Goal: Task Accomplishment & Management: Use online tool/utility

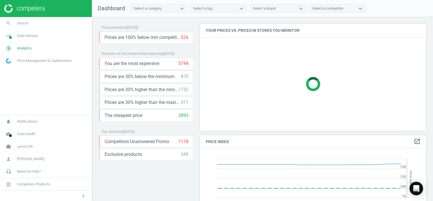
scroll to position [139, 231]
click at [39, 28] on link "search Search" at bounding box center [46, 23] width 92 height 12
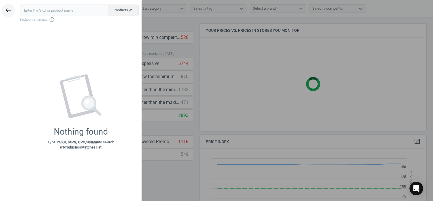
click at [6, 14] on button "keyboard_backspace" at bounding box center [8, 10] width 13 height 13
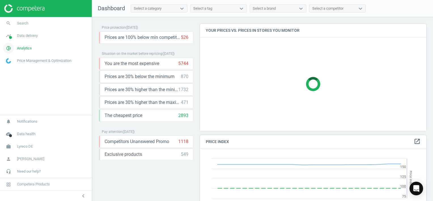
click at [43, 45] on link "pie_chart_outlined Analytics" at bounding box center [46, 48] width 92 height 12
click at [16, 67] on span "Products" at bounding box center [12, 69] width 13 height 5
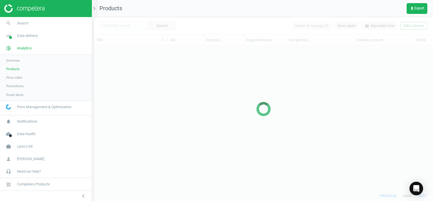
scroll to position [136, 335]
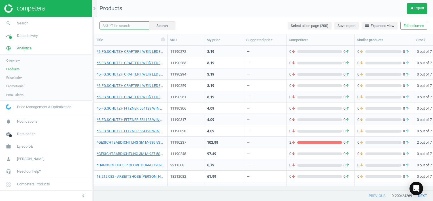
click at [110, 25] on input "text" at bounding box center [125, 25] width 50 height 9
paste input "2870305"
type input "2870305"
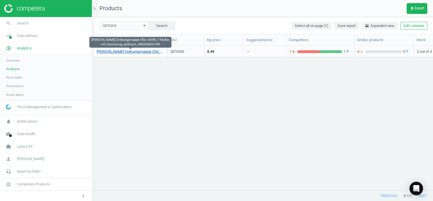
click at [144, 53] on link "Elba Ordnungsmappe Chic 42495, 7 Fächer, mit Gummizug, anthrazit, 4002030047709" at bounding box center [131, 51] width 68 height 5
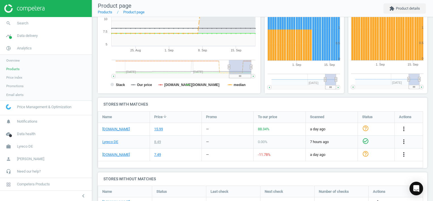
scroll to position [147, 0]
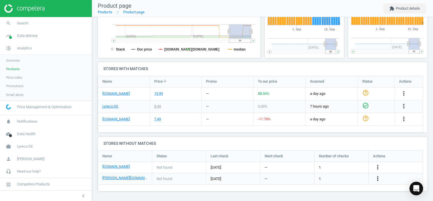
click at [378, 179] on icon "more_vert" at bounding box center [378, 178] width 7 height 7
click at [309, 178] on link "Edit URL/product option" at bounding box center [334, 178] width 78 height 9
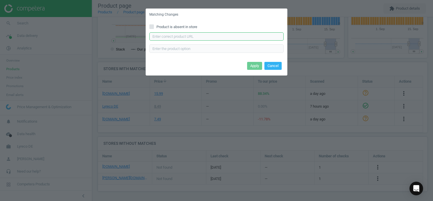
click at [218, 34] on input "text" at bounding box center [217, 36] width 134 height 9
paste input "[URL][DOMAIN_NAME][PERSON_NAME][PERSON_NAME]"
type input "[URL][DOMAIN_NAME][PERSON_NAME][PERSON_NAME]"
click at [253, 67] on button "Apply" at bounding box center [254, 66] width 15 height 8
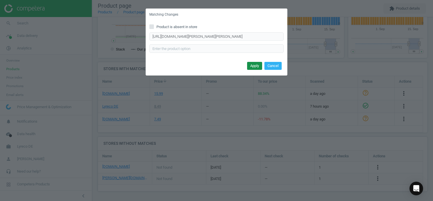
scroll to position [0, 0]
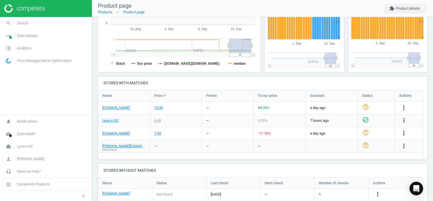
scroll to position [148, 0]
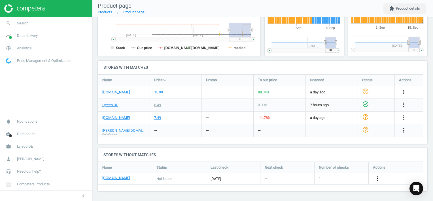
click at [378, 178] on icon "more_vert" at bounding box center [378, 178] width 7 height 7
click at [309, 177] on link "Edit URL/product option" at bounding box center [334, 178] width 78 height 9
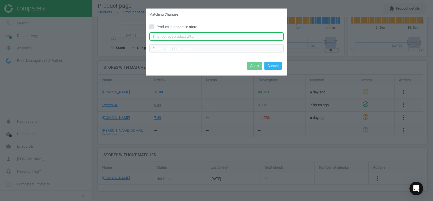
click at [212, 36] on input "text" at bounding box center [217, 36] width 134 height 9
paste input "https://www.office-discount.de/elba-chic-ordnungsmappen-478438"
type input "https://www.office-discount.de/elba-chic-ordnungsmappen-478438"
click at [253, 66] on button "Apply" at bounding box center [254, 66] width 15 height 8
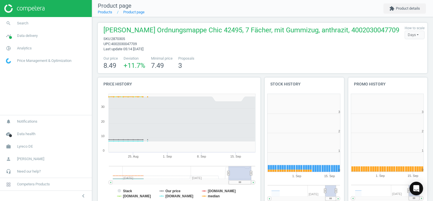
scroll to position [122, 87]
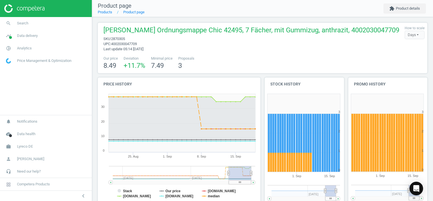
click at [183, 10] on nav "Product page Products Product page extension Product details" at bounding box center [262, 8] width 341 height 17
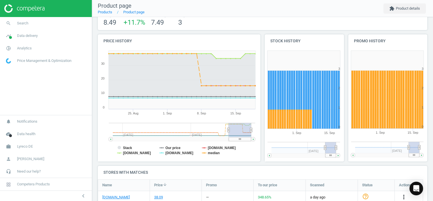
scroll to position [0, 0]
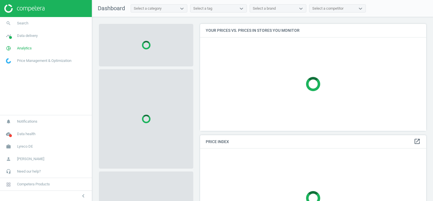
scroll to position [115, 231]
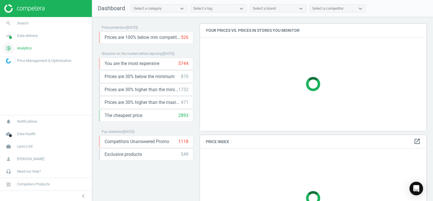
click at [31, 45] on link "pie_chart_outlined Analytics" at bounding box center [46, 48] width 92 height 12
click at [16, 68] on span "Products" at bounding box center [12, 69] width 13 height 5
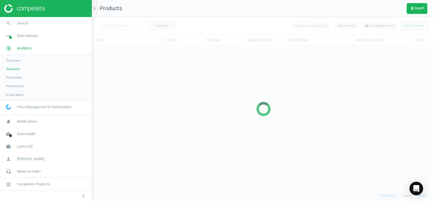
scroll to position [136, 335]
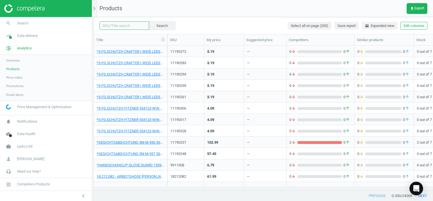
click at [119, 28] on input "text" at bounding box center [125, 25] width 50 height 9
paste input "1072777"
type input "1072777"
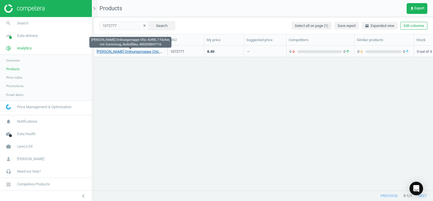
click at [136, 50] on link "Elba Ordnungsmappe Chic 42495, 7 Fächer, mit Gummizug, dunkelblau, 4002030047716" at bounding box center [131, 51] width 68 height 5
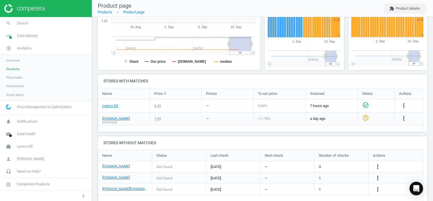
scroll to position [145, 0]
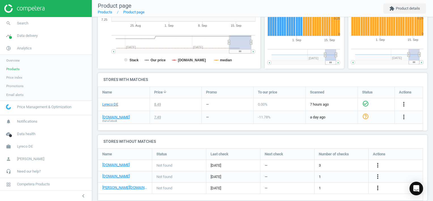
click at [379, 184] on icon "more_vert" at bounding box center [378, 187] width 7 height 7
click at [311, 176] on link "Edit URL/product option" at bounding box center [334, 178] width 78 height 9
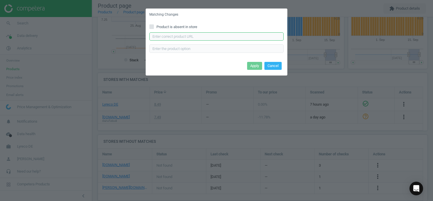
click at [188, 35] on input "text" at bounding box center [217, 36] width 134 height 9
paste input "https://www.otto-office.com/de/Elba-5er-Pack-Ordnungsmappe-Chic--7-Faecher/3790…"
type input "https://www.otto-office.com/de/Elba-5er-Pack-Ordnungsmappe-Chic--7-Faecher/3790…"
click at [253, 65] on button "Apply" at bounding box center [254, 66] width 15 height 8
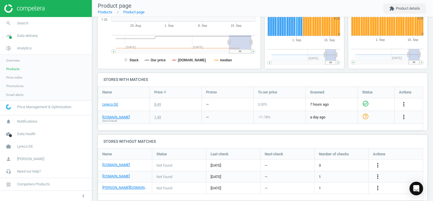
scroll to position [145, 0]
click at [378, 173] on icon "more_vert" at bounding box center [378, 176] width 7 height 7
click at [312, 165] on link "Edit URL/product option" at bounding box center [334, 167] width 78 height 9
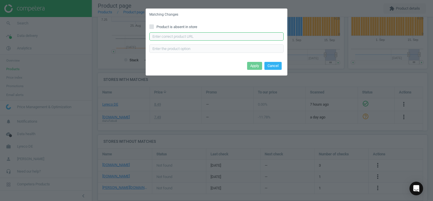
click at [231, 38] on input "text" at bounding box center [217, 36] width 134 height 9
paste input "https://www.office-discount.de/elba-chic-ordnungsmappen-478412"
type input "https://www.office-discount.de/elba-chic-ordnungsmappen-478412"
click at [253, 65] on button "Apply" at bounding box center [254, 66] width 15 height 8
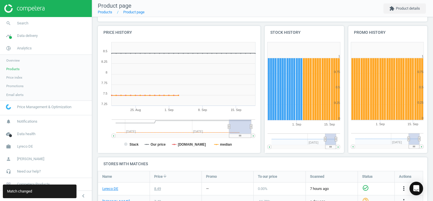
scroll to position [60, 0]
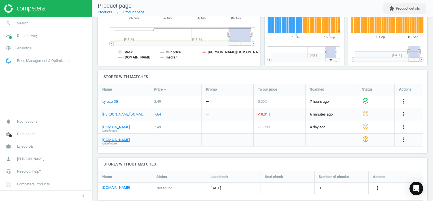
click at [376, 184] on icon "more_vert" at bounding box center [378, 187] width 7 height 7
click at [308, 178] on link "Edit URL/product option" at bounding box center [334, 178] width 78 height 9
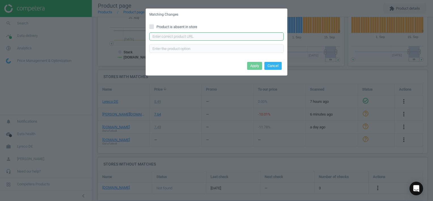
click at [193, 42] on div "Enter correct product url" at bounding box center [217, 42] width 134 height 20
paste input "[URL][DOMAIN_NAME][PERSON_NAME][PERSON_NAME]"
type input "[URL][DOMAIN_NAME][PERSON_NAME][PERSON_NAME]"
click at [255, 66] on button "Apply" at bounding box center [254, 66] width 15 height 8
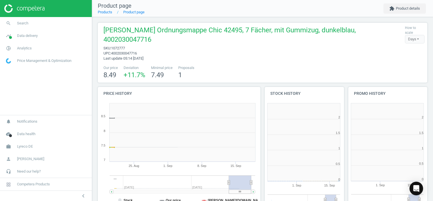
scroll to position [122, 87]
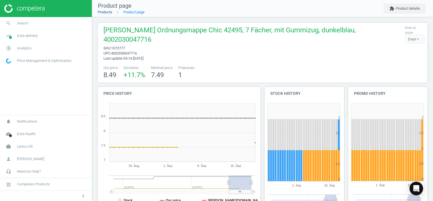
click at [109, 13] on link "Products" at bounding box center [105, 12] width 14 height 4
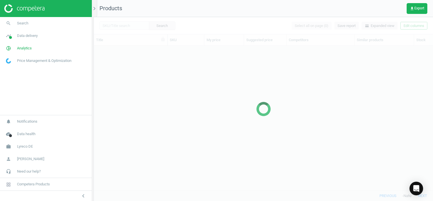
scroll to position [136, 335]
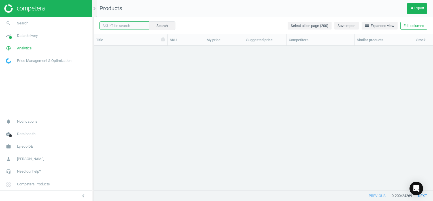
click at [125, 25] on input "text" at bounding box center [125, 25] width 50 height 9
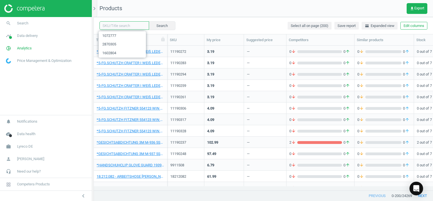
paste input "1072755"
type input "1072755"
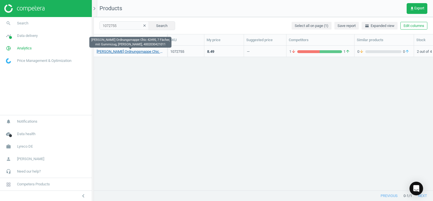
click at [142, 51] on link "[PERSON_NAME] Ordnungsmappe Chic 42495, 7 Fächer, mit Gummizug, [PERSON_NAME], …" at bounding box center [131, 51] width 68 height 5
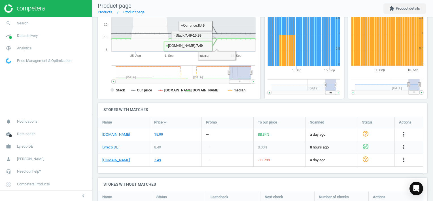
scroll to position [147, 0]
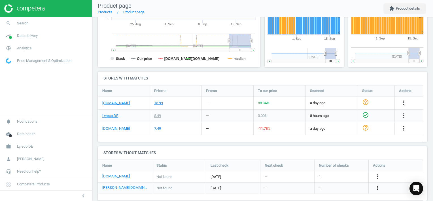
click at [380, 184] on icon "more_vert" at bounding box center [378, 187] width 7 height 7
click at [308, 176] on link "Edit URL/product option" at bounding box center [334, 178] width 78 height 9
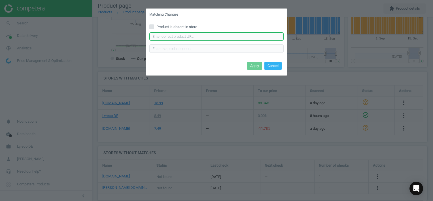
click at [198, 36] on input "text" at bounding box center [217, 36] width 134 height 9
paste input "[URL][DOMAIN_NAME][PERSON_NAME][PERSON_NAME]"
type input "[URL][DOMAIN_NAME][PERSON_NAME][PERSON_NAME]"
drag, startPoint x: 280, startPoint y: 67, endPoint x: 299, endPoint y: 56, distance: 21.2
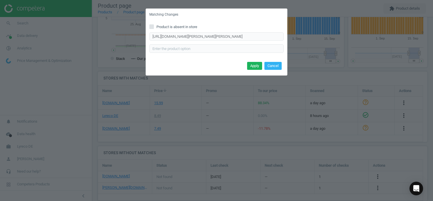
click at [280, 67] on button "Cancel" at bounding box center [273, 66] width 17 height 8
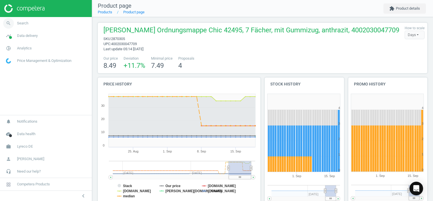
click at [31, 23] on link "search Search" at bounding box center [46, 23] width 92 height 12
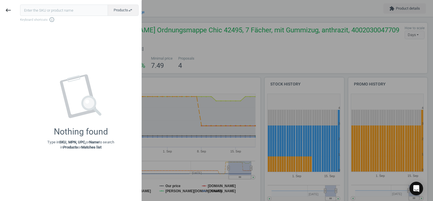
click at [224, 48] on div at bounding box center [216, 100] width 433 height 201
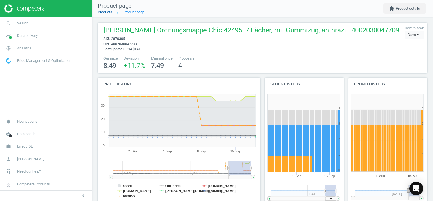
click at [109, 13] on link "Products" at bounding box center [105, 12] width 14 height 4
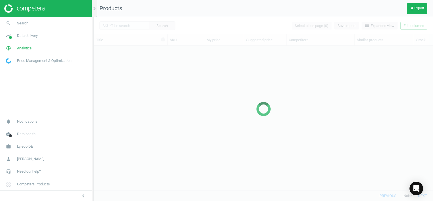
scroll to position [136, 335]
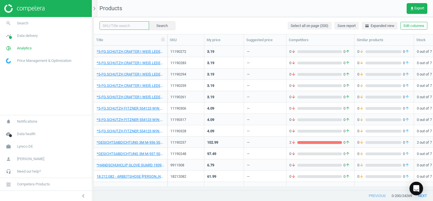
click at [132, 25] on input "text" at bounding box center [125, 25] width 50 height 9
paste input "1072755"
type input "1072755"
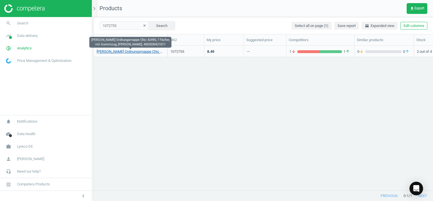
click at [141, 50] on link "Elba Ordnungsmappe Chic 42495, 7 Fächer, mit Gummizug, gelb, 4002030421011" at bounding box center [131, 51] width 68 height 5
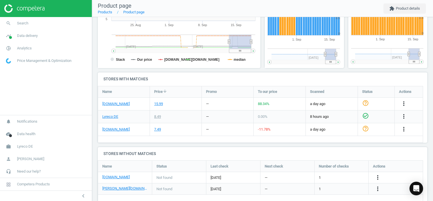
scroll to position [147, 0]
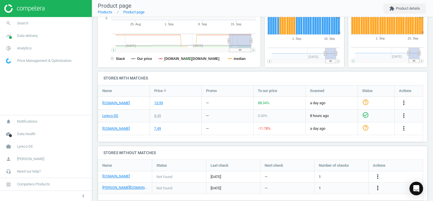
click at [379, 184] on icon "more_vert" at bounding box center [378, 187] width 7 height 7
click at [311, 178] on link "Edit URL/product option" at bounding box center [334, 178] width 78 height 9
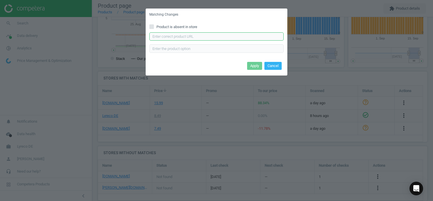
click at [207, 36] on input "text" at bounding box center [217, 36] width 134 height 9
paste input "https://www.otto-office.com/de/Elba-5er-Pack-Ordnungsmappe-Chic--7-Faecher/3790…"
type input "https://www.otto-office.com/de/Elba-5er-Pack-Ordnungsmappe-Chic--7-Faecher/3790…"
click at [255, 67] on button "Apply" at bounding box center [254, 66] width 15 height 8
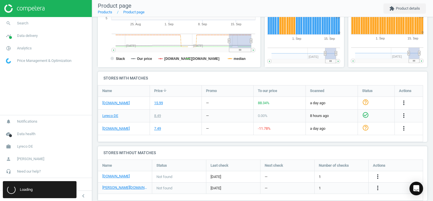
scroll to position [0, 0]
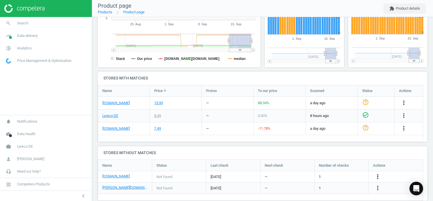
click at [378, 173] on icon "more_vert" at bounding box center [378, 176] width 7 height 7
click at [304, 166] on link "Edit URL/product option" at bounding box center [334, 167] width 78 height 9
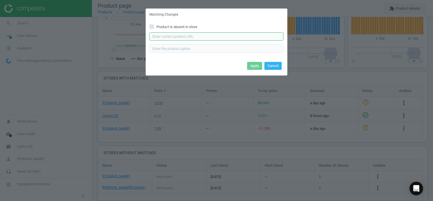
click at [202, 39] on input "text" at bounding box center [217, 36] width 134 height 9
paste input "https://www.office-discount.de/elba-chic-ordnungsmappen-778654"
type input "https://www.office-discount.de/elba-chic-ordnungsmappen-778654"
click at [255, 65] on button "Apply" at bounding box center [254, 66] width 15 height 8
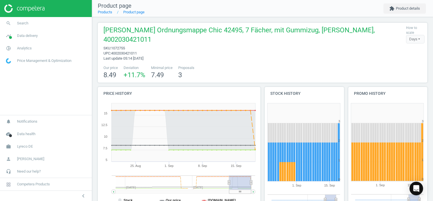
click at [249, 73] on div "Elba Ordnungsmappe Chic 42495, 7 Fächer, mit Gummizug, gelb, 4002030421011 sku …" at bounding box center [263, 53] width 330 height 60
click at [104, 12] on link "Products" at bounding box center [105, 12] width 14 height 4
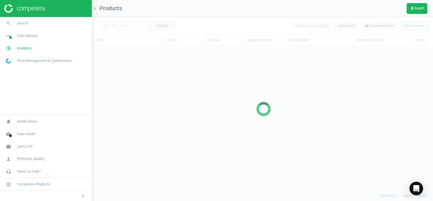
scroll to position [136, 335]
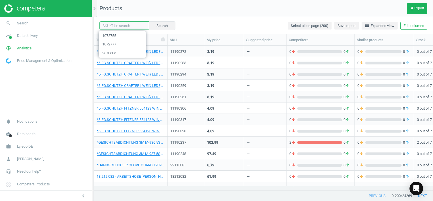
click at [129, 26] on input "text" at bounding box center [125, 25] width 50 height 9
paste input "1072788"
type input "1072788"
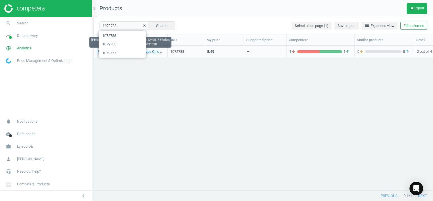
click at [155, 51] on link "Elba Ordnungsmappe Chic 42495, 7 Fächer, mit Gummizug, grün, 4002030421028" at bounding box center [131, 51] width 68 height 5
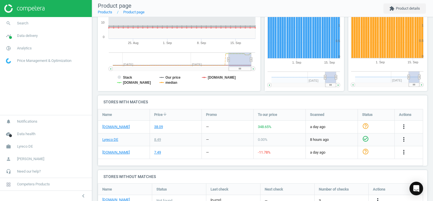
scroll to position [147, 0]
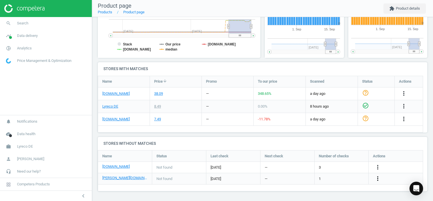
click at [377, 178] on icon "more_vert" at bounding box center [378, 178] width 7 height 7
click at [308, 177] on link "Edit URL/product option" at bounding box center [334, 178] width 78 height 9
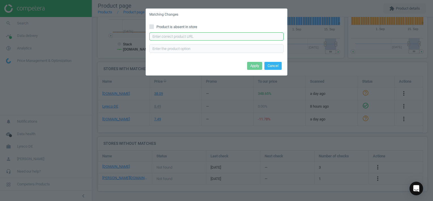
click at [190, 36] on input "text" at bounding box center [217, 36] width 134 height 9
paste input "https://www.otto-office.com/de/Elba-5er-Pack-Ordnungsmappe-Chic--7-Faecher/3790…"
type input "https://www.otto-office.com/de/Elba-5er-Pack-Ordnungsmappe-Chic--7-Faecher/3790…"
click at [255, 67] on button "Apply" at bounding box center [254, 66] width 15 height 8
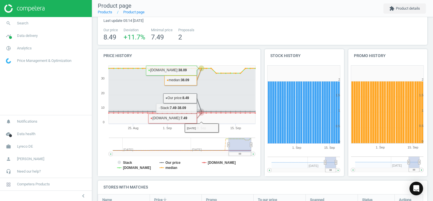
scroll to position [0, 0]
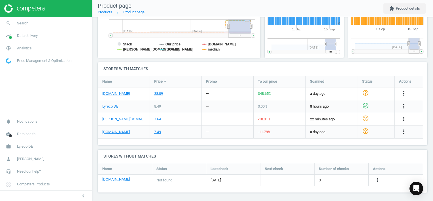
scroll to position [148, 0]
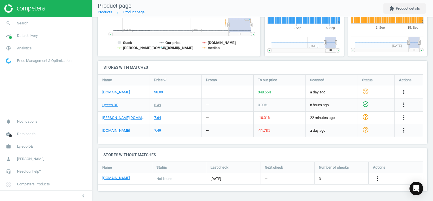
click at [379, 177] on icon "more_vert" at bounding box center [378, 178] width 7 height 7
click at [304, 177] on link "Edit URL/product option" at bounding box center [334, 178] width 78 height 9
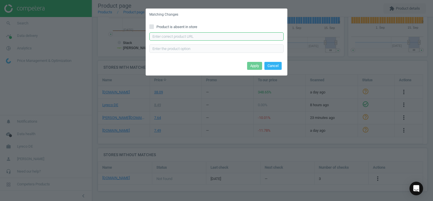
click at [199, 37] on input "text" at bounding box center [217, 36] width 134 height 9
paste input "[URL][DOMAIN_NAME][PERSON_NAME][PERSON_NAME]"
type input "[URL][DOMAIN_NAME][PERSON_NAME][PERSON_NAME]"
click at [206, 64] on div "Apply Cancel" at bounding box center [217, 67] width 142 height 15
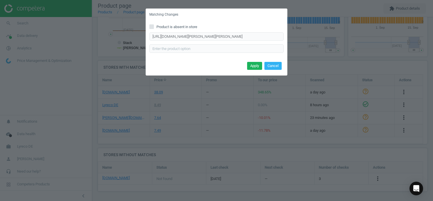
scroll to position [0, 0]
click at [254, 66] on button "Apply" at bounding box center [254, 66] width 15 height 8
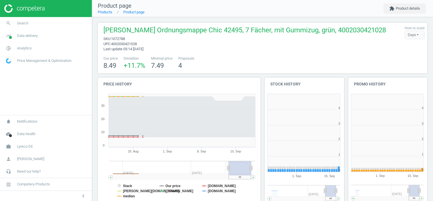
scroll to position [122, 87]
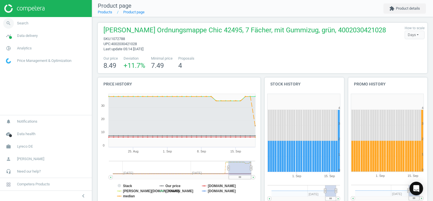
click at [25, 26] on link "search Search" at bounding box center [46, 23] width 92 height 12
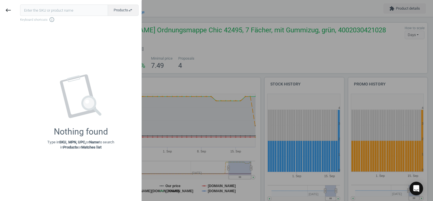
click at [69, 14] on input "text" at bounding box center [64, 10] width 88 height 11
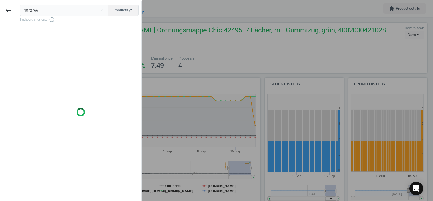
type input "1072766"
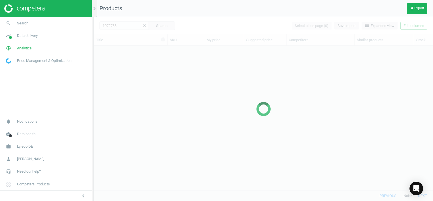
scroll to position [136, 335]
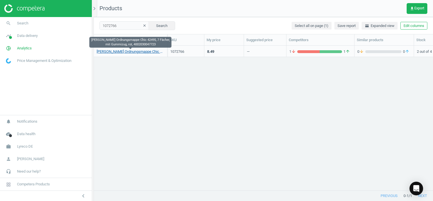
click at [120, 51] on link "[PERSON_NAME] Ordnungsmappe Chic 42495, 7 Fächer, mit Gummizug, rot, 4002030047…" at bounding box center [131, 51] width 68 height 5
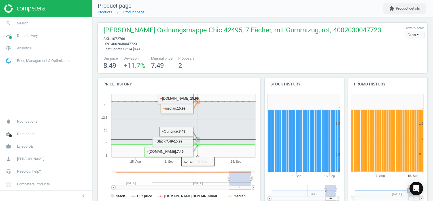
scroll to position [147, 0]
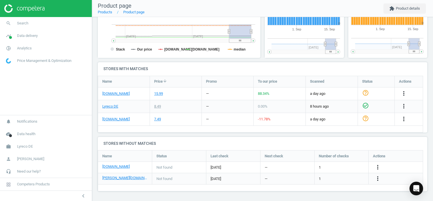
click at [382, 180] on div "more_vert" at bounding box center [378, 178] width 11 height 7
click at [381, 179] on icon "more_vert" at bounding box center [378, 178] width 7 height 7
click at [311, 178] on link "Edit URL/product option" at bounding box center [334, 178] width 78 height 9
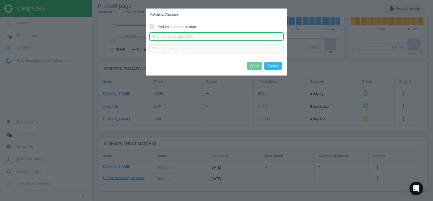
click at [191, 36] on input "text" at bounding box center [217, 36] width 134 height 9
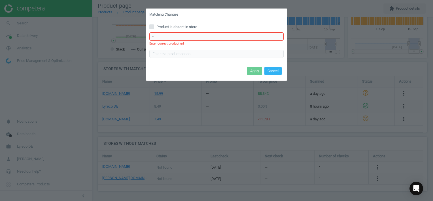
paste input "https://www.otto-office.com/de/Elba-5er-Pack-Ordnungsmappe-Chic--7-Faecher/3790…"
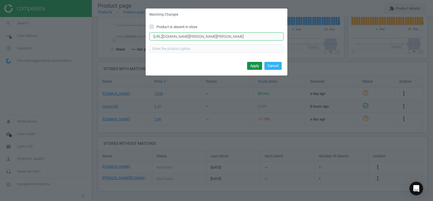
type input "-https://www.otto-office.com/de/Elba-5er-Pack-Ordnungsmappe-Chic--7-Faecher/379…"
click at [260, 65] on button "Apply" at bounding box center [254, 66] width 15 height 8
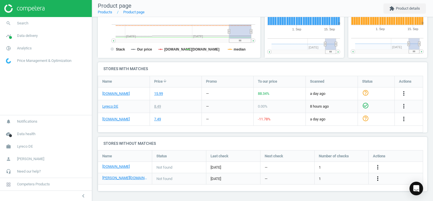
click at [378, 177] on icon "more_vert" at bounding box center [378, 178] width 7 height 7
click at [313, 178] on link "Edit URL/product option" at bounding box center [334, 178] width 78 height 9
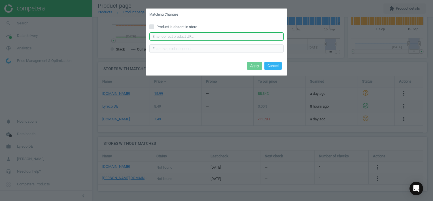
click at [204, 38] on input "text" at bounding box center [217, 36] width 134 height 9
paste input "https://www.otto-office.com/de/Elba-5er-Pack-Ordnungsmappe-Chic--7-Faecher/3790…"
type input "https://www.otto-office.com/de/Elba-5er-Pack-Ordnungsmappe-Chic--7-Faecher/3790…"
click at [255, 65] on button "Apply" at bounding box center [254, 66] width 15 height 8
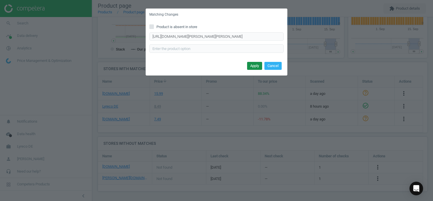
scroll to position [0, 0]
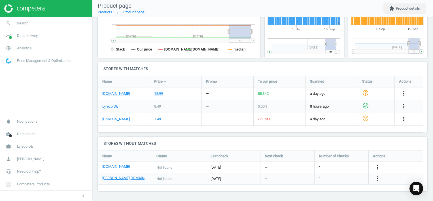
click at [377, 167] on icon "more_vert" at bounding box center [378, 167] width 7 height 7
click at [314, 165] on link "Edit URL/product option" at bounding box center [334, 167] width 78 height 9
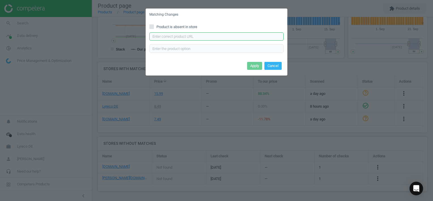
click at [176, 35] on input "text" at bounding box center [217, 36] width 134 height 9
paste input "https://www.office-discount.de/elba-chic-ordnungsmappen-478420"
type input "https://www.office-discount.de/elba-chic-ordnungsmappen-478420"
click at [249, 66] on button "Apply" at bounding box center [254, 66] width 15 height 8
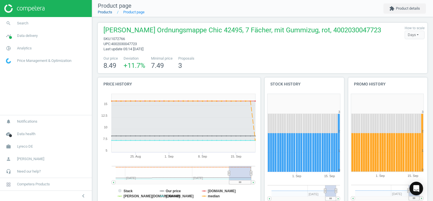
click at [106, 13] on link "Products" at bounding box center [105, 12] width 14 height 4
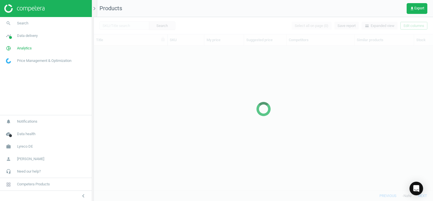
scroll to position [136, 335]
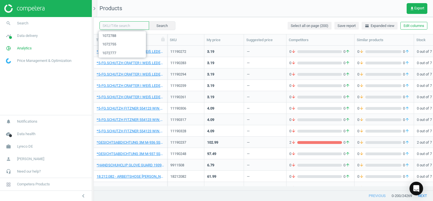
click at [126, 25] on input "text" at bounding box center [125, 25] width 50 height 9
paste input "1072813"
type input "1072813"
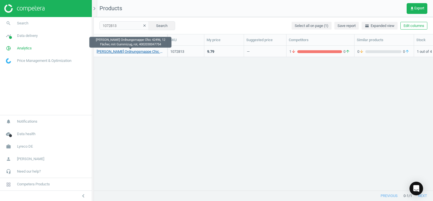
click at [143, 52] on link "[PERSON_NAME] Ordnungsmappe Chic 42496, 12 Fächer, mit Gummizug, rot, 400203004…" at bounding box center [131, 51] width 68 height 5
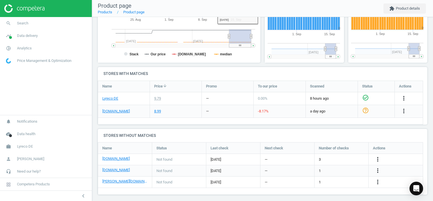
scroll to position [145, 0]
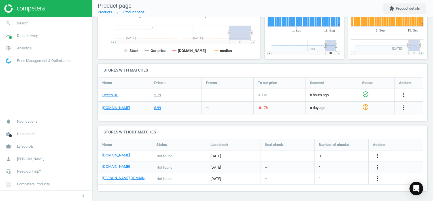
click at [378, 180] on icon "more_vert" at bounding box center [378, 178] width 7 height 7
click at [304, 178] on link "Edit URL/product option" at bounding box center [334, 178] width 78 height 9
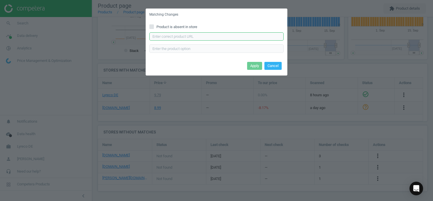
click at [183, 37] on input "text" at bounding box center [217, 36] width 134 height 9
paste input "[URL][DOMAIN_NAME][PERSON_NAME][PERSON_NAME]"
type input "[URL][DOMAIN_NAME][PERSON_NAME][PERSON_NAME]"
click at [255, 68] on button "Apply" at bounding box center [254, 66] width 15 height 8
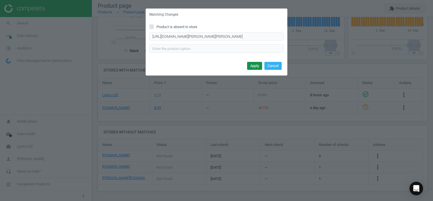
scroll to position [0, 0]
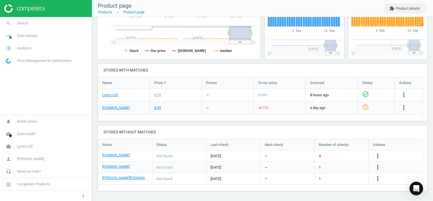
click at [379, 166] on icon "more_vert" at bounding box center [378, 167] width 7 height 7
click at [305, 167] on link "Edit URL/product option" at bounding box center [334, 167] width 78 height 9
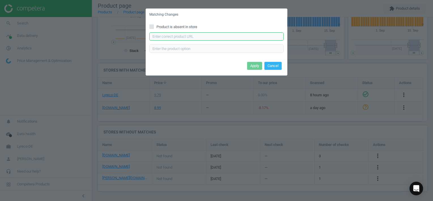
click at [201, 37] on input "text" at bounding box center [217, 36] width 134 height 9
paste input "https://www.office-discount.de/elba-chic-ordnungsmappen-478461"
type input "https://www.office-discount.de/elba-chic-ordnungsmappen-478461"
click at [255, 65] on button "Apply" at bounding box center [254, 66] width 15 height 8
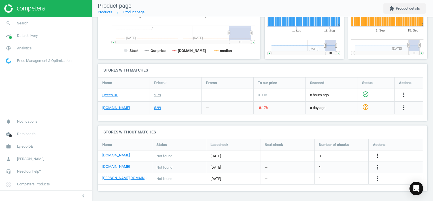
click at [379, 153] on icon "more_vert" at bounding box center [378, 155] width 7 height 7
click at [299, 156] on link "Edit URL/product option" at bounding box center [334, 155] width 78 height 9
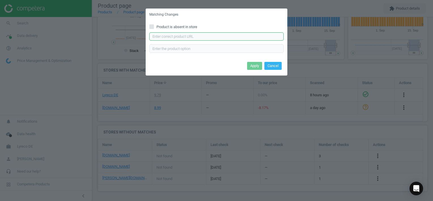
click at [186, 34] on input "text" at bounding box center [217, 36] width 134 height 9
paste input "https://www.viking.de/de/elba-ordnungsmappe-chic-din-a4-grun-karton-mit-12-fach…"
type input "https://www.viking.de/de/elba-ordnungsmappe-chic-din-a4-grun-karton-mit-12-fach…"
drag, startPoint x: 258, startPoint y: 65, endPoint x: 254, endPoint y: 67, distance: 4.3
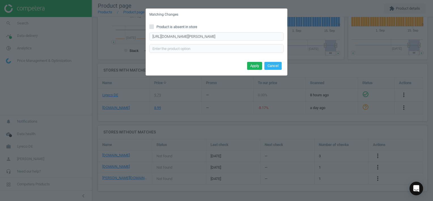
click at [257, 65] on button "Apply" at bounding box center [254, 66] width 15 height 8
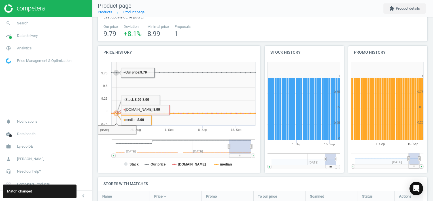
scroll to position [0, 0]
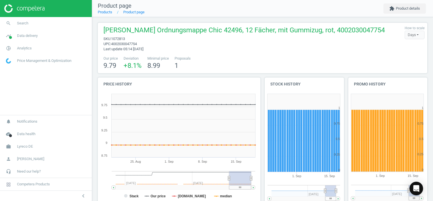
click at [110, 15] on nav "Product page Products Product page extension Product details" at bounding box center [262, 8] width 341 height 17
click at [110, 12] on link "Products" at bounding box center [105, 12] width 14 height 4
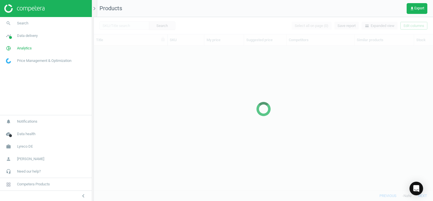
scroll to position [136, 335]
click at [129, 25] on div at bounding box center [264, 109] width 340 height 184
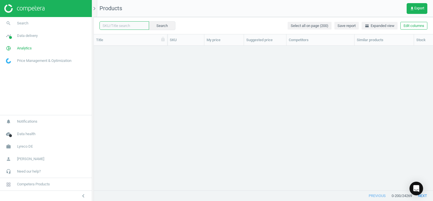
click at [129, 26] on input "text" at bounding box center [125, 25] width 50 height 9
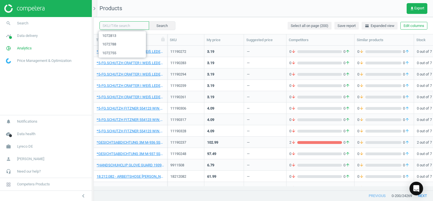
paste input "1072824"
type input "1072824"
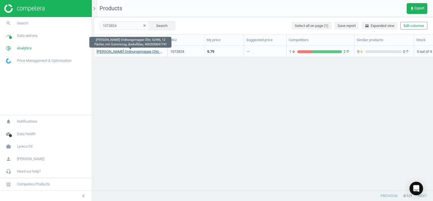
click at [138, 50] on link "Elba Ordnungsmappe Chic 42496, 12 Fächer, mit Gummizug, dunkelblau, 40020300477…" at bounding box center [131, 51] width 68 height 5
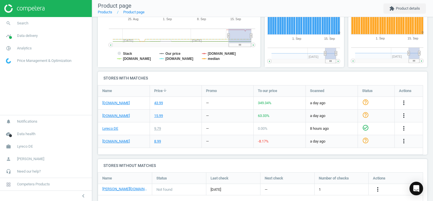
scroll to position [148, 0]
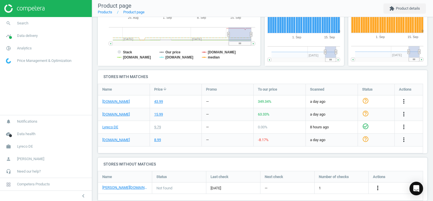
click at [377, 184] on icon "more_vert" at bounding box center [378, 187] width 7 height 7
click at [304, 178] on link "Edit URL/product option" at bounding box center [334, 178] width 78 height 9
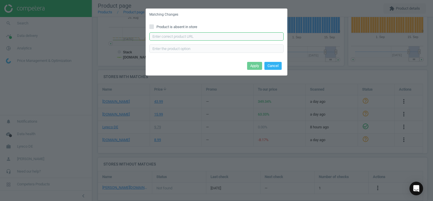
click at [189, 36] on input "text" at bounding box center [217, 36] width 134 height 9
paste input "https://www.otto-office.com/de/Elba-5er-Pack-Ordnungsmappe-Chic--12-Faecher/379…"
type input "https://www.otto-office.com/de/Elba-5er-Pack-Ordnungsmappe-Chic--12-Faecher/379…"
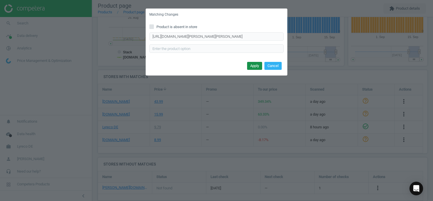
click at [259, 67] on button "Apply" at bounding box center [254, 66] width 15 height 8
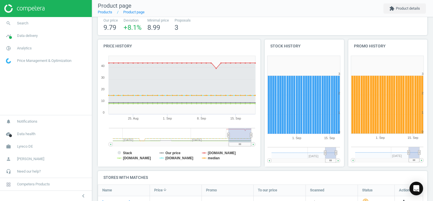
scroll to position [28, 0]
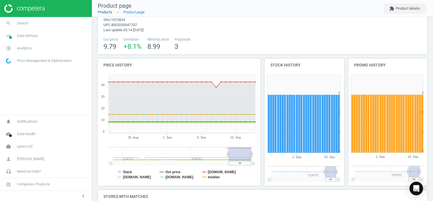
click at [107, 12] on link "Products" at bounding box center [105, 12] width 14 height 4
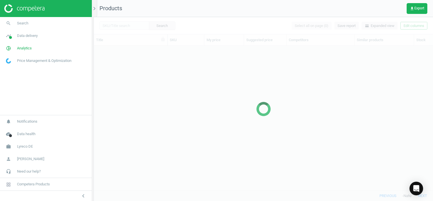
scroll to position [136, 335]
click at [127, 26] on input "text" at bounding box center [125, 25] width 50 height 9
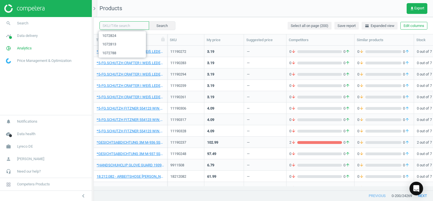
paste input "1072802"
type input "1072802"
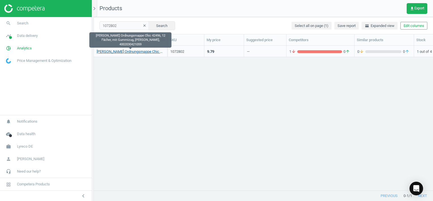
click at [143, 52] on link "[PERSON_NAME] Ordnungsmappe Chic 42496, 12 Fächer, mit Gummizug, [PERSON_NAME],…" at bounding box center [131, 51] width 68 height 5
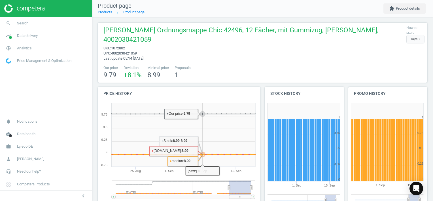
scroll to position [145, 0]
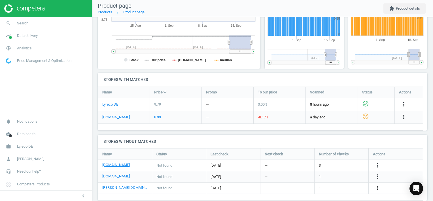
click at [376, 184] on icon "more_vert" at bounding box center [378, 187] width 7 height 7
click at [301, 178] on link "Edit URL/product option" at bounding box center [334, 178] width 78 height 9
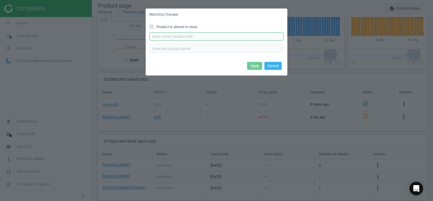
click at [187, 35] on input "text" at bounding box center [217, 36] width 134 height 9
paste input "[URL][DOMAIN_NAME][PERSON_NAME][PERSON_NAME]"
type input "[URL][DOMAIN_NAME][PERSON_NAME][PERSON_NAME]"
click at [257, 66] on button "Apply" at bounding box center [254, 66] width 15 height 8
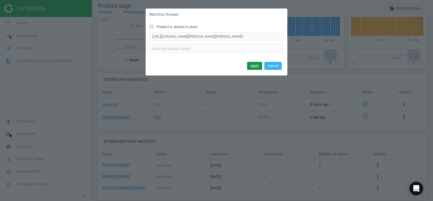
scroll to position [0, 0]
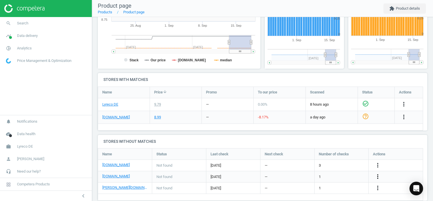
click at [378, 173] on icon "more_vert" at bounding box center [378, 176] width 7 height 7
click at [307, 167] on link "Edit URL/product option" at bounding box center [334, 167] width 78 height 9
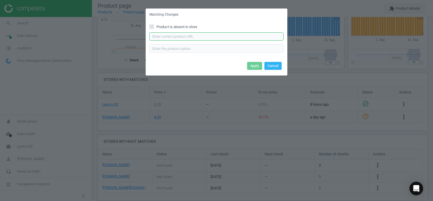
click at [202, 38] on input "text" at bounding box center [217, 36] width 134 height 9
paste input "https://www.office-discount.de/elba-chic-ordnungsmappen-778670"
type input "https://www.office-discount.de/elba-chic-ordnungsmappen-778670"
click at [256, 67] on button "Apply" at bounding box center [254, 66] width 15 height 8
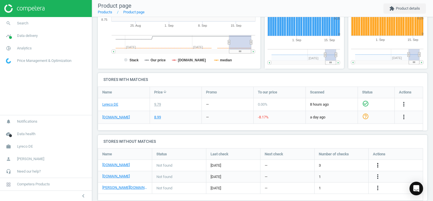
click at [377, 162] on icon "more_vert" at bounding box center [378, 165] width 7 height 7
click at [307, 155] on link "Edit URL/product option" at bounding box center [334, 155] width 78 height 9
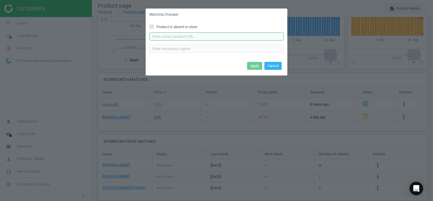
click at [173, 34] on input "text" at bounding box center [217, 36] width 134 height 9
paste input "https://www.viking.de/de/elba-ordnungsmappe-chic-din-a4-dunkelblau-karton-mit-1…"
type input "https://www.viking.de/de/elba-ordnungsmappe-chic-din-a4-dunkelblau-karton-mit-1…"
click at [252, 67] on button "Apply" at bounding box center [254, 66] width 15 height 8
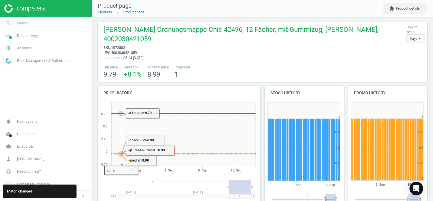
scroll to position [0, 0]
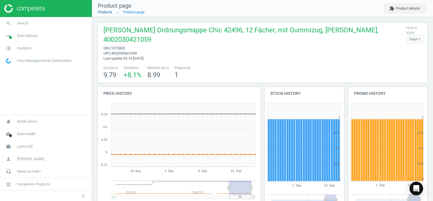
click at [107, 13] on link "Products" at bounding box center [105, 12] width 14 height 4
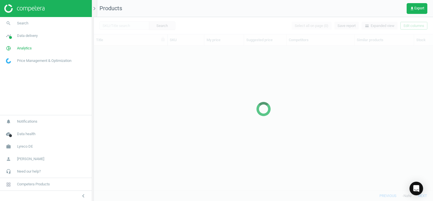
scroll to position [136, 335]
click at [128, 26] on div at bounding box center [264, 109] width 340 height 184
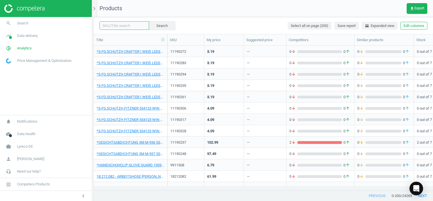
click at [125, 25] on input "text" at bounding box center [125, 25] width 50 height 9
paste input "2870316"
type input "2870316"
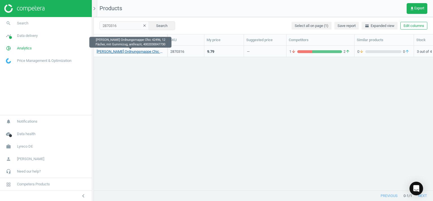
click at [127, 51] on link "[PERSON_NAME] Ordnungsmappe Chic 42496, 12 Fächer, mit Gummizug, anthrazit, 400…" at bounding box center [131, 51] width 68 height 5
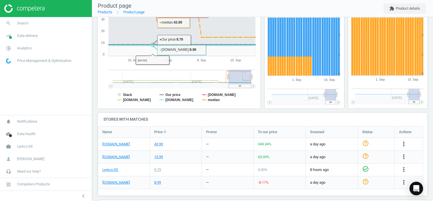
scroll to position [113, 0]
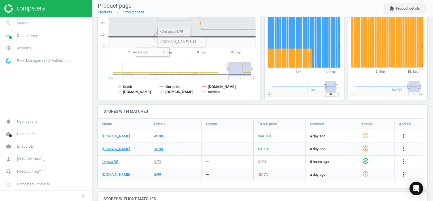
click at [220, 62] on rect at bounding box center [171, 69] width 116 height 14
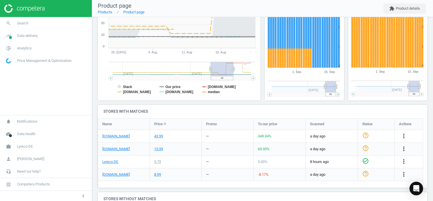
scroll to position [148, 0]
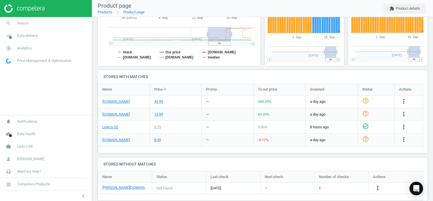
click at [380, 184] on icon "more_vert" at bounding box center [378, 187] width 7 height 7
click at [303, 178] on link "Edit URL/product option" at bounding box center [334, 178] width 78 height 9
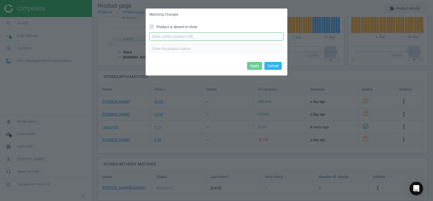
click at [178, 39] on input "text" at bounding box center [217, 36] width 134 height 9
paste input "[URL][DOMAIN_NAME][PERSON_NAME][PERSON_NAME]"
type input "[URL][DOMAIN_NAME][PERSON_NAME][PERSON_NAME]"
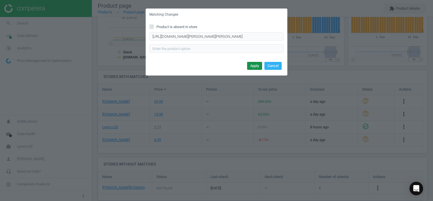
click at [254, 66] on button "Apply" at bounding box center [254, 66] width 15 height 8
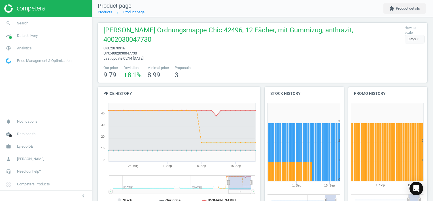
click at [112, 14] on li "Product page" at bounding box center [128, 12] width 32 height 5
click at [106, 13] on link "Products" at bounding box center [105, 12] width 14 height 4
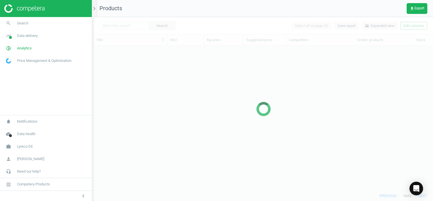
scroll to position [136, 335]
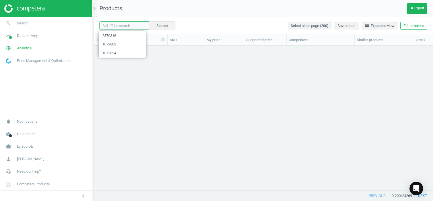
click at [132, 26] on input "text" at bounding box center [125, 25] width 50 height 9
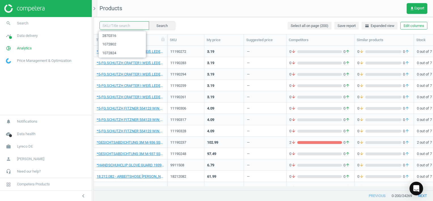
paste input "1072835"
type input "1072835"
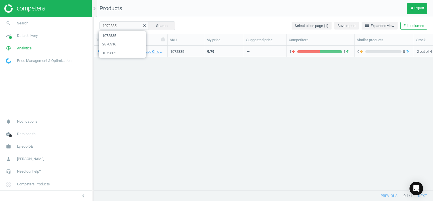
click at [120, 90] on div "Elba Ordnungsmappe Chic 42496, 12 Fächer, mit Gummizug, grün, 4002030421066 107…" at bounding box center [264, 116] width 340 height 140
click at [114, 49] on div "[PERSON_NAME] Ordnungsmappe Chic 42496, 12 Fächer, mit Gummizug, grün, 40020304…" at bounding box center [131, 51] width 68 height 10
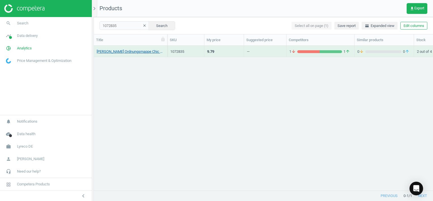
click at [116, 51] on link "[PERSON_NAME] Ordnungsmappe Chic 42496, 12 Fächer, mit Gummizug, grün, 40020304…" at bounding box center [131, 51] width 68 height 5
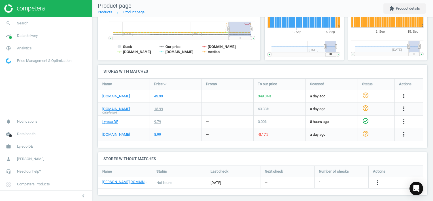
scroll to position [148, 0]
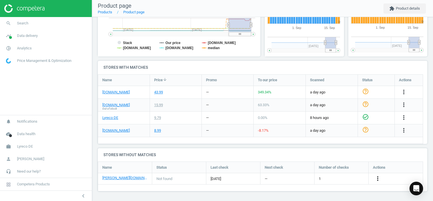
click at [377, 181] on icon "more_vert" at bounding box center [378, 178] width 7 height 7
click at [309, 178] on link "Edit URL/product option" at bounding box center [334, 178] width 78 height 9
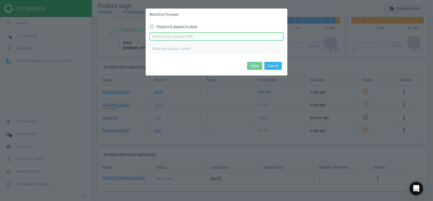
click at [180, 37] on input "text" at bounding box center [217, 36] width 134 height 9
paste input "https://www.otto-office.com/de/Elba-5er-Pack-Ordnungsmappe-Chic--12-Faecher/379…"
type input "https://www.otto-office.com/de/Elba-5er-Pack-Ordnungsmappe-Chic--12-Faecher/379…"
click at [254, 66] on button "Apply" at bounding box center [254, 66] width 15 height 8
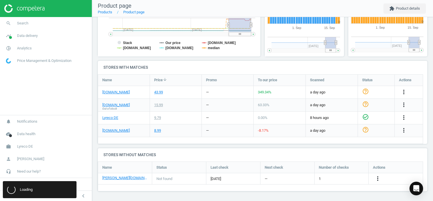
scroll to position [0, 0]
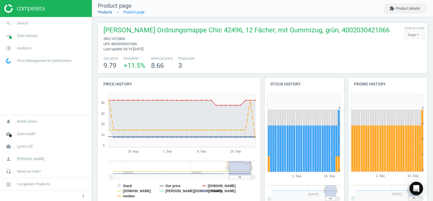
click at [106, 11] on link "Products" at bounding box center [105, 12] width 14 height 4
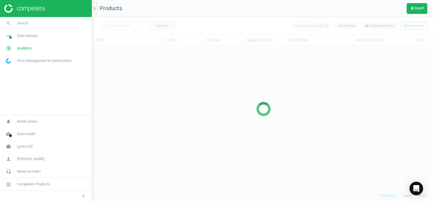
scroll to position [136, 335]
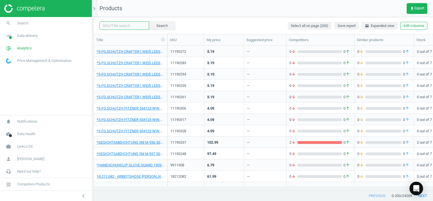
click at [113, 28] on input "text" at bounding box center [125, 25] width 50 height 9
paste input "15871146"
type input "15871146"
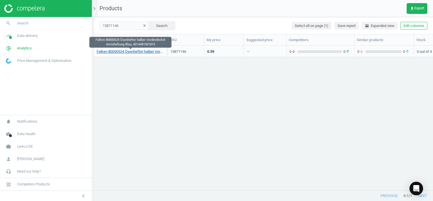
click at [114, 52] on link "Falken 80000524 Ösenhefter halber Vorderdeckel Amtsheftung Blau, 4014481501815" at bounding box center [131, 51] width 68 height 5
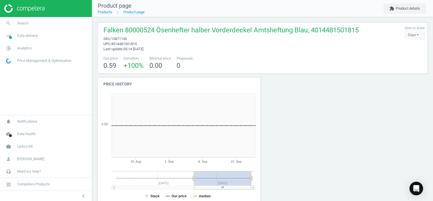
scroll to position [144, 0]
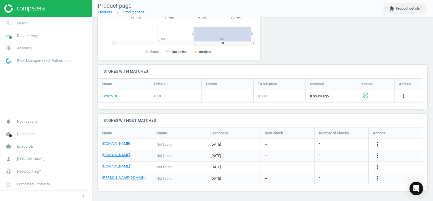
click at [380, 142] on icon "more_vert" at bounding box center [378, 144] width 7 height 7
click at [307, 144] on link "Edit URL/product option" at bounding box center [334, 144] width 78 height 9
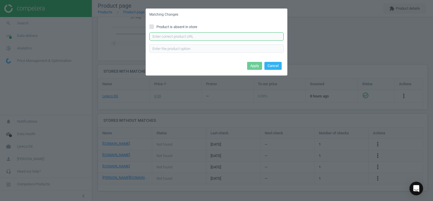
click at [193, 39] on input "text" at bounding box center [217, 36] width 134 height 9
paste input "https://www.bueromarkt-ag.de/oesenhefter_falken_80003809_a4_blau,p-5009b.html"
type input "https://www.bueromarkt-ag.de/oesenhefter_falken_80003809_a4_blau,p-5009b.html"
click at [257, 67] on button "Apply" at bounding box center [254, 66] width 15 height 8
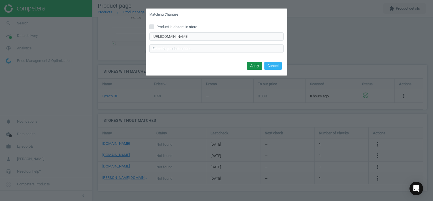
scroll to position [0, 0]
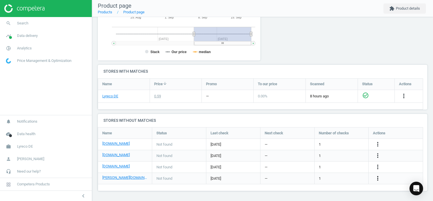
click at [376, 180] on icon "more_vert" at bounding box center [378, 178] width 7 height 7
click at [308, 175] on link "Edit URL/product option" at bounding box center [334, 178] width 78 height 9
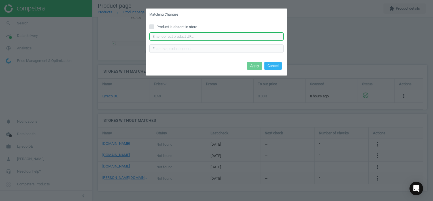
click at [167, 37] on input "text" at bounding box center [217, 36] width 134 height 9
paste input "[URL][DOMAIN_NAME]"
type input "[URL][DOMAIN_NAME]"
click at [257, 65] on button "Apply" at bounding box center [254, 66] width 15 height 8
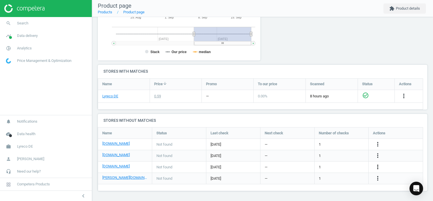
click at [380, 165] on icon "more_vert" at bounding box center [378, 166] width 7 height 7
click at [305, 166] on link "Edit URL/product option" at bounding box center [334, 167] width 78 height 9
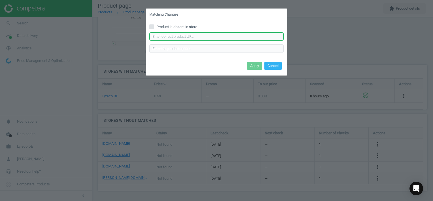
click at [193, 34] on input "text" at bounding box center [217, 36] width 134 height 9
paste input "https://www.office-discount.de/falken-oesenhefter-949798"
type input "https://www.office-discount.de/falken-oesenhefter-949798"
click at [251, 66] on button "Apply" at bounding box center [254, 66] width 15 height 8
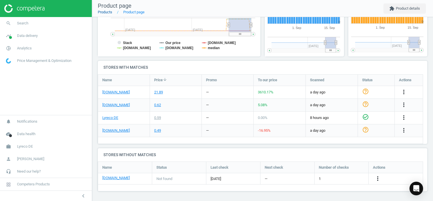
click at [106, 13] on link "Products" at bounding box center [105, 12] width 14 height 4
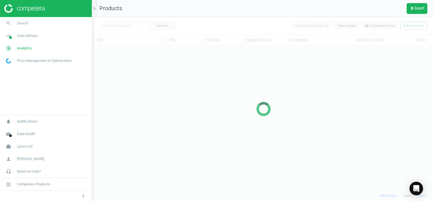
scroll to position [136, 335]
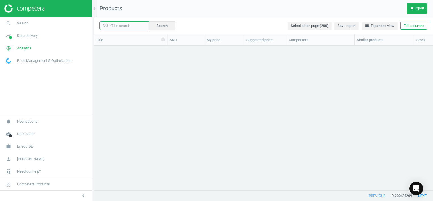
click at [125, 25] on input "text" at bounding box center [125, 25] width 50 height 9
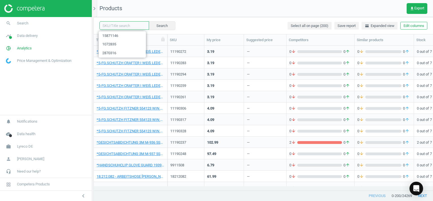
paste input "15871179"
type input "15871179"
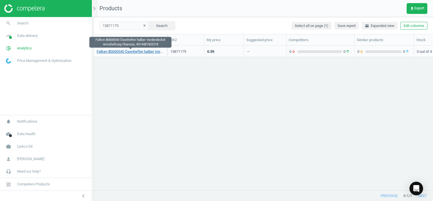
click at [144, 51] on link "Falken 80000540 Ösenhefter halber Vorderdeckel Amtsheftung Chamois, 40144815022…" at bounding box center [131, 51] width 68 height 5
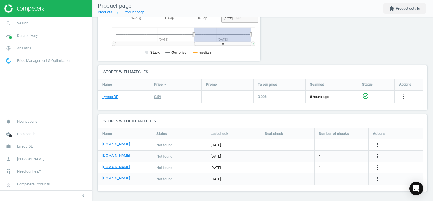
scroll to position [144, 0]
click at [379, 142] on icon "more_vert" at bounding box center [378, 144] width 7 height 7
click at [308, 142] on link "Edit URL/product option" at bounding box center [334, 144] width 78 height 9
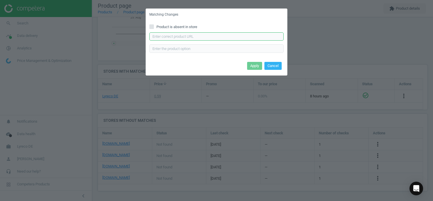
click at [178, 37] on input "text" at bounding box center [217, 36] width 134 height 9
paste input "[URL][DOMAIN_NAME]"
type input "[URL][DOMAIN_NAME]"
click at [253, 66] on button "Apply" at bounding box center [254, 66] width 15 height 8
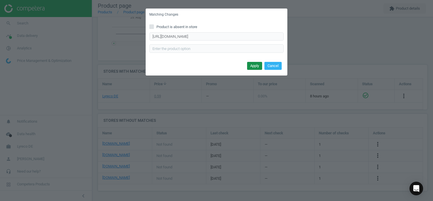
scroll to position [0, 0]
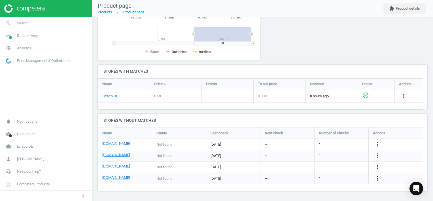
click at [377, 178] on icon "more_vert" at bounding box center [378, 178] width 7 height 7
click at [302, 178] on link "Edit URL/product option" at bounding box center [334, 178] width 78 height 9
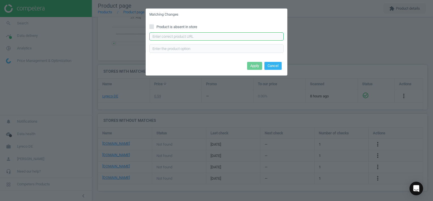
click at [170, 37] on input "text" at bounding box center [217, 36] width 134 height 9
paste input "[URL][DOMAIN_NAME][PERSON_NAME][PERSON_NAME]"
type input "[URL][DOMAIN_NAME][PERSON_NAME][PERSON_NAME]"
click at [255, 67] on button "Apply" at bounding box center [254, 66] width 15 height 8
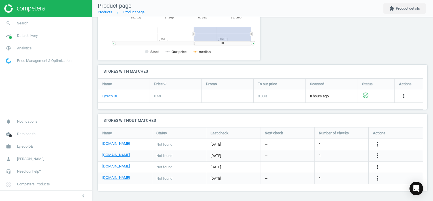
click at [379, 167] on icon "more_vert" at bounding box center [378, 166] width 7 height 7
click at [306, 166] on link "Edit URL/product option" at bounding box center [334, 167] width 78 height 9
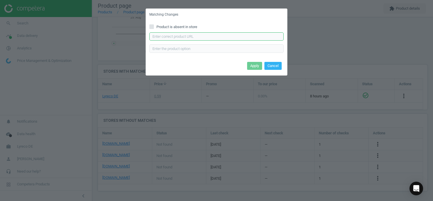
click at [176, 35] on input "text" at bounding box center [217, 36] width 134 height 9
paste input "https://www.office-discount.de/falken-oesenhefter-949966"
type input "https://www.office-discount.de/falken-oesenhefter-949966"
click at [250, 65] on button "Apply" at bounding box center [254, 66] width 15 height 8
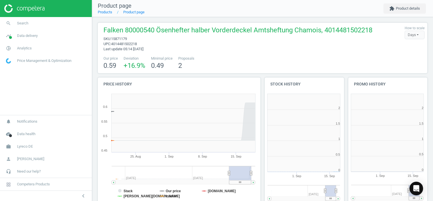
scroll to position [122, 87]
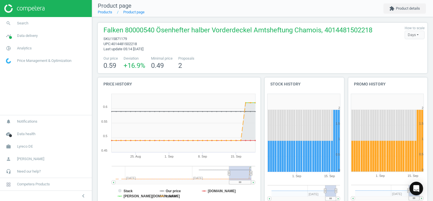
click at [216, 74] on div "Falken 80000540 Ösenhefter halber Vorderdeckel Amtsheftung Chamois, 40144815022…" at bounding box center [262, 183] width 341 height 332
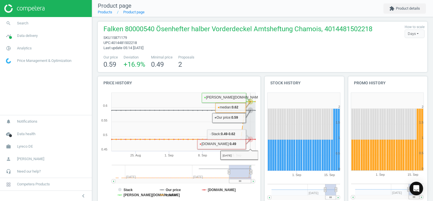
scroll to position [0, 0]
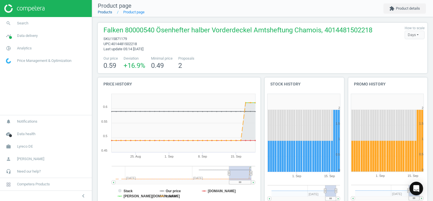
click at [111, 13] on link "Products" at bounding box center [105, 12] width 14 height 4
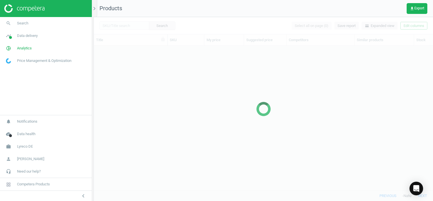
scroll to position [136, 335]
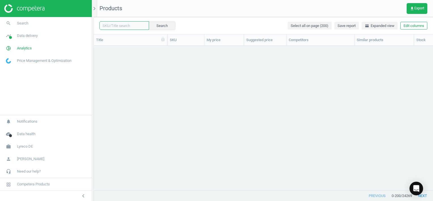
click at [128, 26] on input "text" at bounding box center [125, 25] width 50 height 9
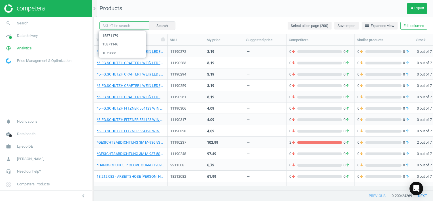
paste input "15871157"
type input "15871157"
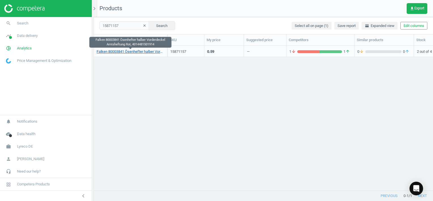
click at [140, 52] on link "Falken 80003841 Ösenhefter halber Vorderdeckel Amtsheftung Rot, 4014481501914" at bounding box center [131, 51] width 68 height 5
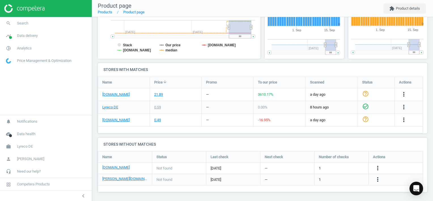
scroll to position [147, 0]
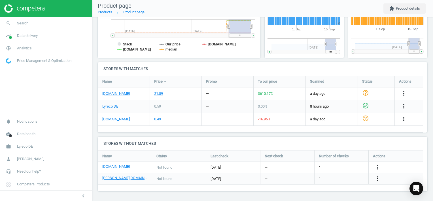
click at [380, 179] on icon "more_vert" at bounding box center [378, 178] width 7 height 7
click at [314, 179] on link "Edit URL/product option" at bounding box center [334, 178] width 78 height 9
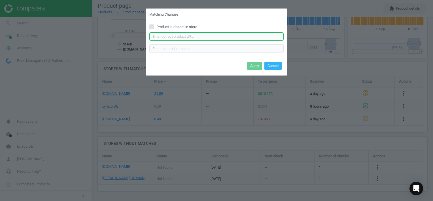
click at [170, 37] on input "text" at bounding box center [217, 36] width 134 height 9
paste input "https://www.otto-office.com/de/Falken-Oesenhefter-halber-Deckel/23953/p"
type input "https://www.otto-office.com/de/Falken-Oesenhefter-halber-Deckel/23953/p"
click at [256, 64] on button "Apply" at bounding box center [254, 66] width 15 height 8
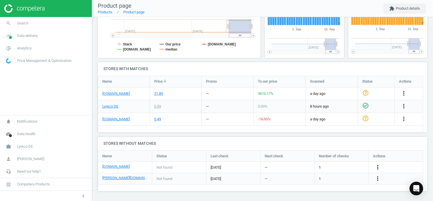
click at [376, 167] on icon "more_vert" at bounding box center [378, 167] width 7 height 7
click at [311, 166] on link "Edit URL/product option" at bounding box center [334, 167] width 78 height 9
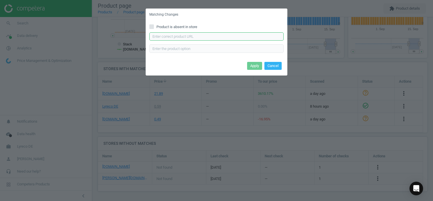
click at [173, 35] on input "text" at bounding box center [217, 36] width 134 height 9
paste input "https://www.viking.de/de/schnelle-ablagemoglichkeiten-von-falken-p-1080372"
type input "https://www.viking.de/de/schnelle-ablagemoglichkeiten-von-falken-p-1080372"
click at [253, 66] on button "Apply" at bounding box center [254, 66] width 15 height 8
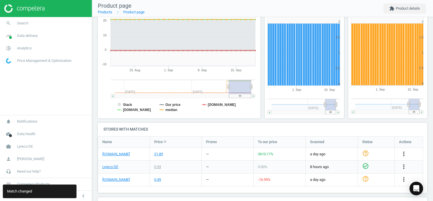
scroll to position [33, 0]
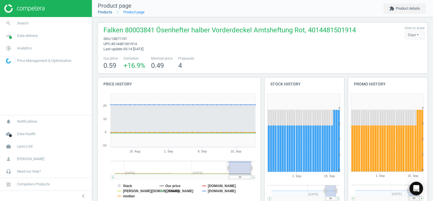
click at [105, 12] on link "Products" at bounding box center [105, 12] width 14 height 4
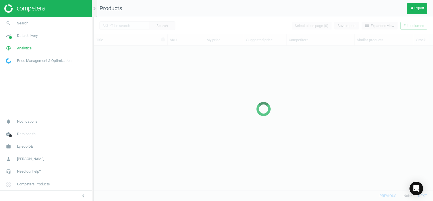
scroll to position [136, 335]
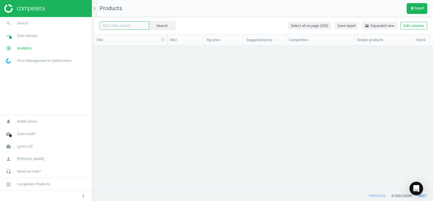
click at [132, 25] on input "text" at bounding box center [125, 25] width 50 height 9
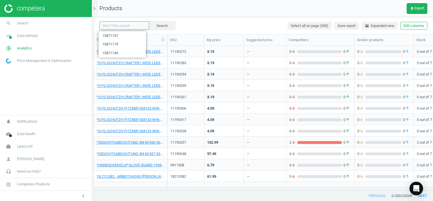
paste input "15871192"
type input "15871192"
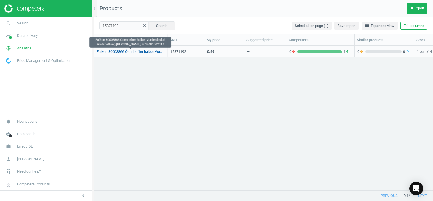
click at [151, 52] on link "Falken 80003866 Ösenhefter halber Vorderdeckel Amtsheftung [PERSON_NAME], 40144…" at bounding box center [131, 51] width 68 height 5
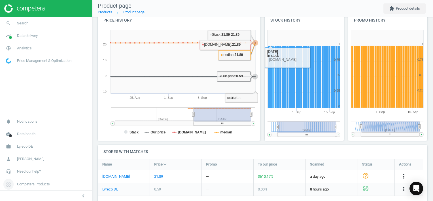
scroll to position [142, 0]
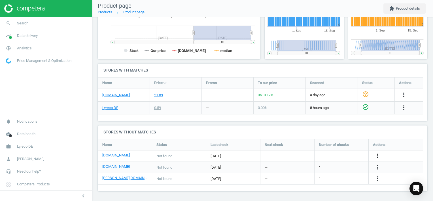
click at [378, 154] on icon "more_vert" at bounding box center [378, 155] width 7 height 7
click at [307, 155] on link "Edit URL/product option" at bounding box center [334, 155] width 78 height 9
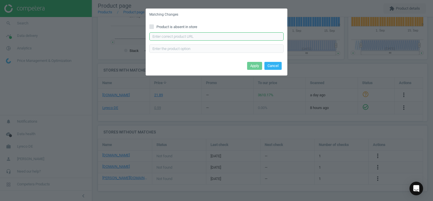
click at [170, 38] on input "text" at bounding box center [217, 36] width 134 height 9
paste input "https://www.bueromarkt-ag.de/oesenhefter_falken_80000490_a4_gruen,p-5009g.html"
type input "https://www.bueromarkt-ag.de/oesenhefter_falken_80000490_a4_gruen,p-5009g.html"
click at [256, 67] on button "Apply" at bounding box center [254, 66] width 15 height 8
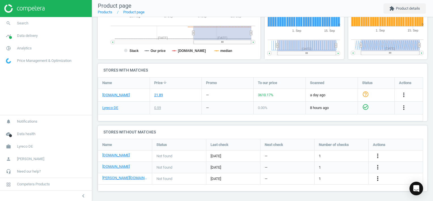
click at [380, 179] on icon "more_vert" at bounding box center [378, 178] width 7 height 7
click at [306, 177] on link "Edit URL/product option" at bounding box center [334, 178] width 78 height 9
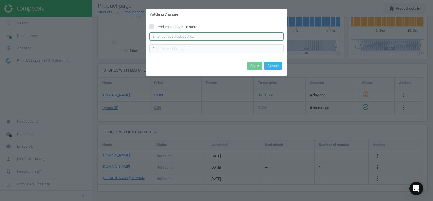
click at [169, 39] on input "text" at bounding box center [217, 36] width 134 height 9
paste input "[URL][DOMAIN_NAME][PERSON_NAME][PERSON_NAME]"
type input "[URL][DOMAIN_NAME][PERSON_NAME][PERSON_NAME]"
click at [250, 67] on button "Apply" at bounding box center [254, 66] width 15 height 8
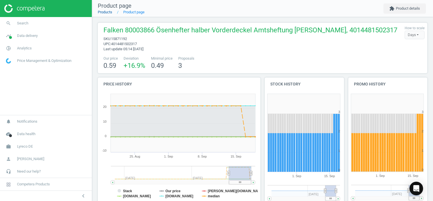
click at [112, 13] on link "Products" at bounding box center [105, 12] width 14 height 4
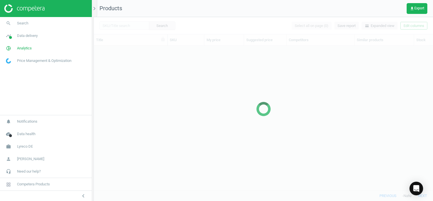
scroll to position [136, 335]
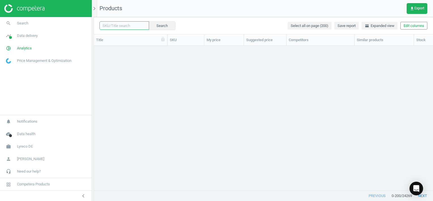
click at [129, 26] on input "text" at bounding box center [125, 25] width 50 height 9
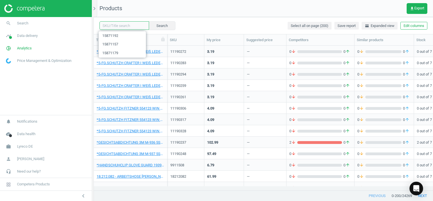
paste input "15871204"
type input "15871204"
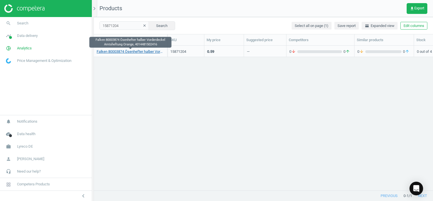
click at [146, 52] on link "Falken 80003874 Ösenhefter halber Vorderdeckel Amtsheftung Orange, 4014481502416" at bounding box center [131, 51] width 68 height 5
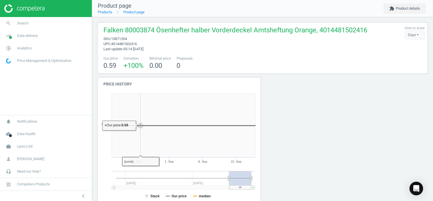
scroll to position [144, 0]
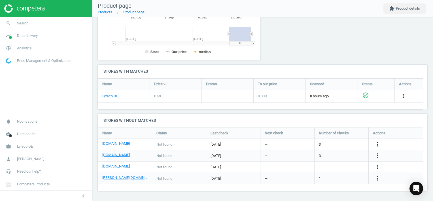
click at [378, 144] on icon "more_vert" at bounding box center [378, 144] width 7 height 7
click at [312, 143] on link "Edit URL/product option" at bounding box center [334, 144] width 78 height 9
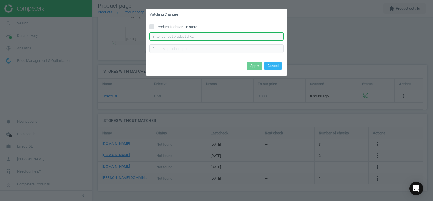
click at [194, 35] on input "text" at bounding box center [217, 36] width 134 height 9
paste input "[URL][DOMAIN_NAME]"
type input "[URL][DOMAIN_NAME]"
click at [257, 64] on button "Apply" at bounding box center [254, 66] width 15 height 8
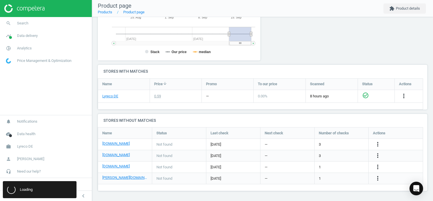
scroll to position [0, 0]
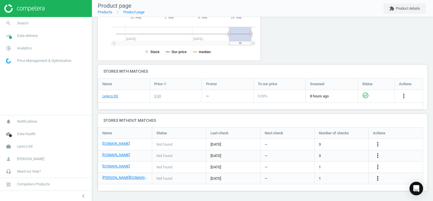
click at [380, 179] on icon "more_vert" at bounding box center [378, 178] width 7 height 7
click at [302, 178] on link "Edit URL/product option" at bounding box center [334, 178] width 78 height 9
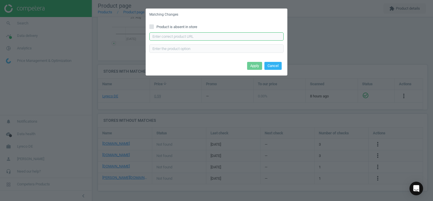
click at [175, 34] on input "text" at bounding box center [217, 36] width 134 height 9
paste input "[URL][DOMAIN_NAME][PERSON_NAME][PERSON_NAME]"
type input "[URL][DOMAIN_NAME][PERSON_NAME][PERSON_NAME]"
click at [255, 67] on button "Apply" at bounding box center [254, 66] width 15 height 8
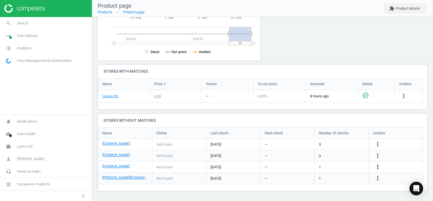
click at [378, 168] on icon "more_vert" at bounding box center [378, 166] width 7 height 7
click at [314, 166] on link "Edit URL/product option" at bounding box center [334, 167] width 78 height 9
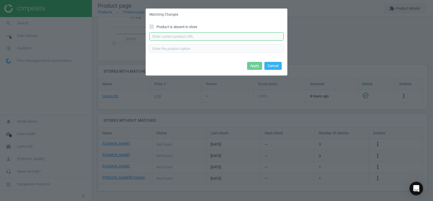
click at [184, 37] on input "text" at bounding box center [217, 36] width 134 height 9
paste input "[URL][DOMAIN_NAME]"
type input "[URL][DOMAIN_NAME]"
click at [257, 67] on button "Apply" at bounding box center [254, 66] width 15 height 8
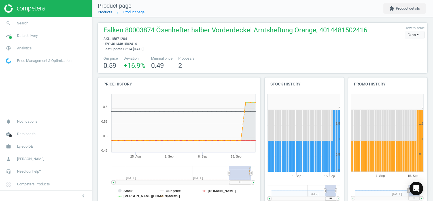
click at [110, 14] on link "Products" at bounding box center [105, 12] width 14 height 4
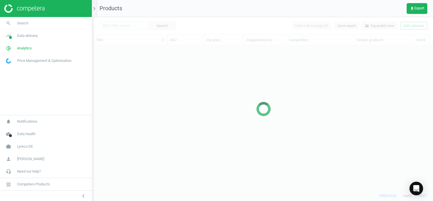
scroll to position [136, 335]
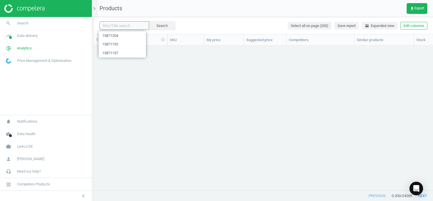
click at [134, 25] on input "text" at bounding box center [125, 25] width 50 height 9
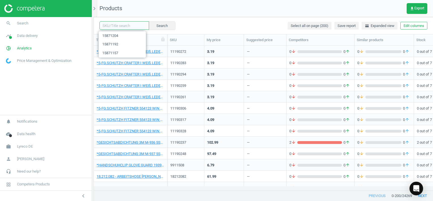
paste input "15782877"
type input "15782877"
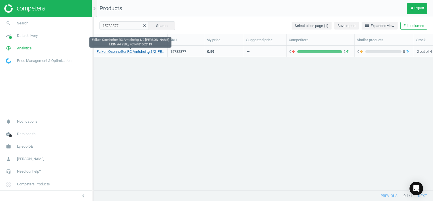
click at [151, 53] on link "Falken Ösenhefter RC Amtsheftg.1/2 [PERSON_NAME] f.DIN A4 250g, 4014481502119" at bounding box center [131, 51] width 68 height 5
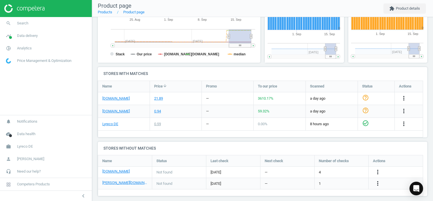
scroll to position [147, 0]
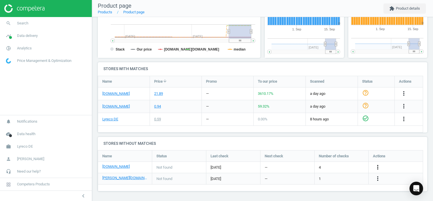
click at [378, 167] on icon "more_vert" at bounding box center [378, 167] width 7 height 7
click at [307, 166] on link "Edit URL/product option" at bounding box center [334, 167] width 78 height 9
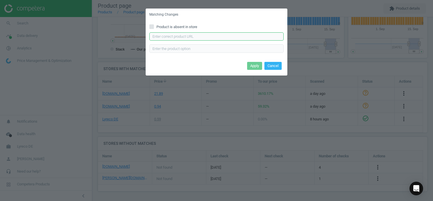
click at [188, 33] on input "text" at bounding box center [217, 36] width 134 height 9
paste input "[URL][DOMAIN_NAME]"
type input "[URL][DOMAIN_NAME]"
click at [253, 64] on button "Apply" at bounding box center [254, 66] width 15 height 8
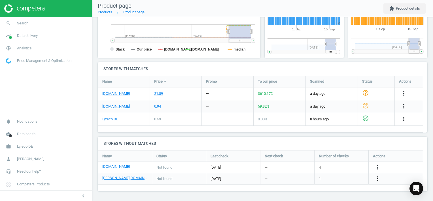
click at [377, 178] on icon "more_vert" at bounding box center [378, 178] width 7 height 7
click at [304, 177] on link "Edit URL/product option" at bounding box center [334, 178] width 78 height 9
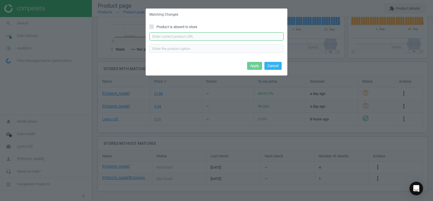
click at [189, 37] on input "text" at bounding box center [217, 36] width 134 height 9
paste input "[URL][DOMAIN_NAME][PERSON_NAME][PERSON_NAME]"
type input "[URL][DOMAIN_NAME][PERSON_NAME][PERSON_NAME]"
click at [254, 68] on button "Apply" at bounding box center [254, 66] width 15 height 8
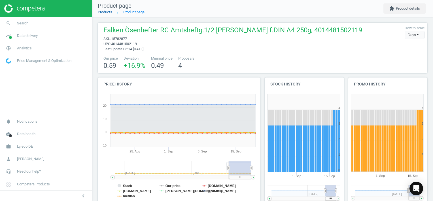
click at [110, 12] on link "Products" at bounding box center [105, 12] width 14 height 4
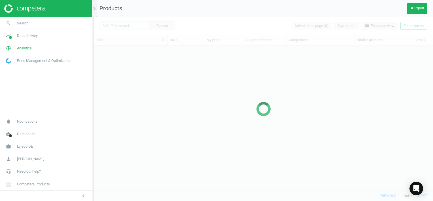
scroll to position [136, 335]
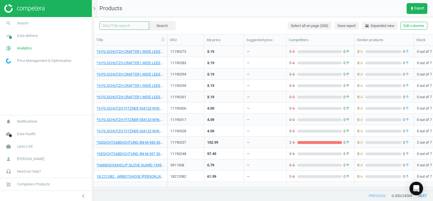
click at [121, 24] on input "text" at bounding box center [125, 25] width 50 height 9
paste input "1073601"
type input "1073601"
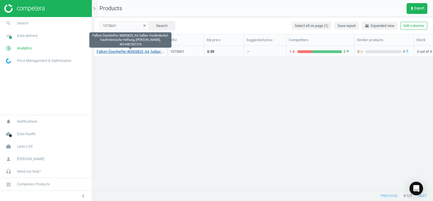
click at [146, 52] on link "Falken Ösenhefter 80003825, A4, halber Vorderdeckel, kaufmännische Heftung, [PE…" at bounding box center [131, 51] width 68 height 5
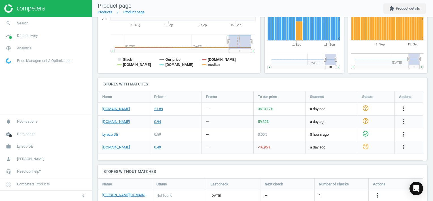
scroll to position [158, 0]
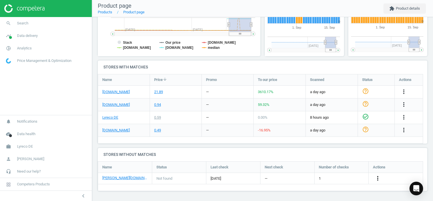
click at [379, 176] on icon "more_vert" at bounding box center [378, 178] width 7 height 7
click at [305, 178] on link "Edit URL/product option" at bounding box center [334, 178] width 78 height 9
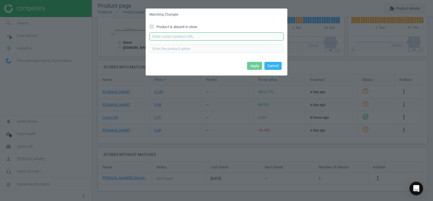
click at [194, 39] on input "text" at bounding box center [217, 36] width 134 height 9
paste input "[URL][DOMAIN_NAME][PERSON_NAME][PERSON_NAME]"
type input "[URL][DOMAIN_NAME][PERSON_NAME][PERSON_NAME]"
click at [253, 68] on button "Apply" at bounding box center [254, 66] width 15 height 8
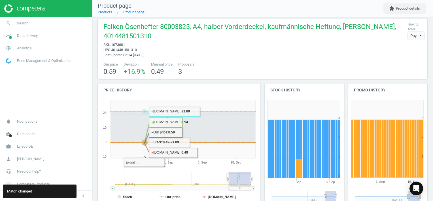
scroll to position [0, 0]
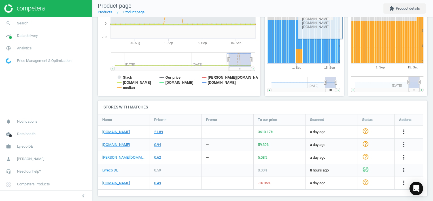
scroll to position [123, 0]
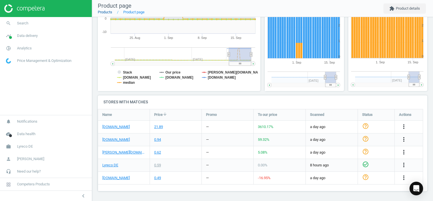
click at [103, 12] on link "Products" at bounding box center [105, 12] width 14 height 4
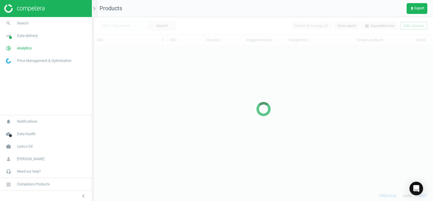
scroll to position [136, 335]
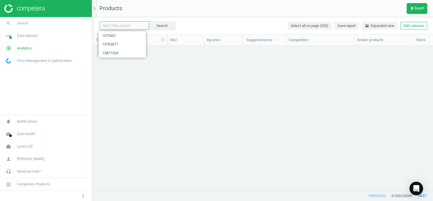
click at [134, 26] on input "text" at bounding box center [125, 25] width 50 height 9
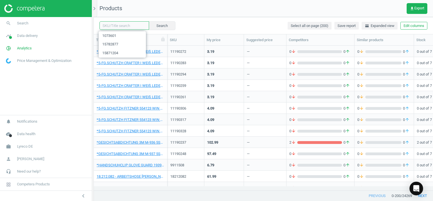
paste input "1073667"
type input "1073667"
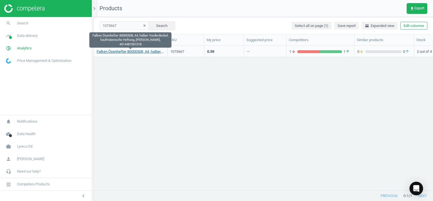
click at [152, 50] on link "Falken Ösenhefter 80000508, A4, halber Vorderdeckel, kaufmännische Heftung, [PE…" at bounding box center [131, 51] width 68 height 5
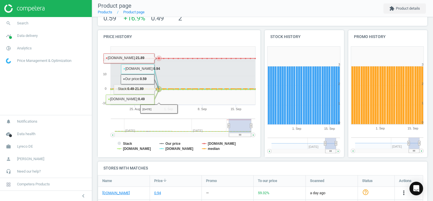
scroll to position [158, 0]
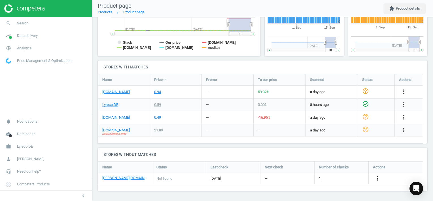
click at [378, 177] on icon "more_vert" at bounding box center [378, 178] width 7 height 7
click at [307, 177] on link "Edit URL/product option" at bounding box center [334, 178] width 78 height 9
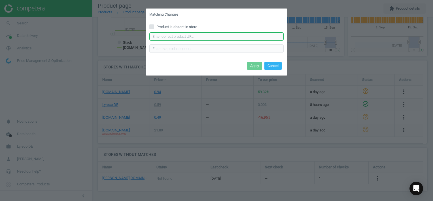
click at [186, 37] on input "text" at bounding box center [217, 36] width 134 height 9
paste input "[URL][DOMAIN_NAME][PERSON_NAME][PERSON_NAME]"
type input "[URL][DOMAIN_NAME][PERSON_NAME][PERSON_NAME]"
click at [257, 67] on button "Apply" at bounding box center [254, 66] width 15 height 8
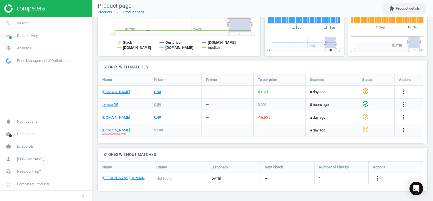
click at [404, 131] on icon "more_vert" at bounding box center [404, 130] width 7 height 7
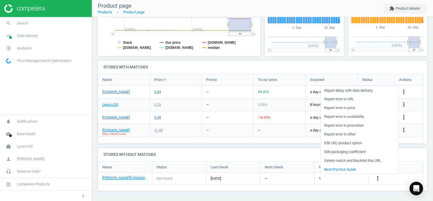
click at [332, 142] on link "Edit URL/product option" at bounding box center [360, 143] width 78 height 9
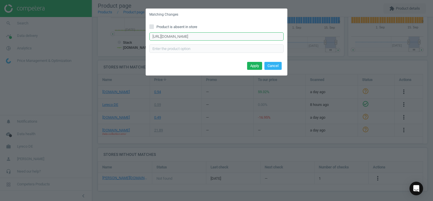
click at [259, 35] on input "[URL][DOMAIN_NAME]" at bounding box center [217, 36] width 134 height 9
click at [259, 35] on input "https://www.office-discount.de/suche/Falken%20%C3%96senhefter%2080000508?mkz=245" at bounding box center [217, 36] width 134 height 9
paste input "https://www.office-discount.de/falken-oesenhefter-950006"
type input "https://www.office-discount.de/falken-oesenhefter-950006"
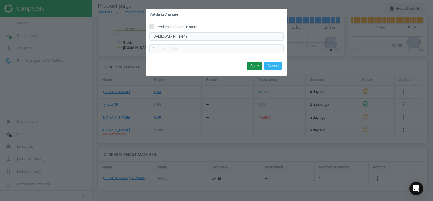
click at [258, 63] on button "Apply" at bounding box center [254, 66] width 15 height 8
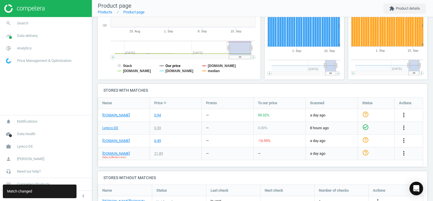
scroll to position [16, 0]
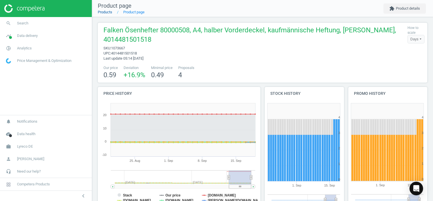
click at [106, 13] on link "Products" at bounding box center [105, 12] width 14 height 4
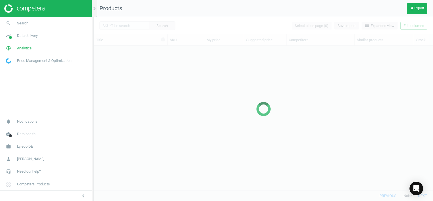
scroll to position [136, 335]
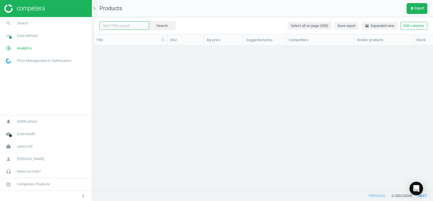
click at [130, 26] on input "text" at bounding box center [125, 25] width 50 height 9
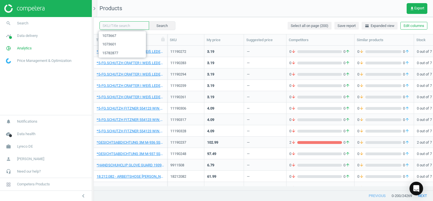
paste input "1073656"
type input "1073656"
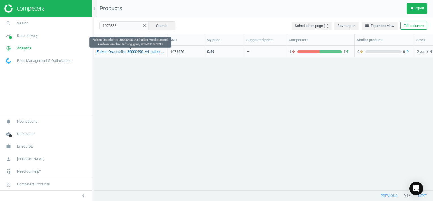
click at [145, 51] on link "Falken Ösenhefter 80000490, A4, halber Vorderdeckel, kaufmännische Heftung, grü…" at bounding box center [131, 51] width 68 height 5
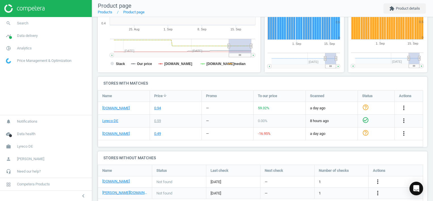
scroll to position [156, 0]
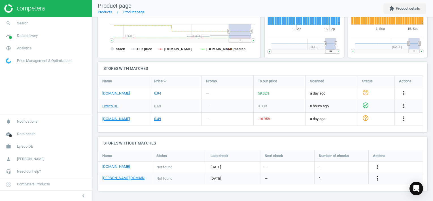
click at [378, 178] on icon "more_vert" at bounding box center [378, 178] width 7 height 7
click at [302, 178] on link "Edit URL/product option" at bounding box center [334, 178] width 78 height 9
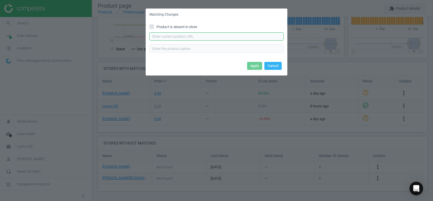
click at [169, 36] on input "text" at bounding box center [217, 36] width 134 height 9
paste input "https://www.otto-office.com/de/Falken-Oesenhefter-halber-Deckel/23953/p"
type input "https://www.otto-office.com/de/Falken-Oesenhefter-halber-Deckel/23953/p"
click at [256, 67] on button "Apply" at bounding box center [254, 66] width 15 height 8
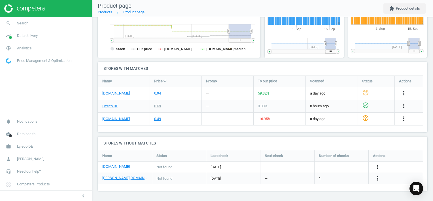
click at [378, 164] on icon "more_vert" at bounding box center [378, 166] width 7 height 7
click at [304, 165] on link "Edit URL/product option" at bounding box center [334, 167] width 78 height 9
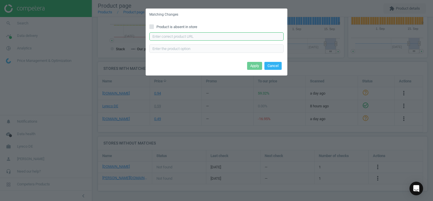
click at [184, 36] on input "text" at bounding box center [217, 36] width 134 height 9
paste input "https://www.office-discount.de/falken-oesenhefter-949786"
type input "https://www.office-discount.de/falken-oesenhefter-949786"
click at [252, 68] on button "Apply" at bounding box center [254, 66] width 15 height 8
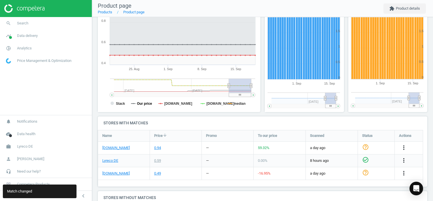
scroll to position [43, 0]
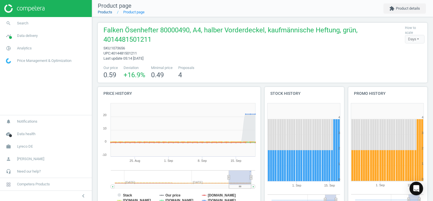
click at [105, 12] on link "Products" at bounding box center [105, 12] width 14 height 4
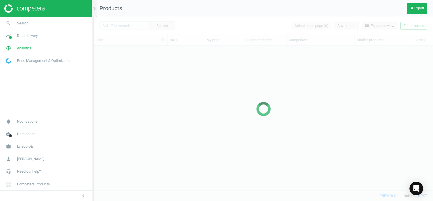
scroll to position [136, 335]
click at [127, 26] on div at bounding box center [264, 109] width 340 height 184
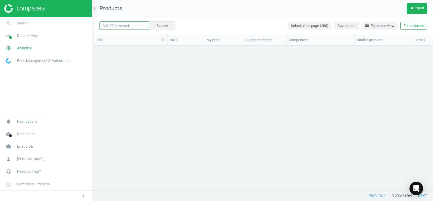
click at [127, 25] on input "text" at bounding box center [125, 25] width 50 height 9
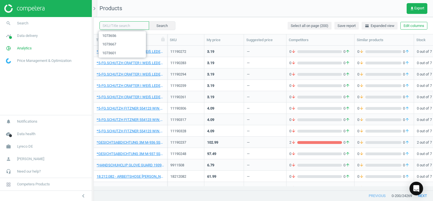
paste input "1073645"
type input "1073645"
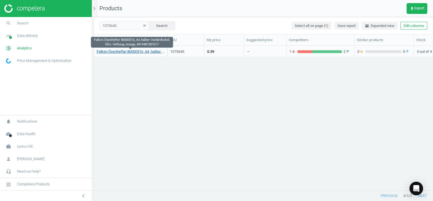
click at [136, 51] on link "Falken Ösenhefter 80000516, A4, halber Vorderdeckel, kfm. Heftung, orange, 4014…" at bounding box center [131, 51] width 68 height 5
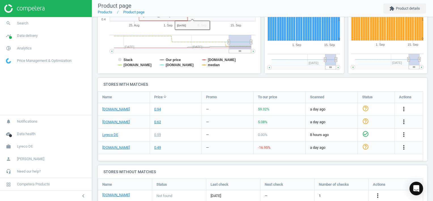
scroll to position [148, 0]
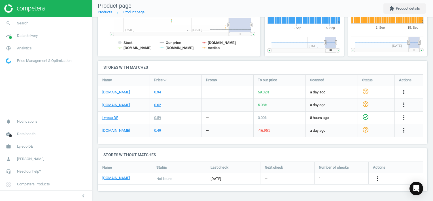
click at [377, 177] on icon "more_vert" at bounding box center [378, 178] width 7 height 7
click at [310, 178] on link "Edit URL/product option" at bounding box center [334, 178] width 78 height 9
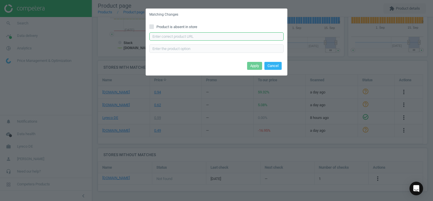
click at [186, 33] on input "text" at bounding box center [217, 36] width 134 height 9
paste input "https://www.office-discount.de/falken-oesenhefter-950105"
type input "https://www.office-discount.de/falken-oesenhefter-950105"
click at [251, 68] on button "Apply" at bounding box center [254, 66] width 15 height 8
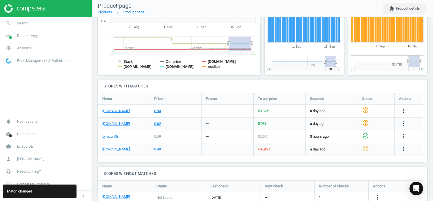
scroll to position [120, 0]
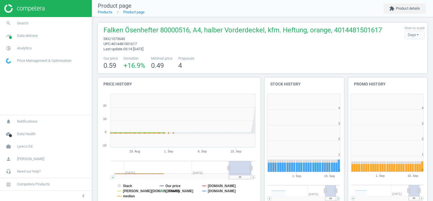
scroll to position [122, 87]
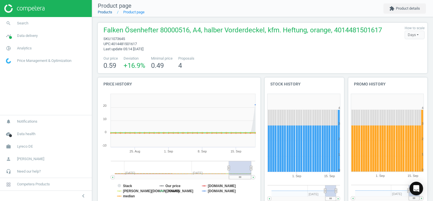
click at [105, 13] on link "Products" at bounding box center [105, 12] width 14 height 4
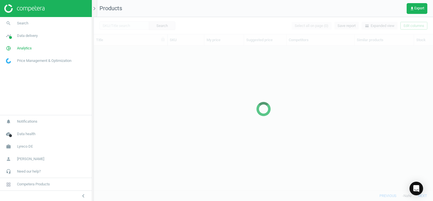
scroll to position [136, 335]
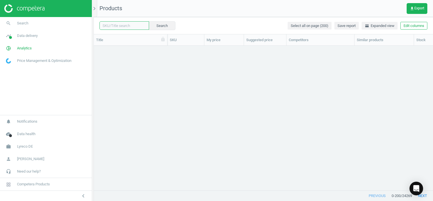
click at [128, 25] on input "text" at bounding box center [125, 25] width 50 height 9
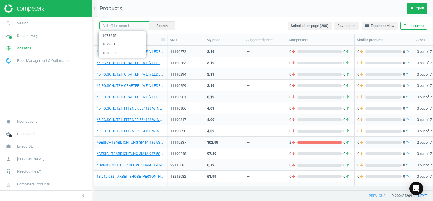
paste input "2228829"
type input "2228829"
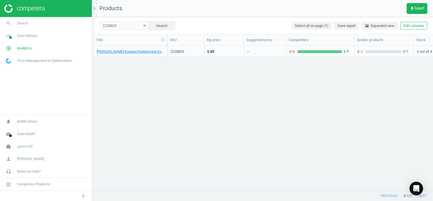
click at [147, 54] on div "Schneider Kugelschreibermine Express 775, Strichstärke: fein, blau, Empty" at bounding box center [131, 52] width 68 height 7
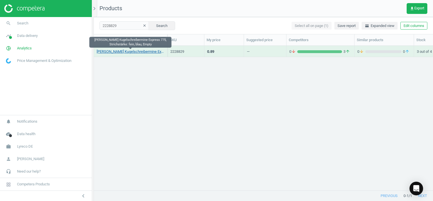
click at [148, 52] on link "Schneider Kugelschreibermine Express 775, Strichstärke: fein, blau, Empty" at bounding box center [131, 51] width 68 height 5
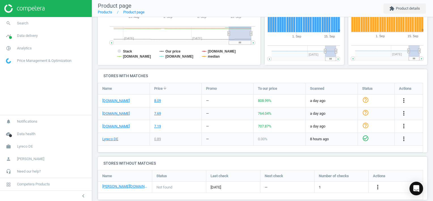
scroll to position [148, 0]
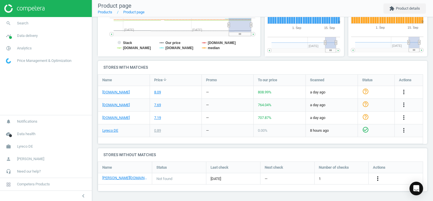
click at [379, 178] on icon "more_vert" at bounding box center [378, 178] width 7 height 7
click at [304, 178] on link "Edit URL/product option" at bounding box center [334, 178] width 78 height 9
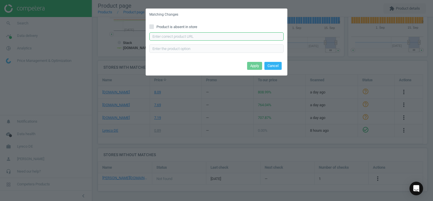
click at [172, 34] on input "text" at bounding box center [217, 36] width 134 height 9
paste input "https://www.otto-office.com/de/Kugelschreibermine-Schneider-Express-775-X20-10-…"
type input "https://www.otto-office.com/de/Kugelschreibermine-Schneider-Express-775-X20-10-…"
click at [258, 66] on button "Apply" at bounding box center [254, 66] width 15 height 8
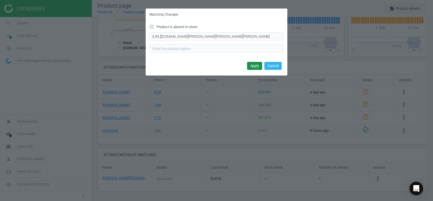
scroll to position [0, 0]
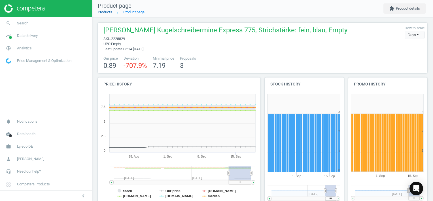
click at [111, 12] on link "Products" at bounding box center [105, 12] width 14 height 4
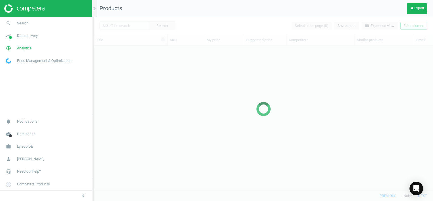
scroll to position [136, 335]
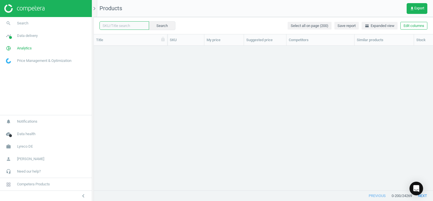
click at [129, 26] on input "text" at bounding box center [125, 25] width 50 height 9
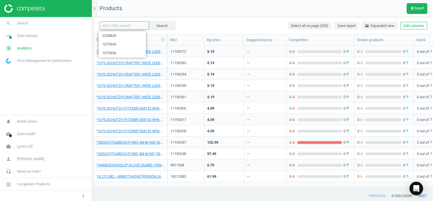
paste input "1086079"
type input "1086079"
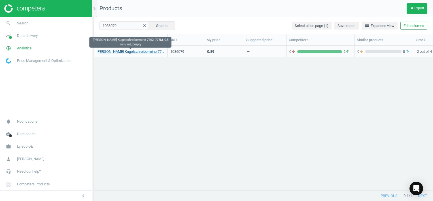
click at [140, 50] on link "[PERSON_NAME] Kugelschreibermine 7762, 775M, 0,5 mm, rot, Empty" at bounding box center [131, 51] width 68 height 5
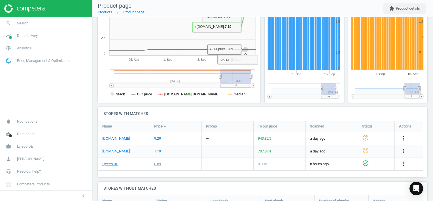
scroll to position [147, 0]
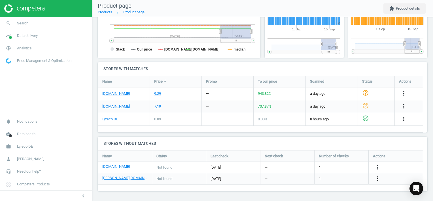
click at [377, 179] on icon "more_vert" at bounding box center [378, 178] width 7 height 7
click at [305, 177] on link "Edit URL/product option" at bounding box center [334, 178] width 78 height 9
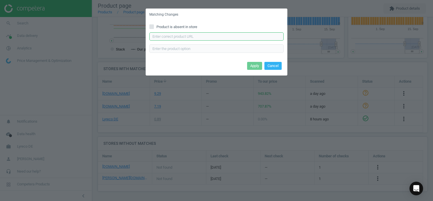
click at [169, 34] on input "text" at bounding box center [217, 36] width 134 height 9
paste input "[URL][DOMAIN_NAME][PERSON_NAME][PERSON_NAME][PERSON_NAME]"
type input "[URL][DOMAIN_NAME][PERSON_NAME][PERSON_NAME][PERSON_NAME]"
click at [251, 65] on button "Apply" at bounding box center [254, 66] width 15 height 8
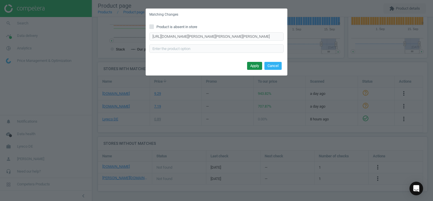
scroll to position [0, 0]
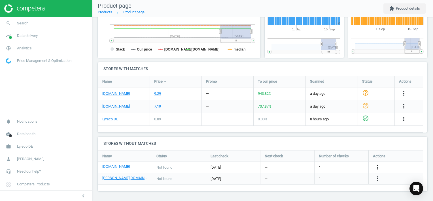
click at [380, 165] on icon "more_vert" at bounding box center [378, 167] width 7 height 7
click at [300, 166] on link "Edit URL/product option" at bounding box center [334, 167] width 78 height 9
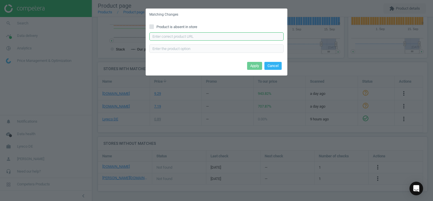
click at [171, 37] on input "text" at bounding box center [217, 36] width 134 height 9
paste input "[URL][DOMAIN_NAME][PERSON_NAME]"
type input "[URL][DOMAIN_NAME][PERSON_NAME]"
click at [254, 67] on button "Apply" at bounding box center [254, 66] width 15 height 8
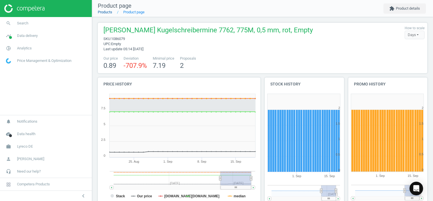
click at [109, 10] on link "Products" at bounding box center [105, 12] width 14 height 4
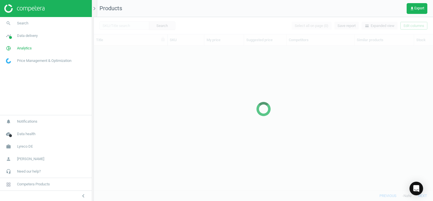
scroll to position [136, 335]
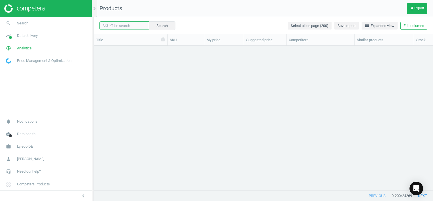
click at [129, 24] on input "text" at bounding box center [125, 25] width 50 height 9
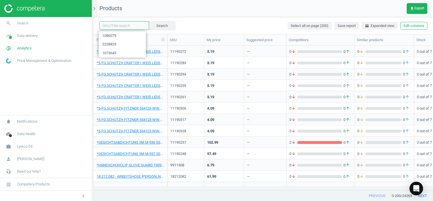
paste input "19906964"
type input "19906964"
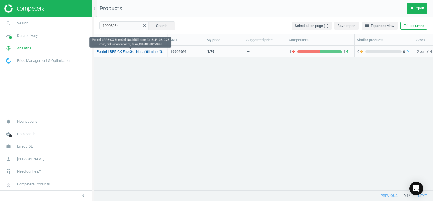
click at [119, 50] on link "Pentel LRP5-CX EnerGel Nachfüllmine für BLP105, 0,25 mm, dokumentenecht, blau, …" at bounding box center [131, 51] width 68 height 5
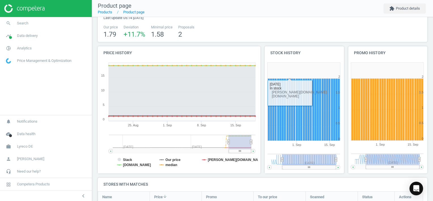
scroll to position [156, 0]
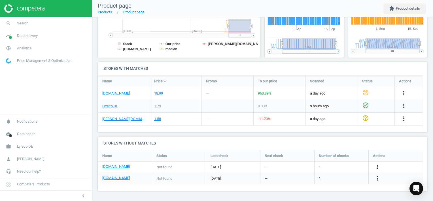
click at [379, 164] on icon "more_vert" at bounding box center [378, 166] width 7 height 7
click at [311, 167] on link "Edit URL/product option" at bounding box center [334, 167] width 78 height 9
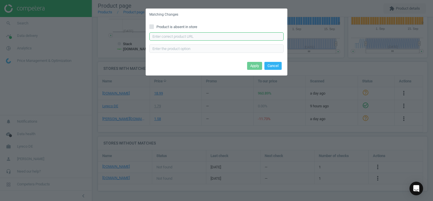
click at [184, 36] on input "text" at bounding box center [217, 36] width 134 height 9
paste input "https://www.bueromarkt-ag.de/gelschreibermine_pentel_lrp7-cx,p-lrp7-cx.html"
type input "https://www.bueromarkt-ag.de/gelschreibermine_pentel_lrp7-cx,p-lrp7-cx.html"
click at [251, 69] on button "Apply" at bounding box center [254, 66] width 15 height 8
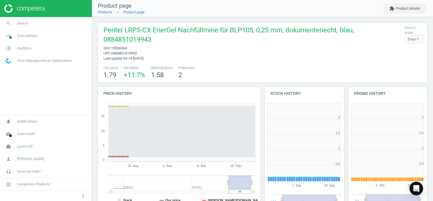
scroll to position [122, 87]
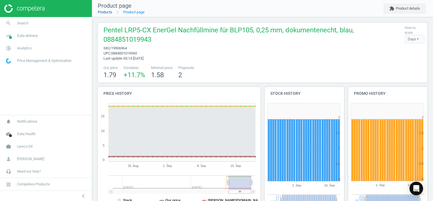
click at [105, 14] on link "Products" at bounding box center [105, 12] width 14 height 4
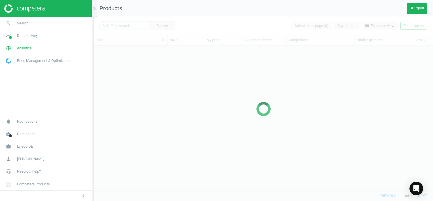
scroll to position [136, 335]
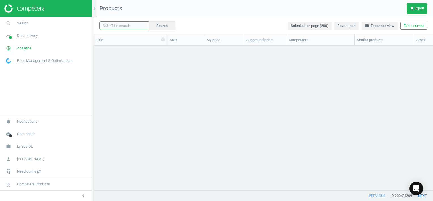
click at [126, 26] on input "text" at bounding box center [125, 25] width 50 height 9
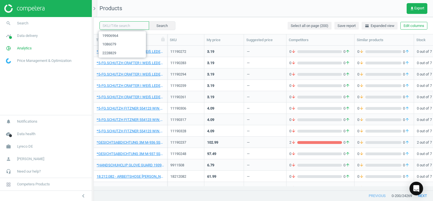
paste input "19907067"
type input "19907067"
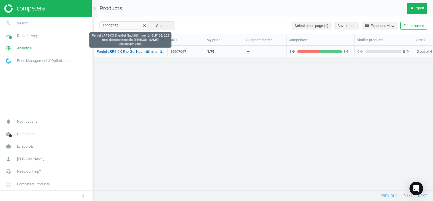
click at [142, 51] on link "Pentel LRP5-CX EnerGel Nachfüllmine für BLP105, 0,25 mm, dokumentenecht, [PERSO…" at bounding box center [131, 51] width 68 height 5
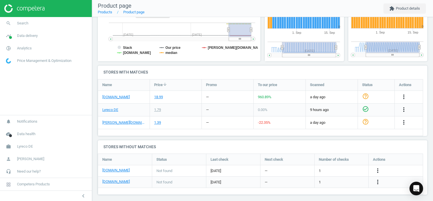
scroll to position [156, 0]
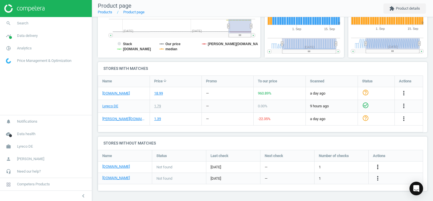
click at [380, 166] on icon "more_vert" at bounding box center [378, 166] width 7 height 7
click at [302, 167] on link "Edit URL/product option" at bounding box center [334, 167] width 78 height 9
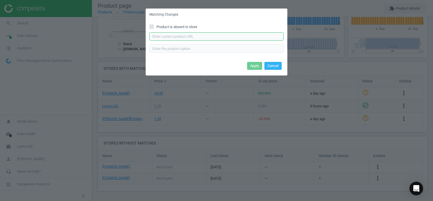
click at [223, 38] on input "text" at bounding box center [217, 36] width 134 height 9
paste input "[URL][DOMAIN_NAME]"
type input "[URL][DOMAIN_NAME]"
click at [252, 69] on button "Apply" at bounding box center [254, 66] width 15 height 8
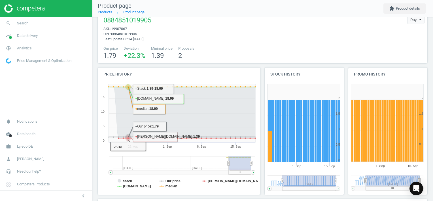
scroll to position [0, 0]
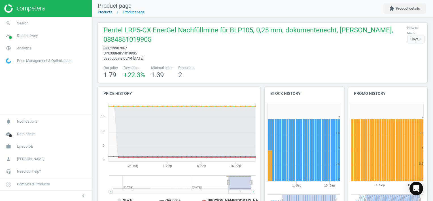
click at [109, 12] on link "Products" at bounding box center [105, 12] width 14 height 4
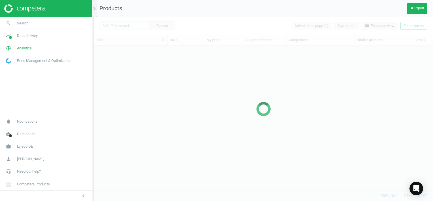
scroll to position [136, 335]
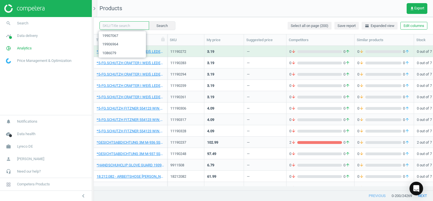
click at [127, 28] on input "text" at bounding box center [125, 25] width 50 height 9
paste input "5499073"
type input "5499073"
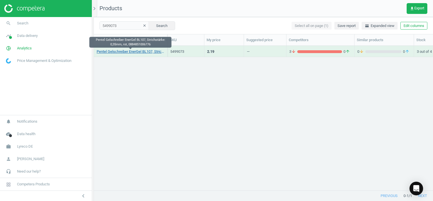
click at [129, 53] on link "Pentel Gelschreiber EnerGel BL107, Strichstärke: 0,35mm, rot, 0884851006776" at bounding box center [131, 51] width 68 height 5
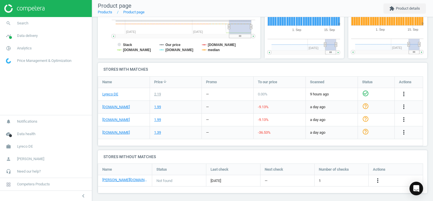
scroll to position [148, 0]
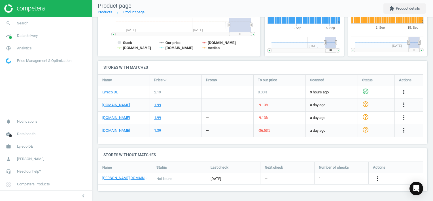
click at [378, 178] on icon "more_vert" at bounding box center [378, 178] width 7 height 7
click at [302, 177] on link "Edit URL/product option" at bounding box center [334, 178] width 78 height 9
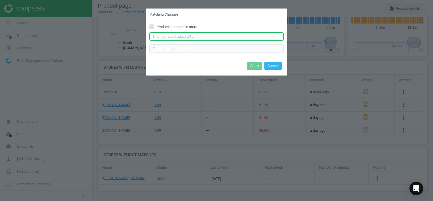
click at [202, 35] on input "text" at bounding box center [217, 36] width 134 height 9
paste input "[URL][DOMAIN_NAME][PERSON_NAME]"
type input "[URL][DOMAIN_NAME][PERSON_NAME]"
click at [258, 66] on button "Apply" at bounding box center [254, 66] width 15 height 8
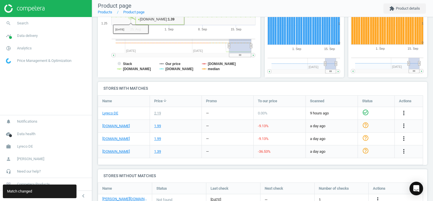
scroll to position [63, 0]
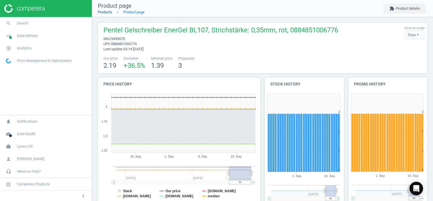
click at [107, 12] on link "Products" at bounding box center [105, 12] width 14 height 4
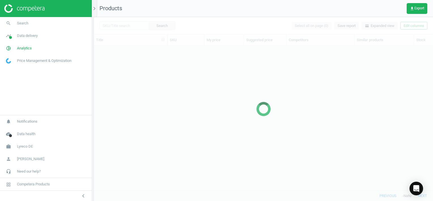
scroll to position [136, 335]
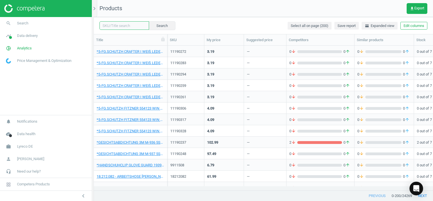
click at [126, 27] on input "text" at bounding box center [125, 25] width 50 height 9
paste input "5498888"
type input "5498888"
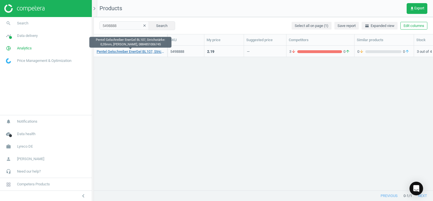
click at [144, 52] on link "Pentel Gelschreiber EnerGel BL107, Strichstärke: 0,35mm, [PERSON_NAME], 0884851…" at bounding box center [131, 51] width 68 height 5
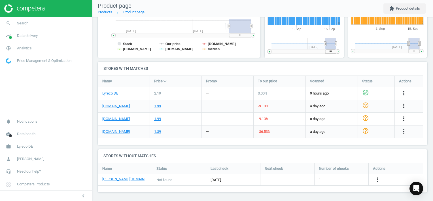
scroll to position [148, 0]
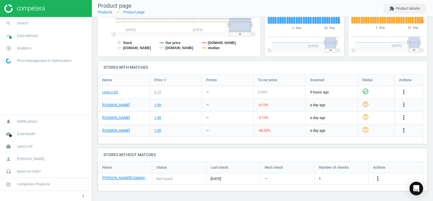
click at [381, 179] on div "more_vert" at bounding box center [378, 178] width 11 height 7
click at [380, 178] on icon "more_vert" at bounding box center [378, 178] width 7 height 7
click at [303, 179] on link "Edit URL/product option" at bounding box center [334, 178] width 78 height 9
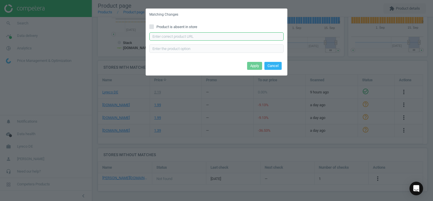
click at [175, 39] on input "text" at bounding box center [217, 36] width 134 height 9
paste input "[URL][DOMAIN_NAME][PERSON_NAME]"
type input "[URL][DOMAIN_NAME][PERSON_NAME]"
click at [258, 67] on button "Apply" at bounding box center [254, 66] width 15 height 8
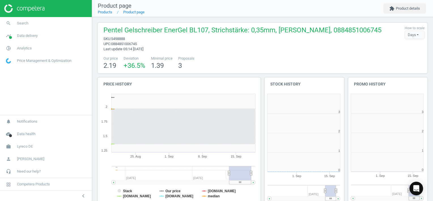
scroll to position [122, 87]
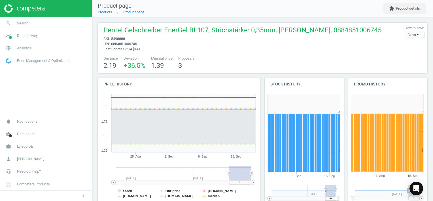
click at [303, 48] on div "Pentel Gelschreiber EnerGel BL107, Strichstärke: 0,35mm, [PERSON_NAME], 0884851…" at bounding box center [241, 39] width 281 height 26
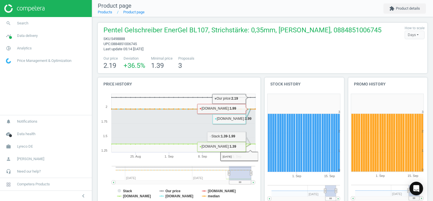
drag, startPoint x: 286, startPoint y: 53, endPoint x: 284, endPoint y: 61, distance: 8.6
click at [287, 53] on div "Pentel Gelschreiber EnerGel BL107, Strichstärke: 0,35mm, [PERSON_NAME], 0884851…" at bounding box center [263, 48] width 330 height 50
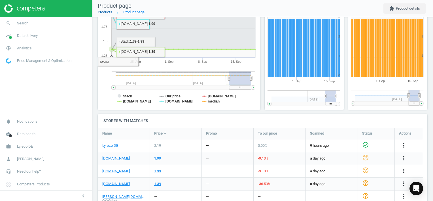
scroll to position [85, 0]
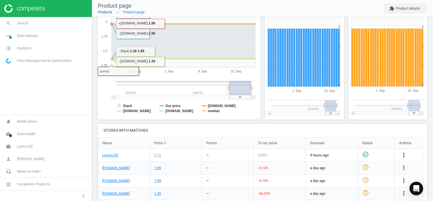
click at [107, 12] on link "Products" at bounding box center [105, 12] width 14 height 4
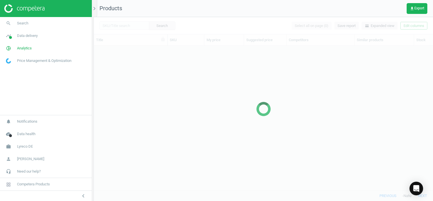
scroll to position [136, 335]
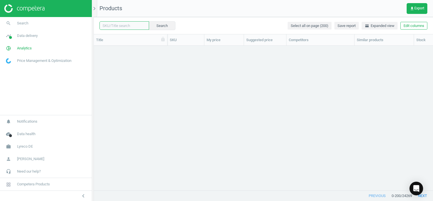
click at [132, 25] on input "text" at bounding box center [125, 25] width 50 height 9
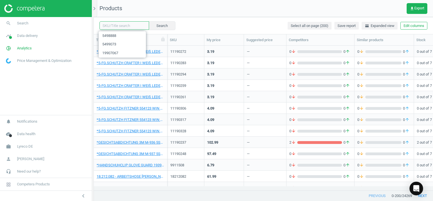
paste input "8927905"
type input "8927905"
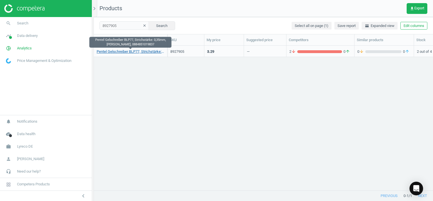
click at [113, 52] on link "Pentel Gelschreiber BLP77, Strichstärke: 0,35mm, schwarz, 0884851019837" at bounding box center [131, 51] width 68 height 5
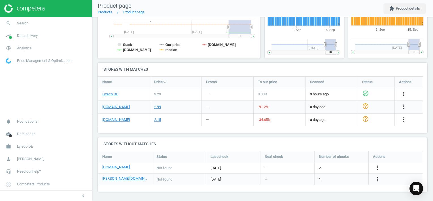
scroll to position [147, 0]
click at [404, 119] on icon "more_vert" at bounding box center [404, 118] width 7 height 7
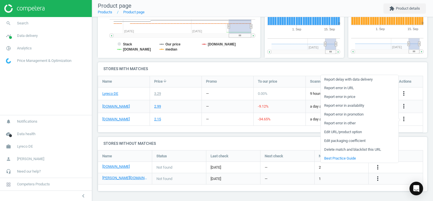
click at [330, 130] on link "Edit URL/product option" at bounding box center [360, 132] width 78 height 9
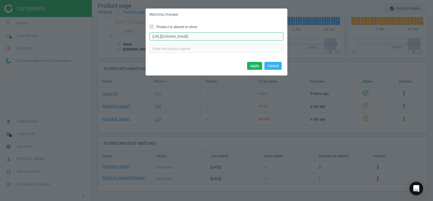
click at [262, 34] on input "https://www.office-discount.de/pentel-energel-bl77-gelschreiber-897611" at bounding box center [217, 36] width 134 height 9
paste input "https://www.office-discount.de/pentel-energel-blp77-gelschreiber-527226"
type input "https://www.office-discount.de/pentel-energel-blp77-gelschreiber-527226"
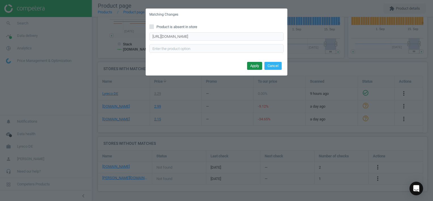
click at [257, 66] on button "Apply" at bounding box center [254, 66] width 15 height 8
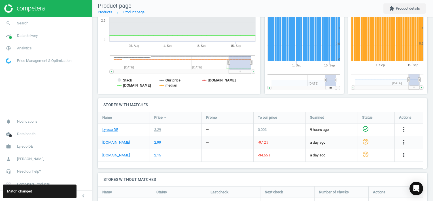
scroll to position [90, 0]
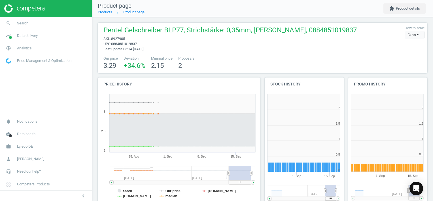
scroll to position [122, 87]
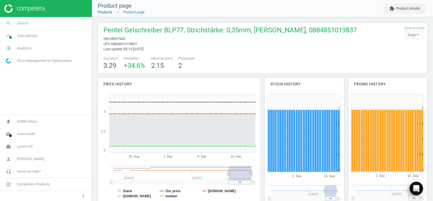
click at [103, 10] on link "Products" at bounding box center [105, 12] width 14 height 4
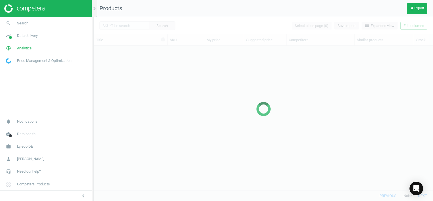
scroll to position [136, 335]
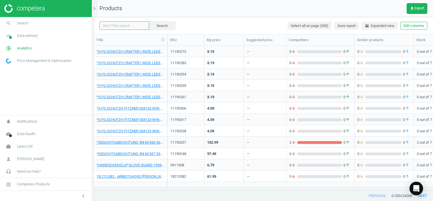
click at [130, 27] on input "text" at bounding box center [125, 25] width 50 height 9
paste input "8927847"
type input "8927847"
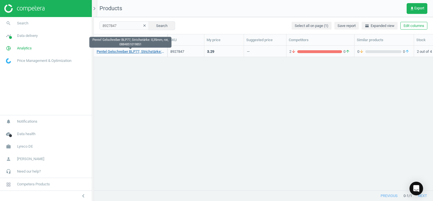
click at [139, 52] on link "Pentel Gelschreiber BLP77, Strichstärke: 0,35mm, rot, 0884851019851" at bounding box center [131, 51] width 68 height 5
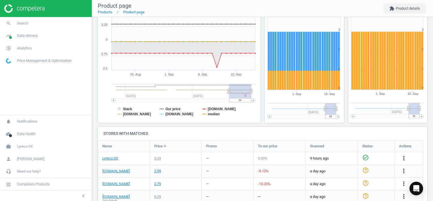
scroll to position [148, 0]
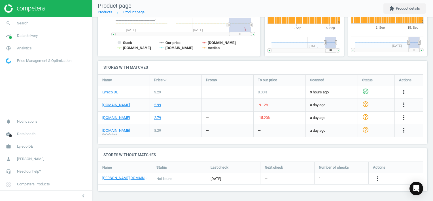
click at [405, 117] on icon "more_vert" at bounding box center [404, 117] width 7 height 7
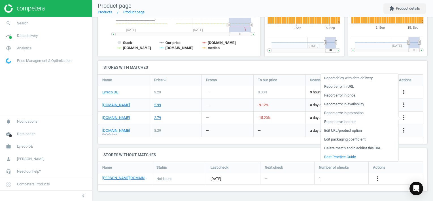
click at [331, 129] on link "Edit URL/product option" at bounding box center [360, 130] width 78 height 9
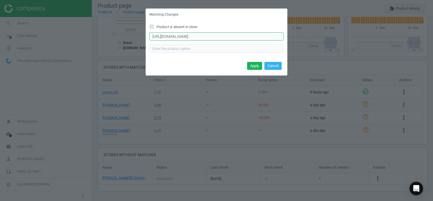
click at [192, 37] on input "https://www.office-discount.de/pentel-energel-blp77-gelschreiber-527242" at bounding box center [217, 36] width 134 height 9
click at [271, 36] on input "https://www.office-discount.de/pentel-energel-blp77-gelschreiber-527242" at bounding box center [217, 36] width 134 height 9
paste input "https://www.office-discount.de/pentel-energel-blp77-gelschreiber-527226"
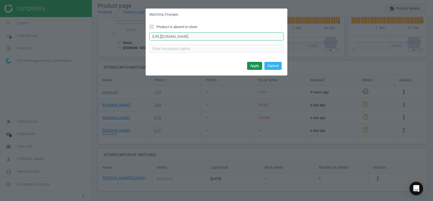
type input "https://www.office-discount.de/pentel-energel-blp77-gelschreiber-527226"
click at [255, 68] on button "Apply" at bounding box center [254, 66] width 15 height 8
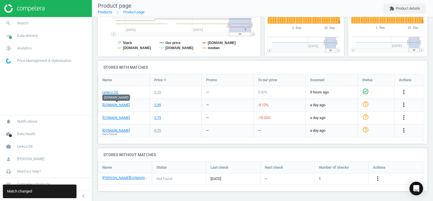
scroll to position [35, 0]
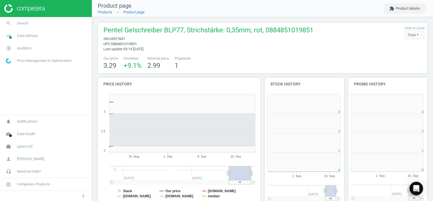
scroll to position [122, 87]
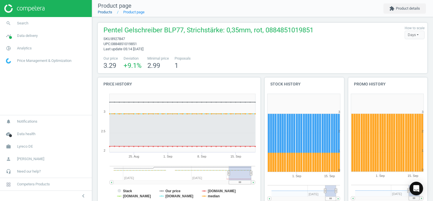
click at [108, 14] on link "Products" at bounding box center [105, 12] width 14 height 4
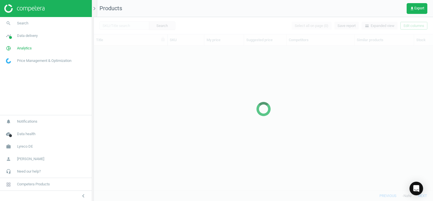
scroll to position [136, 335]
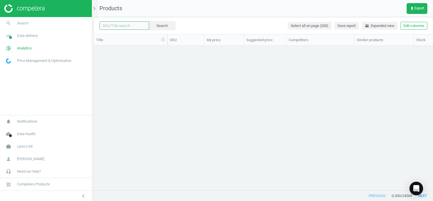
click at [127, 25] on input "text" at bounding box center [125, 25] width 50 height 9
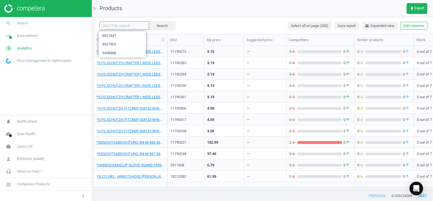
paste input "19208016"
type input "19208016"
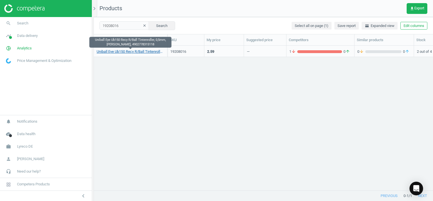
click at [140, 52] on link "Uniball Eye Ub150 Recy R/Ball Tintenroller, 0,5mm, [PERSON_NAME], 4902778315118" at bounding box center [131, 51] width 68 height 5
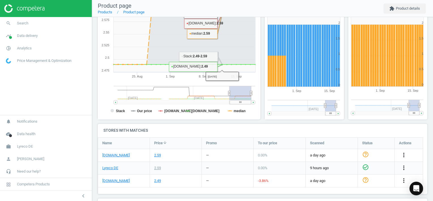
scroll to position [147, 0]
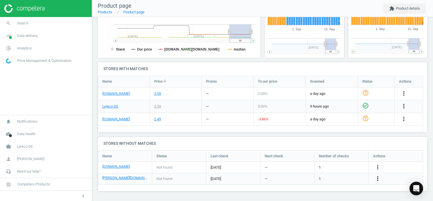
click at [380, 178] on icon "more_vert" at bounding box center [378, 178] width 7 height 7
click at [309, 177] on link "Edit URL/product option" at bounding box center [334, 178] width 78 height 9
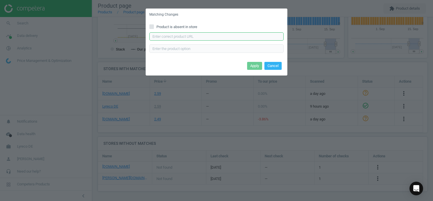
click at [200, 37] on input "text" at bounding box center [217, 36] width 134 height 9
paste input "https://www.otto-office.com/de/Tintenroller-uni-ball-uni-ball-eye-micro-dokumen…"
click at [155, 37] on input "https://www.otto-office.com/de/Tintenroller-uni-ball-uni-ball-eye-micro-dokumen…" at bounding box center [217, 36] width 134 height 9
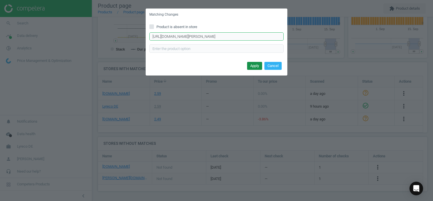
type input "https://www.otto-office.com/de/Tintenroller-uni-ball-uni-ball-eye-micro-dokumen…"
click at [256, 67] on button "Apply" at bounding box center [254, 66] width 15 height 8
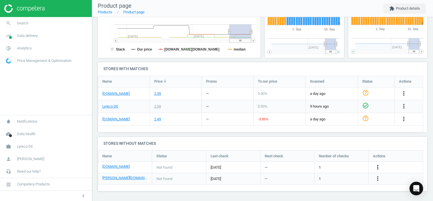
click at [379, 167] on icon "more_vert" at bounding box center [378, 167] width 7 height 7
click at [305, 166] on link "Edit URL/product option" at bounding box center [334, 167] width 78 height 9
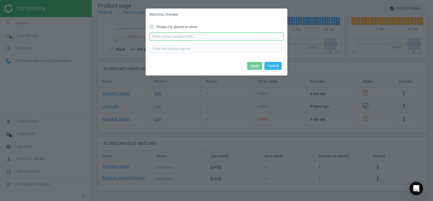
click at [173, 33] on input "text" at bounding box center [217, 36] width 134 height 9
paste input "https://www.office-discount.de/uni-ball-eye-micro-ub-150e-tintenroller-778910"
type input "https://www.office-discount.de/uni-ball-eye-micro-ub-150e-tintenroller-778910"
click at [252, 67] on button "Apply" at bounding box center [254, 66] width 15 height 8
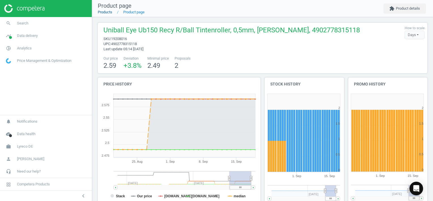
click at [108, 14] on link "Products" at bounding box center [105, 12] width 14 height 4
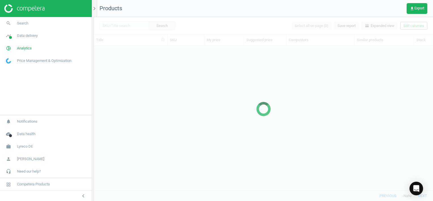
scroll to position [136, 335]
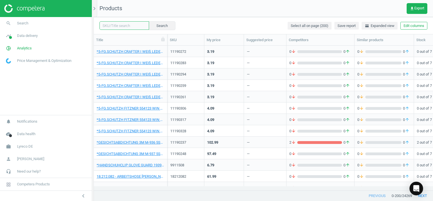
click at [120, 25] on input "text" at bounding box center [125, 25] width 50 height 9
paste input "19208051"
type input "19208051"
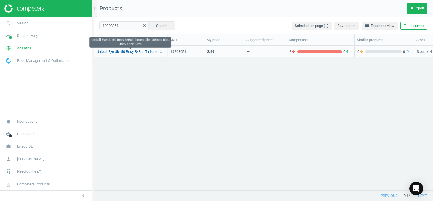
click at [126, 52] on link "Uniball Eye Ub150 Recy R/Ball Tintenroller, 0,5mm, Blau, 4902778315125" at bounding box center [131, 51] width 68 height 5
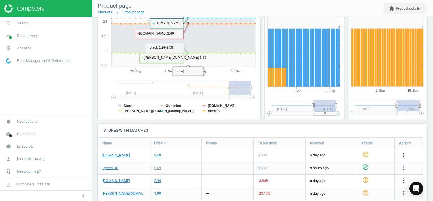
scroll to position [148, 0]
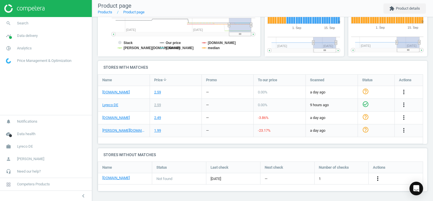
click at [380, 178] on icon "more_vert" at bounding box center [378, 178] width 7 height 7
click at [311, 177] on link "Edit URL/product option" at bounding box center [334, 178] width 78 height 9
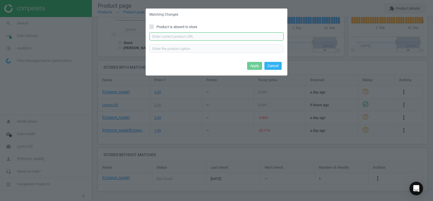
click at [188, 37] on input "text" at bounding box center [217, 36] width 134 height 9
paste input "[URL][DOMAIN_NAME]"
type input "[URL][DOMAIN_NAME]"
click at [250, 65] on button "Apply" at bounding box center [254, 66] width 15 height 8
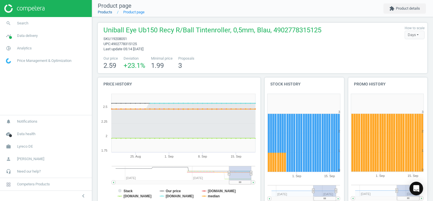
click at [106, 11] on link "Products" at bounding box center [105, 12] width 14 height 4
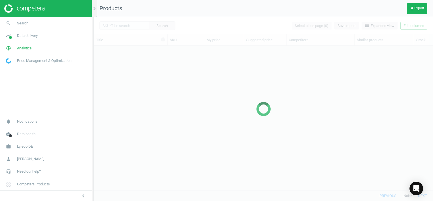
scroll to position [136, 335]
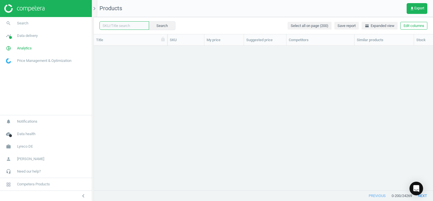
click at [131, 26] on input "text" at bounding box center [125, 25] width 50 height 9
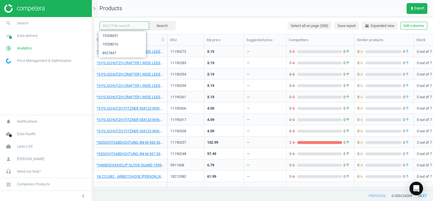
paste input "19208062"
type input "19208062"
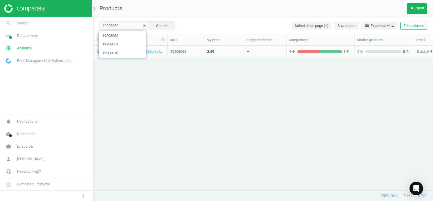
click at [210, 74] on div "Uniball Eye Ub150 Recy R/Ball Tintenroller, 0,5mm, Rot, 4902778315132 19208062 …" at bounding box center [264, 116] width 340 height 140
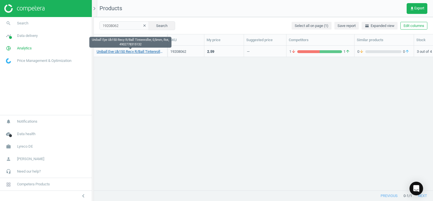
click at [153, 52] on link "Uniball Eye Ub150 Recy R/Ball Tintenroller, 0,5mm, Rot, 4902778315132" at bounding box center [131, 51] width 68 height 5
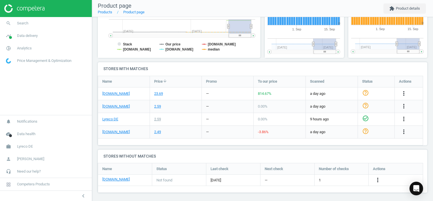
scroll to position [148, 0]
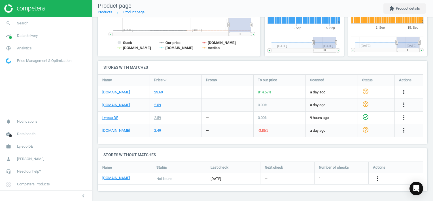
click at [378, 177] on icon "more_vert" at bounding box center [378, 178] width 7 height 7
click at [306, 177] on link "Edit URL/product option" at bounding box center [334, 178] width 78 height 9
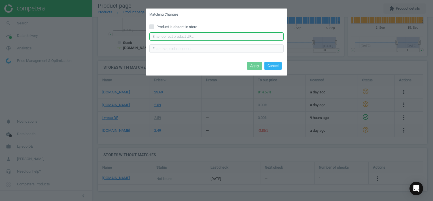
click at [178, 37] on input "text" at bounding box center [217, 36] width 134 height 9
paste input "https://www.otto-office.com/de/Tintenroller-uni-ball-uni-ball-eye-micro-dokumen…"
type input "https://www.otto-office.com/de/Tintenroller-uni-ball-uni-ball-eye-micro-dokumen…"
click at [258, 67] on button "Apply" at bounding box center [254, 66] width 15 height 8
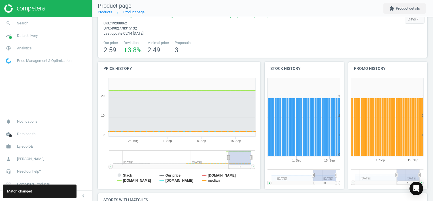
scroll to position [0, 0]
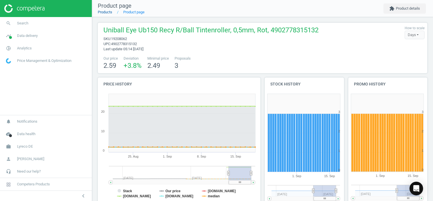
click at [107, 12] on link "Products" at bounding box center [105, 12] width 14 height 4
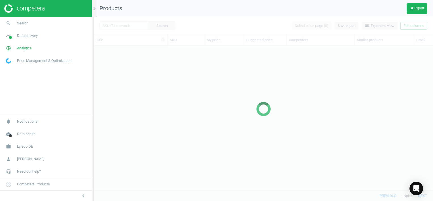
scroll to position [136, 335]
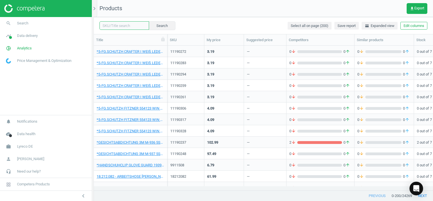
click at [119, 26] on input "text" at bounding box center [125, 25] width 50 height 9
paste input "19208095"
type input "19208095"
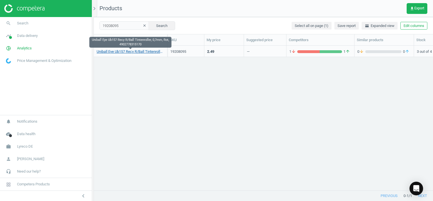
click at [145, 49] on link "Uniball Eye Ub157 Recy R/Ball Tintenroller, 0,7mm, Rot, 4902778315170" at bounding box center [131, 51] width 68 height 5
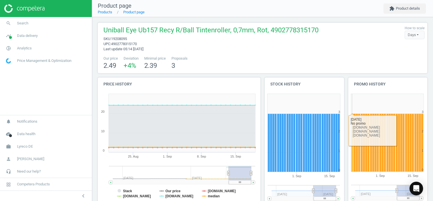
scroll to position [148, 0]
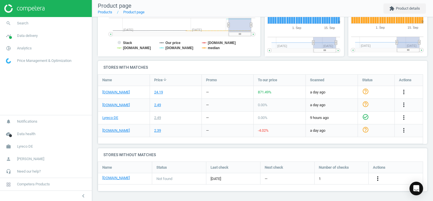
click at [376, 181] on icon "more_vert" at bounding box center [378, 178] width 7 height 7
click at [306, 177] on link "Edit URL/product option" at bounding box center [334, 178] width 78 height 9
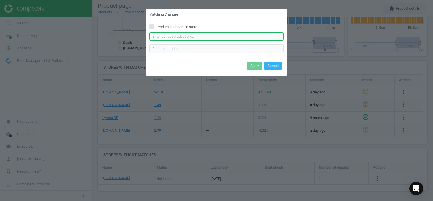
click at [172, 36] on input "text" at bounding box center [217, 36] width 134 height 9
paste input "[URL][DOMAIN_NAME]"
type input "[URL][DOMAIN_NAME][PERSON_NAME][PERSON_NAME]"
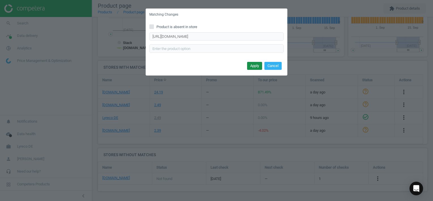
click at [253, 65] on button "Apply" at bounding box center [254, 66] width 15 height 8
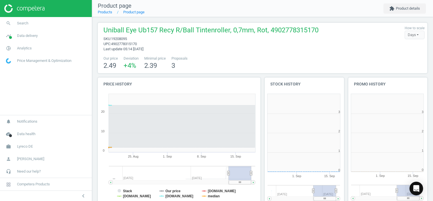
scroll to position [122, 87]
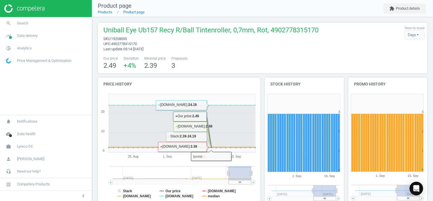
click at [227, 71] on div "Uniball Eye Ub157 Recy R/Ball Tintenroller, 0,7mm, Rot, 4902778315170 sku : 192…" at bounding box center [263, 48] width 330 height 50
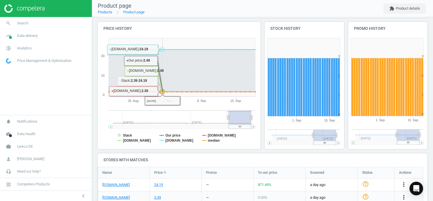
scroll to position [0, 0]
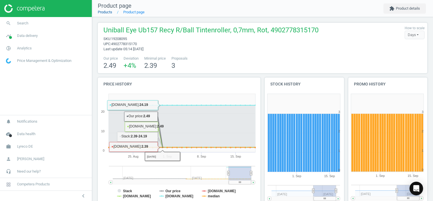
click at [111, 12] on link "Products" at bounding box center [105, 12] width 14 height 4
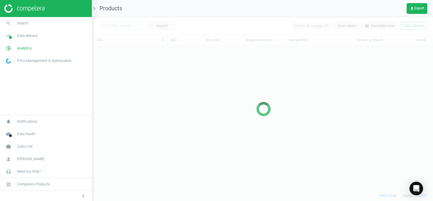
scroll to position [136, 335]
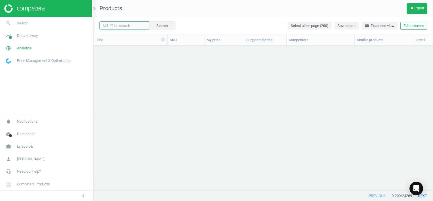
click at [131, 25] on input "text" at bounding box center [125, 25] width 50 height 9
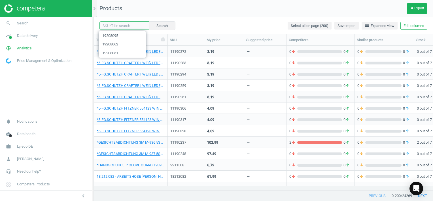
paste input "19208073"
type input "19208073"
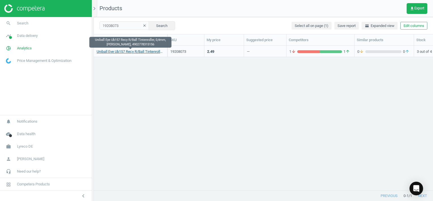
click at [145, 49] on link "Uniball Eye Ub157 Recy R/Ball Tintenroller, 0,4mm, [PERSON_NAME], 4902778315156" at bounding box center [131, 51] width 68 height 5
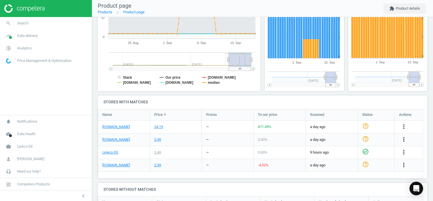
scroll to position [148, 0]
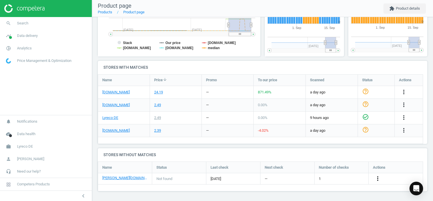
click at [379, 177] on icon "more_vert" at bounding box center [378, 178] width 7 height 7
click at [306, 177] on link "Edit URL/product option" at bounding box center [334, 178] width 78 height 9
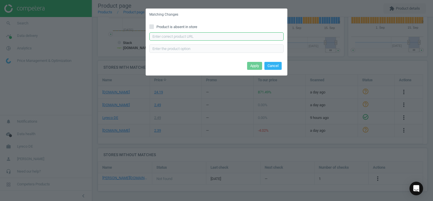
click at [189, 37] on input "text" at bounding box center [217, 36] width 134 height 9
paste input "[URL][DOMAIN_NAME][PERSON_NAME][PERSON_NAME]"
type input "[URL][DOMAIN_NAME][PERSON_NAME][PERSON_NAME]"
click at [255, 67] on button "Apply" at bounding box center [254, 66] width 15 height 8
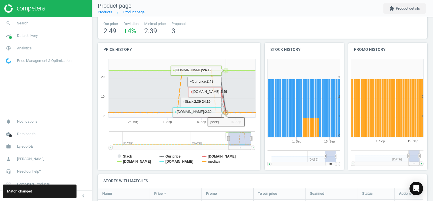
scroll to position [0, 0]
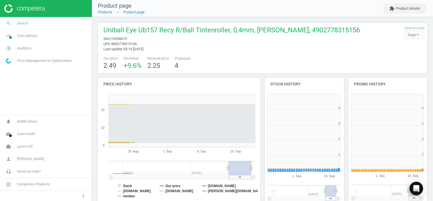
scroll to position [122, 87]
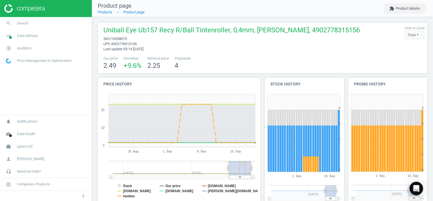
click at [209, 43] on span "upc : 4902778315156" at bounding box center [232, 43] width 257 height 5
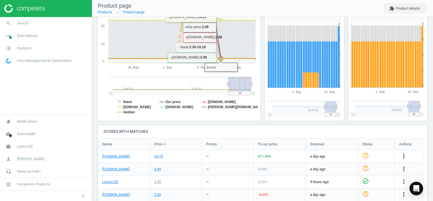
scroll to position [113, 0]
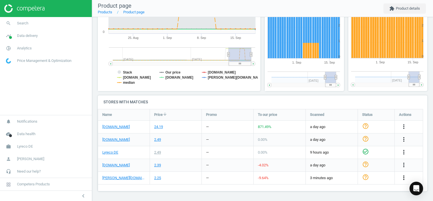
click at [403, 177] on icon "more_vert" at bounding box center [404, 177] width 7 height 7
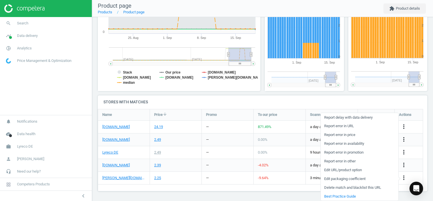
click at [292, 187] on div "Name Price arrow_downward Promo To our price Scanned Status Actions office-disc…" at bounding box center [261, 150] width 326 height 82
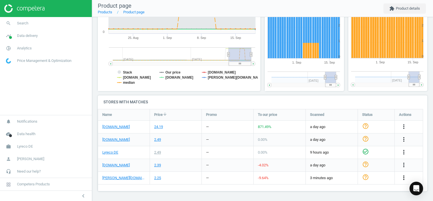
click at [403, 177] on icon "more_vert" at bounding box center [404, 177] width 7 height 7
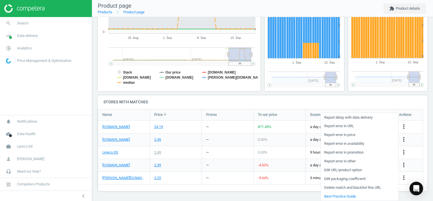
click at [330, 170] on link "Edit URL/product option" at bounding box center [360, 169] width 78 height 9
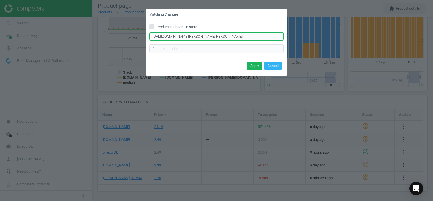
click at [241, 35] on input "https://www.otto-office.com/de/Tintenroller-uni-ball-eye-fine-dokumentenecht-sc…" at bounding box center [217, 36] width 134 height 9
paste input "https://www.otto-office.com/de/Tintenroller-uni-ball-eye-fine-dokumentenecht-sc…"
type input "https://www.otto-office.com/de/Tintenroller-uni-ball-eye-fine-dokumentenecht-sc…"
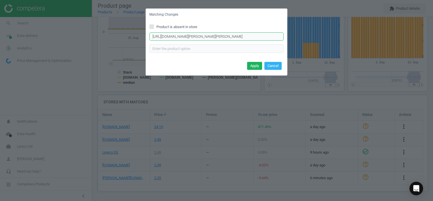
scroll to position [0, 34]
click at [253, 64] on button "Apply" at bounding box center [254, 66] width 15 height 8
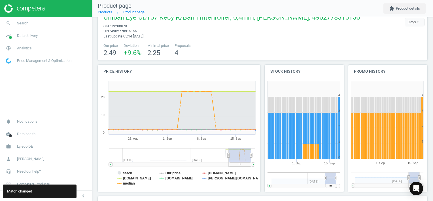
scroll to position [0, 0]
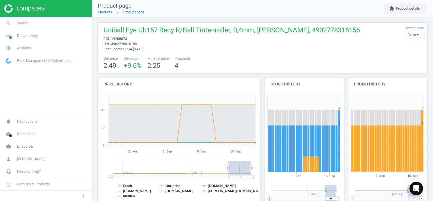
click at [112, 14] on li "Product page" at bounding box center [128, 12] width 32 height 5
click at [109, 12] on link "Products" at bounding box center [105, 12] width 14 height 4
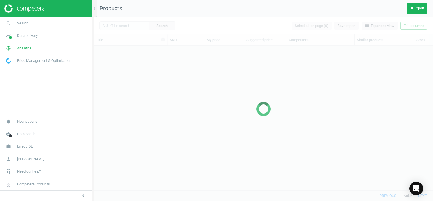
scroll to position [136, 335]
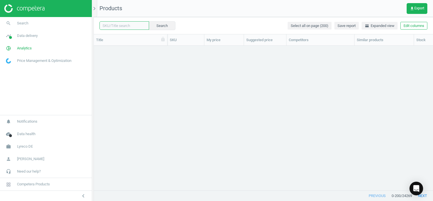
click at [125, 26] on input "text" at bounding box center [125, 25] width 50 height 9
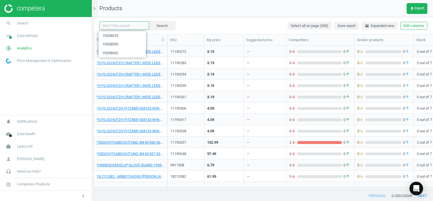
paste input "20013911"
type input "20013911"
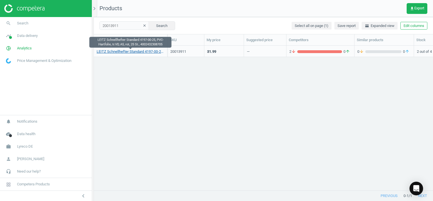
click at [141, 54] on link "LEITZ Schnellhefter Standard 4197-00-25, PVC-Hartfolie, tr.VD, A5, rot, 25 St.,…" at bounding box center [131, 51] width 68 height 5
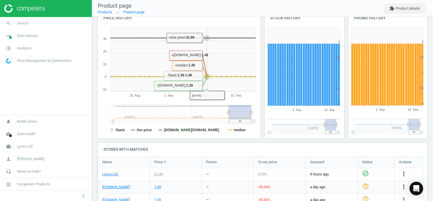
scroll to position [147, 0]
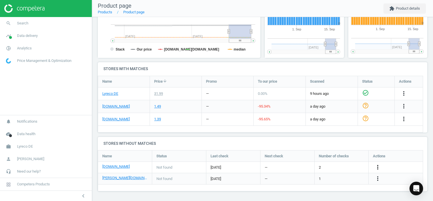
click at [380, 167] on icon "more_vert" at bounding box center [378, 167] width 7 height 7
click at [308, 168] on link "Edit URL/product option" at bounding box center [334, 167] width 78 height 9
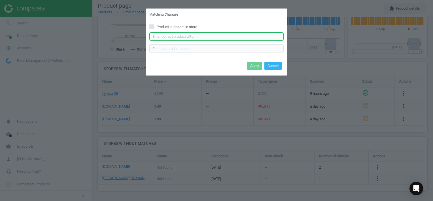
click at [176, 34] on input "text" at bounding box center [217, 36] width 134 height 9
paste input "https://www.bueromarkt-ag.de/schnellhefter_leitz_4197-00-35_a5_blau,p-4197b.html"
type input "https://www.bueromarkt-ag.de/schnellhefter_leitz_4197-00-35_a5_blau,p-4197b.html"
click at [252, 64] on button "Apply" at bounding box center [254, 66] width 15 height 8
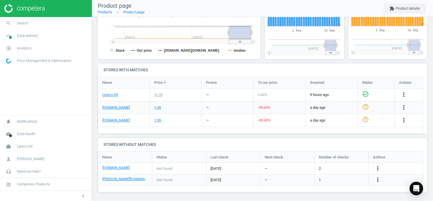
scroll to position [147, 0]
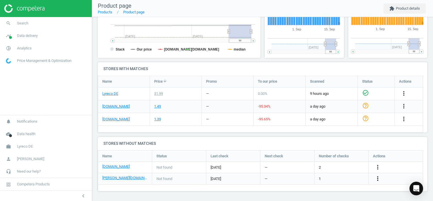
click at [377, 178] on icon "more_vert" at bounding box center [378, 178] width 7 height 7
click at [308, 177] on link "Edit URL/product option" at bounding box center [334, 178] width 78 height 9
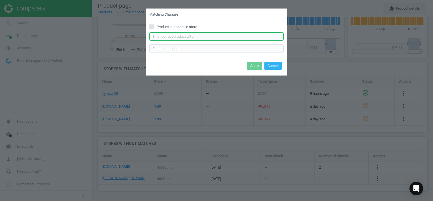
click at [171, 35] on input "text" at bounding box center [217, 36] width 134 height 9
paste input "https://www.otto-office.com/de/Leitz-Schnellhefter-4197-A5-Fassungsvermoegen-12…"
type input "https://www.otto-office.com/de/Leitz-Schnellhefter-4197-A5-Fassungsvermoegen-12…"
click at [250, 66] on button "Apply" at bounding box center [254, 66] width 15 height 8
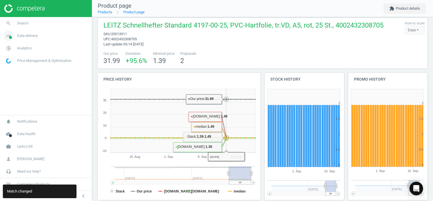
scroll to position [0, 0]
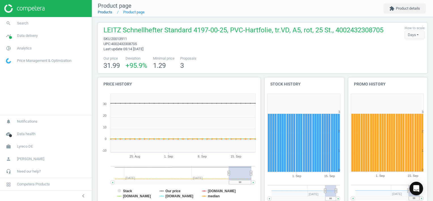
click at [107, 12] on link "Products" at bounding box center [105, 12] width 14 height 4
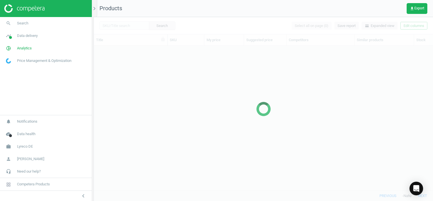
scroll to position [136, 335]
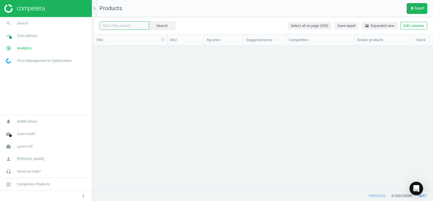
click at [128, 27] on input "text" at bounding box center [125, 25] width 50 height 9
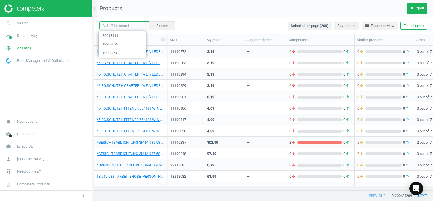
paste input "19883292"
type input "19883292"
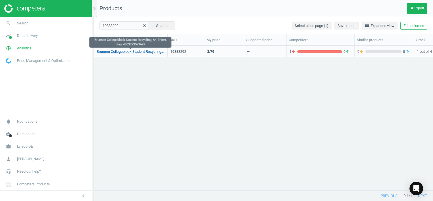
click at [143, 52] on link "Brunnen Collegeblock Student Recycling, A4, liniert, blau, 4003273573697" at bounding box center [131, 51] width 68 height 5
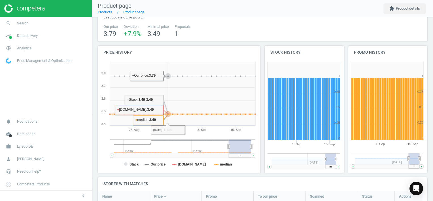
scroll to position [15, 0]
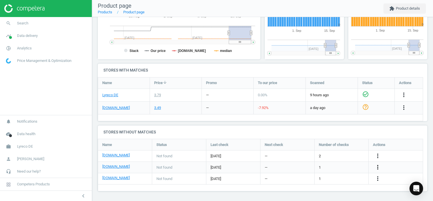
click at [377, 169] on icon "more_vert" at bounding box center [378, 167] width 7 height 7
click at [305, 167] on link "Edit URL/product option" at bounding box center [334, 167] width 78 height 9
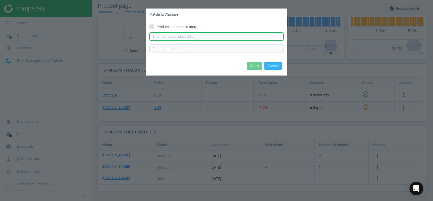
click at [192, 39] on input "text" at bounding box center [217, 36] width 134 height 9
paste input "[URL][DOMAIN_NAME]"
type input "[URL][DOMAIN_NAME]"
click at [255, 63] on button "Apply" at bounding box center [254, 66] width 15 height 8
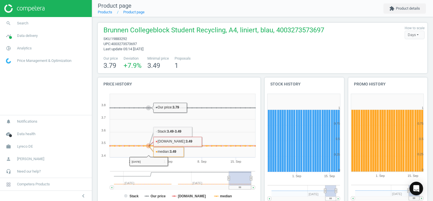
scroll to position [0, 0]
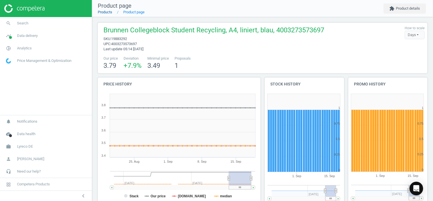
click at [110, 12] on link "Products" at bounding box center [105, 12] width 14 height 4
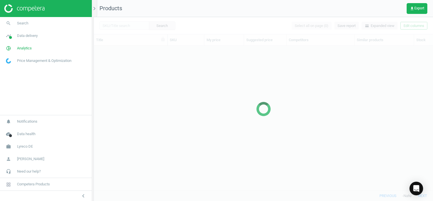
scroll to position [136, 335]
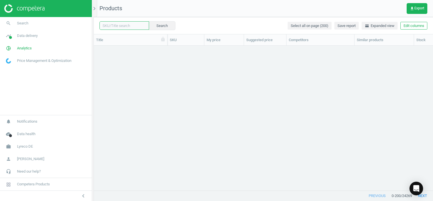
click at [130, 25] on input "text" at bounding box center [125, 25] width 50 height 9
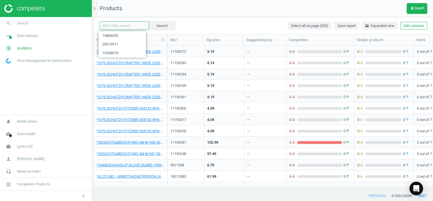
paste input "19883394"
type input "19883394"
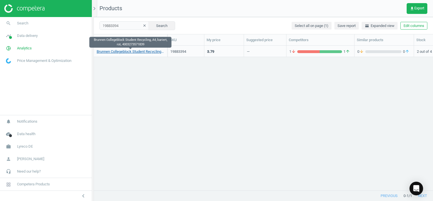
click at [151, 51] on link "Brunnen Collegeblock Student Recycling, A4, kariert, rot, 4003273571839" at bounding box center [131, 51] width 68 height 5
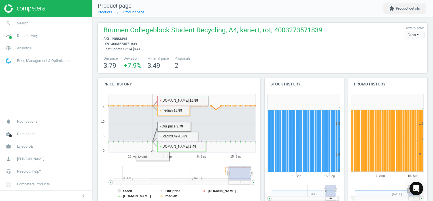
scroll to position [147, 0]
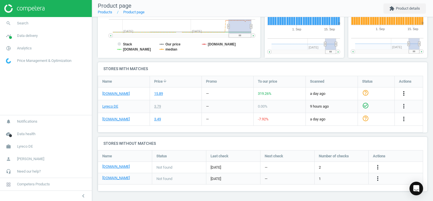
click at [402, 93] on icon "more_vert" at bounding box center [404, 93] width 7 height 7
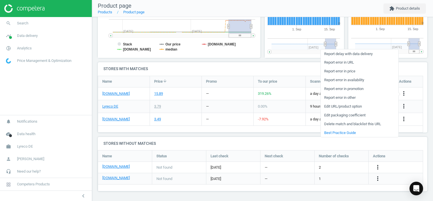
click at [330, 106] on link "Edit URL/product option" at bounding box center [360, 106] width 78 height 9
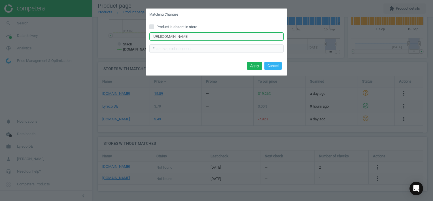
click at [182, 39] on input "[URL][DOMAIN_NAME]" at bounding box center [217, 36] width 134 height 9
click at [272, 36] on input "[URL][DOMAIN_NAME]" at bounding box center [217, 36] width 134 height 9
click at [272, 36] on input "https://www.office-discount.de/brunnen-student-collegebloecke-489781" at bounding box center [217, 36] width 134 height 9
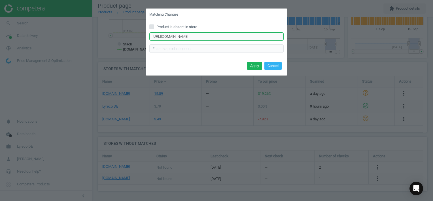
click at [272, 37] on input "https://www.office-discount.de/brunnen-student-collegebloecke-489781" at bounding box center [217, 36] width 134 height 9
paste input "https://www.office-discount.de/brunnen-student-collegebloecke-489781"
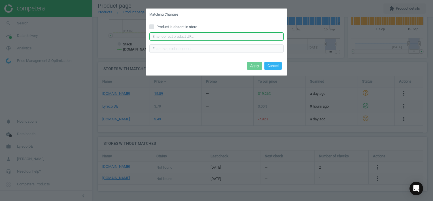
type input "https://www.office-discount.de/brunnen-student-collegebloecke-489781"
click at [256, 66] on button "Apply" at bounding box center [254, 66] width 15 height 8
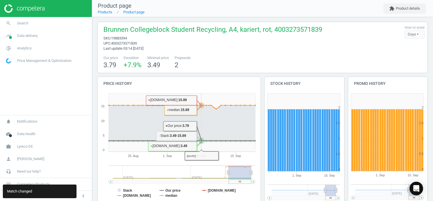
scroll to position [0, 0]
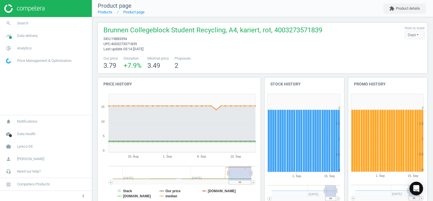
click at [216, 66] on div "Our price 3.79 Deviation +7.9 % Minimal price 3.49 Proposals 2" at bounding box center [263, 63] width 324 height 14
click at [112, 11] on li "Product page" at bounding box center [128, 12] width 32 height 5
click at [105, 12] on link "Products" at bounding box center [105, 12] width 14 height 4
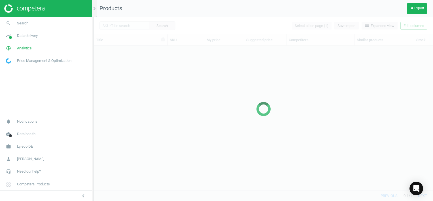
scroll to position [136, 335]
click at [119, 26] on div at bounding box center [264, 109] width 340 height 184
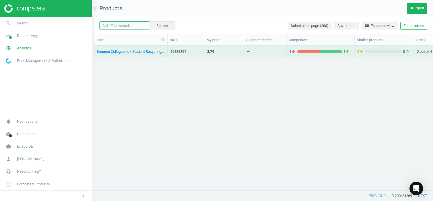
click at [129, 28] on input "text" at bounding box center [125, 25] width 50 height 9
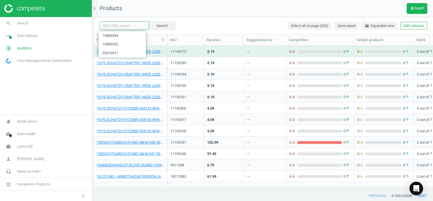
paste input "1069093"
type input "1069093"
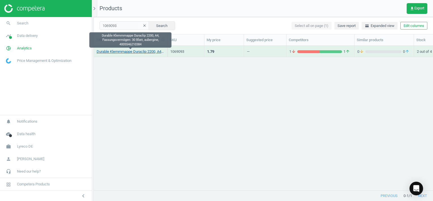
click at [144, 52] on link "Durable Klemmmappe Duraclip 2200, A4, Fassungsvermögen: 30 Blatt, aubergine, 40…" at bounding box center [131, 51] width 68 height 5
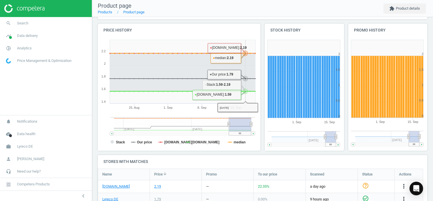
scroll to position [147, 0]
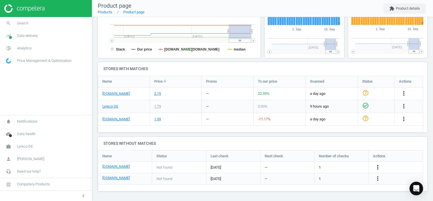
click at [379, 167] on icon "more_vert" at bounding box center [378, 167] width 7 height 7
click at [308, 166] on link "Edit URL/product option" at bounding box center [334, 167] width 78 height 9
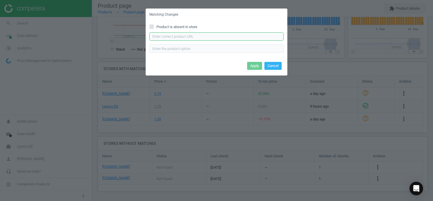
click at [194, 33] on input "text" at bounding box center [217, 36] width 134 height 9
paste input "https://www.office-discount.de/durable-duraclip-klemmhefter-111021"
type input "https://www.office-discount.de/durable-duraclip-klemmhefter-111021"
click at [250, 66] on button "Apply" at bounding box center [254, 66] width 15 height 8
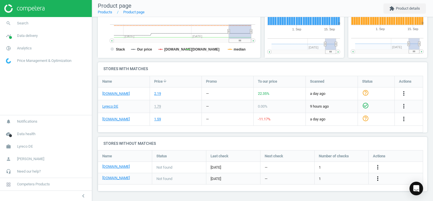
click at [379, 179] on icon "more_vert" at bounding box center [378, 178] width 7 height 7
click at [309, 178] on link "Edit URL/product option" at bounding box center [334, 178] width 78 height 9
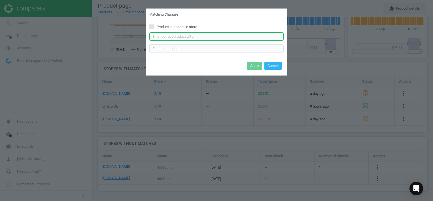
click at [189, 37] on input "text" at bounding box center [217, 36] width 134 height 9
paste input "[URL][DOMAIN_NAME][PERSON_NAME]"
type input "[URL][DOMAIN_NAME][PERSON_NAME]"
click at [256, 64] on button "Apply" at bounding box center [254, 66] width 15 height 8
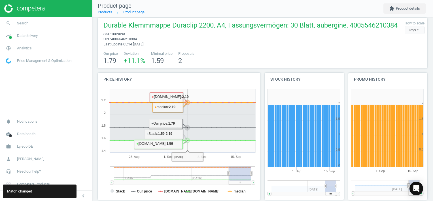
scroll to position [0, 0]
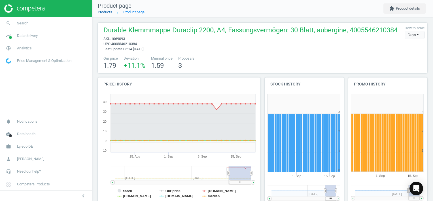
click at [107, 12] on link "Products" at bounding box center [105, 12] width 14 height 4
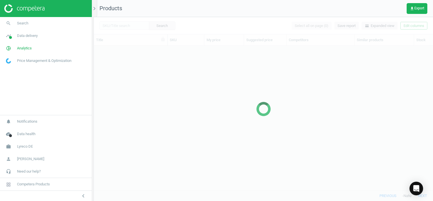
scroll to position [136, 335]
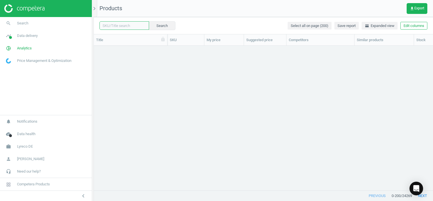
click at [133, 26] on input "text" at bounding box center [125, 25] width 50 height 9
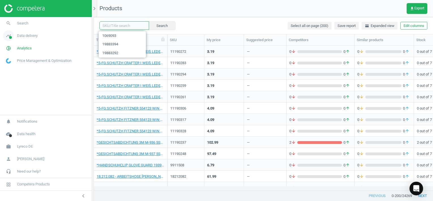
paste input "715294"
type input "715294"
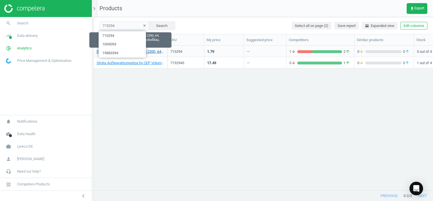
click at [154, 52] on link "Durable Klemmmappe Duraclip 2200, A4, Fassungsvermögen: 30 Blatt, dunkelblau, 4…" at bounding box center [131, 51] width 68 height 5
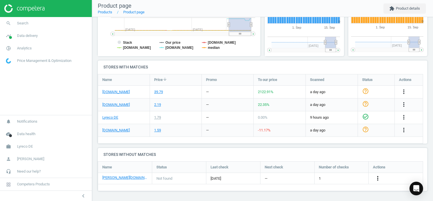
click at [376, 178] on icon "more_vert" at bounding box center [378, 178] width 7 height 7
click at [311, 177] on link "Edit URL/product option" at bounding box center [334, 178] width 78 height 9
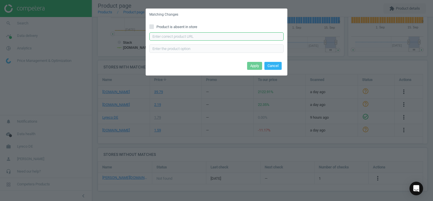
click at [201, 37] on input "text" at bounding box center [217, 36] width 134 height 9
paste input "[URL][DOMAIN_NAME][PERSON_NAME]"
type input "[URL][DOMAIN_NAME][PERSON_NAME]"
click at [262, 66] on button "Apply" at bounding box center [254, 66] width 15 height 8
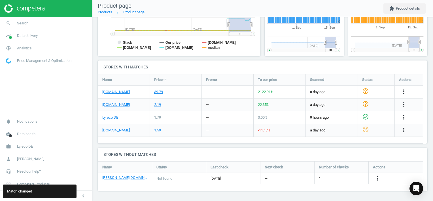
scroll to position [73, 0]
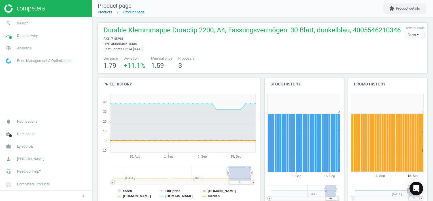
click at [107, 12] on link "Products" at bounding box center [105, 12] width 14 height 4
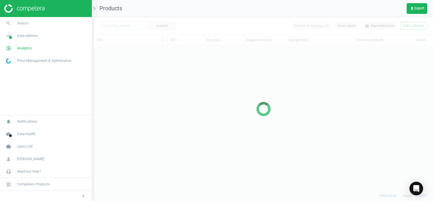
scroll to position [136, 335]
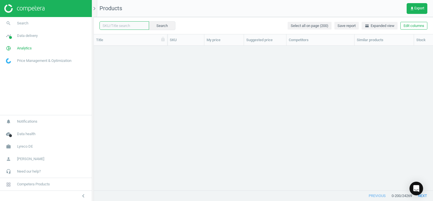
click at [131, 25] on input "text" at bounding box center [125, 25] width 50 height 9
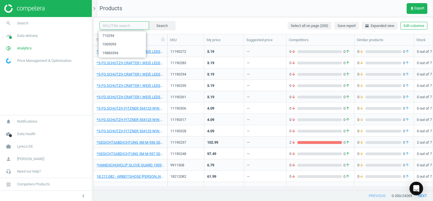
paste input "1069105"
type input "1069105"
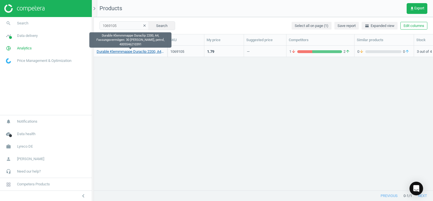
click at [138, 50] on link "Durable Klemmmappe Duraclip 2200, A4, Fassungsvermögen: 30 Blatt, petrol, 40055…" at bounding box center [131, 51] width 68 height 5
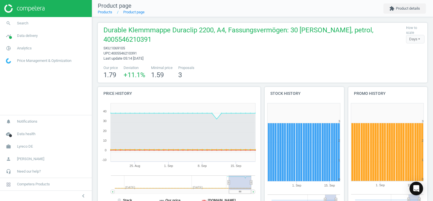
scroll to position [148, 0]
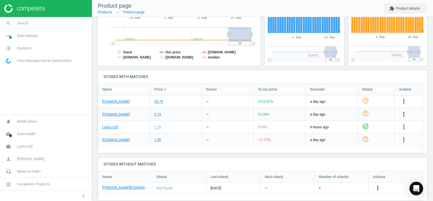
click at [378, 184] on icon "more_vert" at bounding box center [378, 187] width 7 height 7
click at [305, 178] on link "Edit URL/product option" at bounding box center [334, 178] width 78 height 9
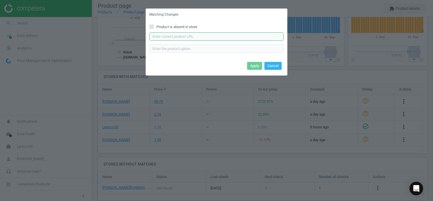
click at [187, 36] on input "text" at bounding box center [217, 36] width 134 height 9
paste input "https://www.otto-office.com/de/Durable-Klemmhefter-Duraclip-30/21096/p"
type input "https://www.otto-office.com/de/Durable-Klemmhefter-Duraclip-30/21096/p"
click at [256, 67] on button "Apply" at bounding box center [254, 66] width 15 height 8
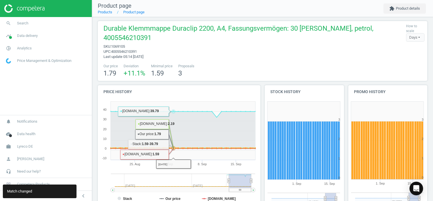
scroll to position [0, 0]
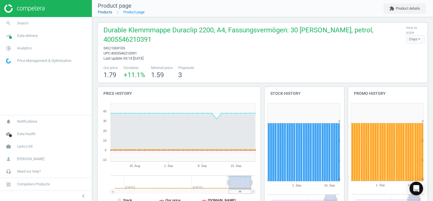
click at [105, 12] on link "Products" at bounding box center [105, 12] width 14 height 4
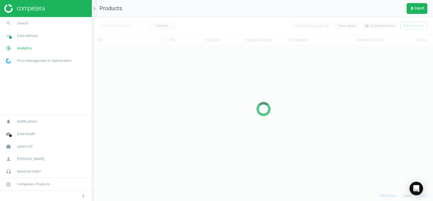
scroll to position [136, 335]
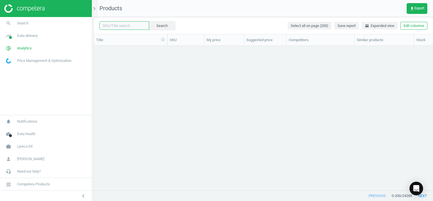
click at [129, 26] on input "text" at bounding box center [125, 25] width 50 height 9
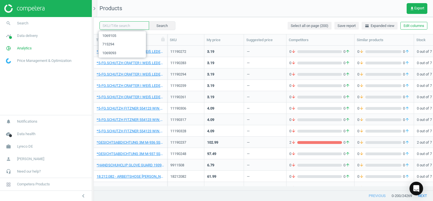
paste input "228872"
type input "228872"
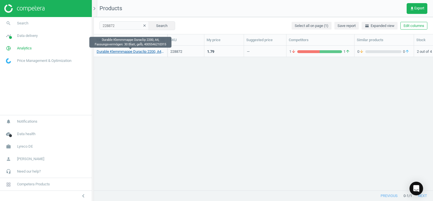
click at [134, 51] on link "Durable Klemmmappe Duraclip 2200, A4, Fassungsvermögen: 30 Blatt, gelb, 4005546…" at bounding box center [131, 51] width 68 height 5
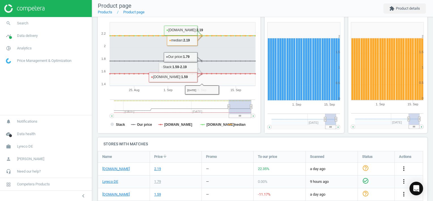
scroll to position [147, 0]
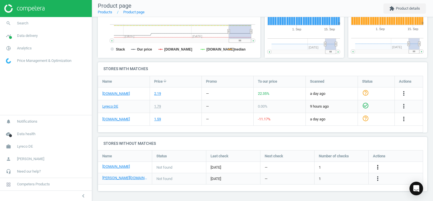
click at [377, 166] on icon "more_vert" at bounding box center [378, 167] width 7 height 7
click at [302, 167] on link "Edit URL/product option" at bounding box center [334, 167] width 78 height 9
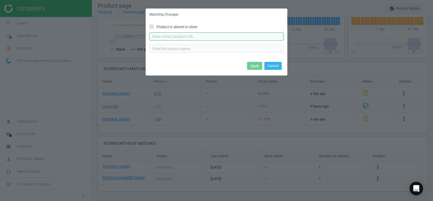
click at [192, 35] on input "text" at bounding box center [217, 36] width 134 height 9
paste input "[URL][DOMAIN_NAME]"
type input "[URL][DOMAIN_NAME]"
click at [254, 66] on button "Apply" at bounding box center [254, 66] width 15 height 8
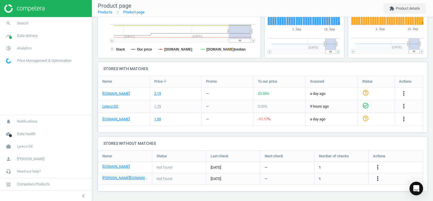
click at [378, 180] on icon "more_vert" at bounding box center [378, 178] width 7 height 7
click at [302, 179] on link "Edit URL/product option" at bounding box center [334, 178] width 78 height 9
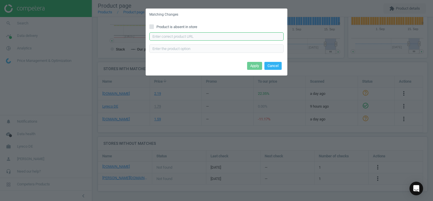
click at [209, 36] on input "text" at bounding box center [217, 36] width 134 height 9
paste input "[URL][DOMAIN_NAME][PERSON_NAME]"
type input "[URL][DOMAIN_NAME][PERSON_NAME]"
click at [253, 65] on button "Apply" at bounding box center [254, 66] width 15 height 8
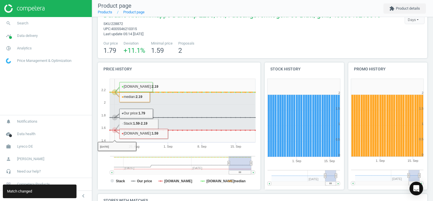
scroll to position [0, 0]
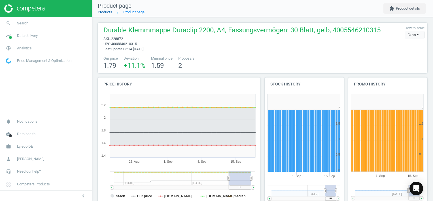
click at [100, 13] on link "Products" at bounding box center [105, 12] width 14 height 4
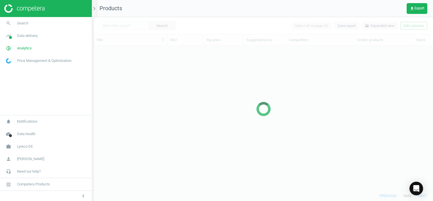
scroll to position [136, 335]
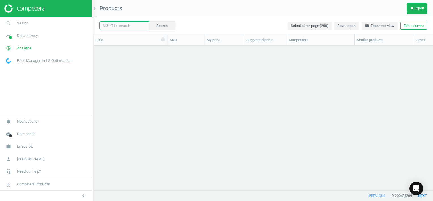
click at [132, 25] on input "text" at bounding box center [125, 25] width 50 height 9
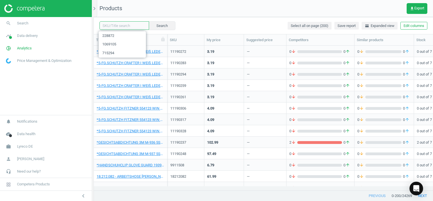
paste input "135517"
type input "135517"
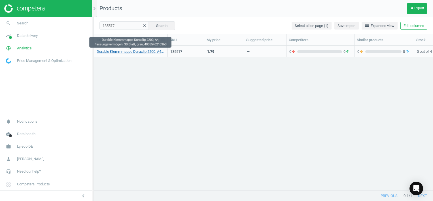
click at [149, 52] on link "Durable Klemmmappe Duraclip 2200, A4, Fassungsvermögen: 30 Blatt, grau, 4005546…" at bounding box center [131, 51] width 68 height 5
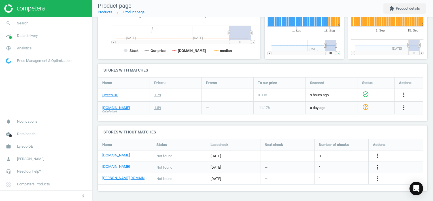
click at [379, 166] on icon "more_vert" at bounding box center [378, 167] width 7 height 7
click at [308, 167] on link "Edit URL/product option" at bounding box center [334, 167] width 78 height 9
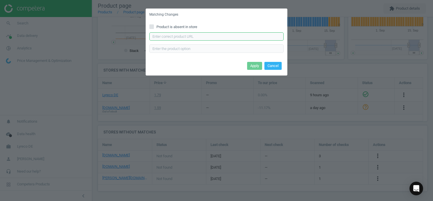
click at [186, 35] on input "text" at bounding box center [217, 36] width 134 height 9
paste input "https://www.office-discount.de/durable-duraclip-klemmhefter-687806"
type input "https://www.office-discount.de/durable-duraclip-klemmhefter-687806"
click at [254, 68] on button "Apply" at bounding box center [254, 66] width 15 height 8
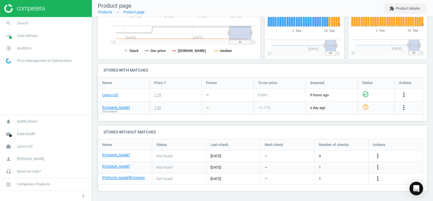
click at [375, 178] on icon "more_vert" at bounding box center [378, 178] width 7 height 7
click at [308, 178] on link "Edit URL/product option" at bounding box center [334, 178] width 78 height 9
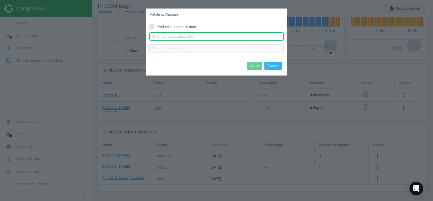
click at [185, 39] on input "text" at bounding box center [217, 36] width 134 height 9
paste input "[URL][DOMAIN_NAME][PERSON_NAME]"
type input "[URL][DOMAIN_NAME][PERSON_NAME]"
click at [251, 66] on button "Apply" at bounding box center [254, 66] width 15 height 8
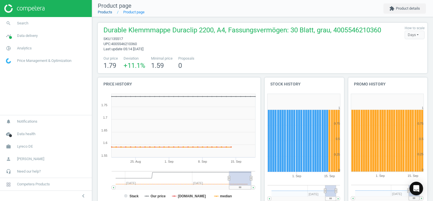
click at [107, 11] on link "Products" at bounding box center [105, 12] width 14 height 4
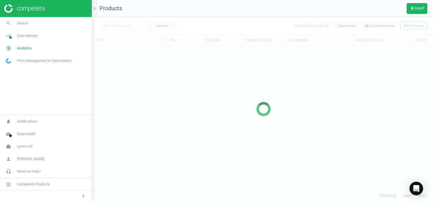
scroll to position [136, 335]
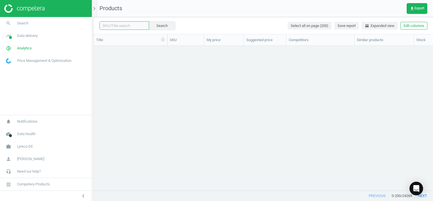
click at [131, 26] on input "text" at bounding box center [125, 25] width 50 height 9
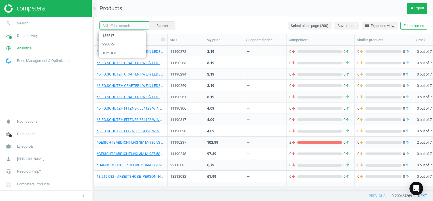
paste input "202337"
type input "202337"
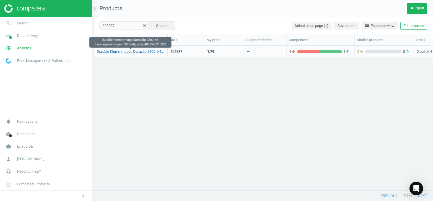
click at [156, 52] on link "Durable Klemmmappe Duraclip 2200, A4, Fassungsvermögen: 30 Blatt, grün, 4005546…" at bounding box center [131, 51] width 68 height 5
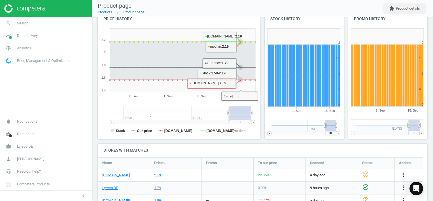
scroll to position [147, 0]
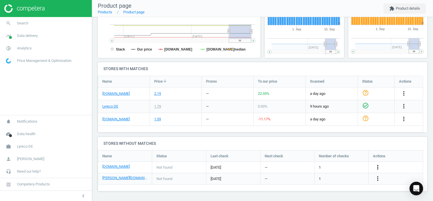
click at [378, 164] on icon "more_vert" at bounding box center [378, 167] width 7 height 7
click at [306, 165] on link "Edit URL/product option" at bounding box center [334, 167] width 78 height 9
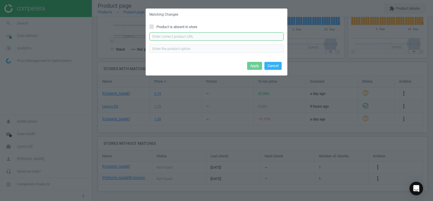
click at [195, 35] on input "text" at bounding box center [217, 36] width 134 height 9
paste input "https://www.office-discount.de/durable-duraclip-klemmhefter-334730"
type input "https://www.office-discount.de/durable-duraclip-klemmhefter-334730"
click at [254, 68] on button "Apply" at bounding box center [254, 66] width 15 height 8
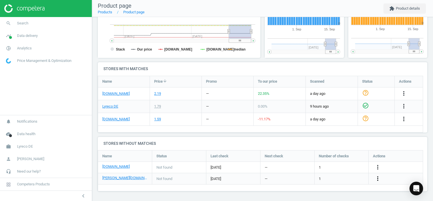
click at [377, 179] on icon "more_vert" at bounding box center [378, 178] width 7 height 7
click at [298, 179] on link "Edit URL/product option" at bounding box center [334, 178] width 78 height 9
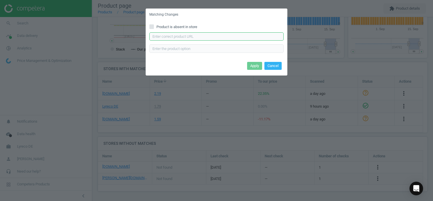
click at [201, 35] on input "text" at bounding box center [217, 36] width 134 height 9
paste input "[URL][DOMAIN_NAME][PERSON_NAME]"
type input "[URL][DOMAIN_NAME][PERSON_NAME]"
click at [249, 65] on button "Apply" at bounding box center [254, 66] width 15 height 8
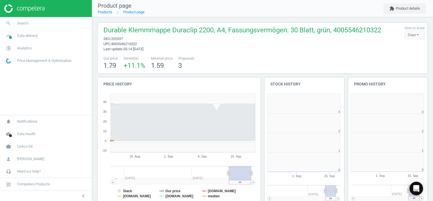
scroll to position [122, 87]
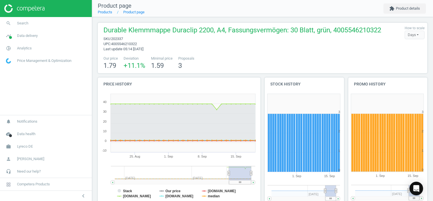
click at [227, 56] on div "Our price 1.79 Deviation +11.1 % Minimal price 1.59 Proposals 3" at bounding box center [263, 63] width 324 height 14
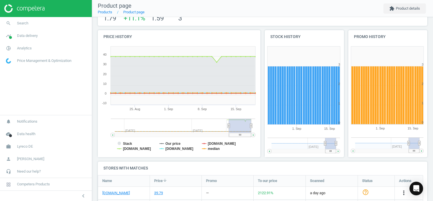
scroll to position [0, 0]
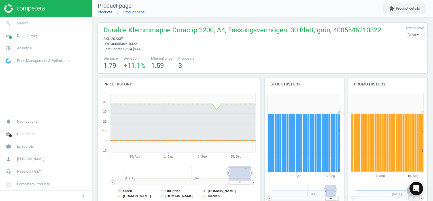
click at [109, 13] on link "Products" at bounding box center [105, 12] width 14 height 4
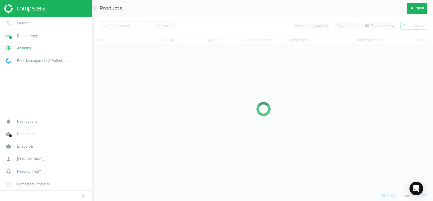
scroll to position [136, 335]
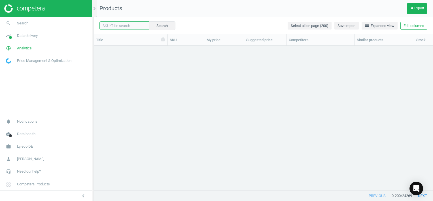
click at [127, 27] on input "text" at bounding box center [125, 25] width 50 height 9
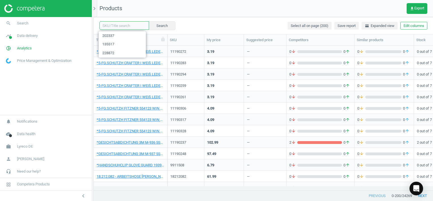
paste input "135494"
type input "135494"
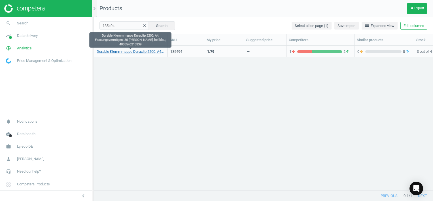
click at [143, 51] on link "Durable Klemmmappe Duraclip 2200, A4, Fassungsvermögen: 30 [PERSON_NAME], hellb…" at bounding box center [131, 51] width 68 height 5
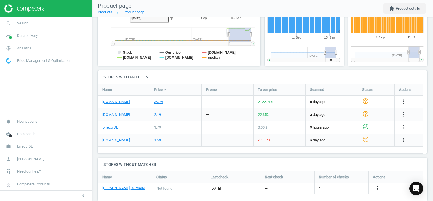
scroll to position [148, 0]
click at [380, 184] on icon "more_vert" at bounding box center [378, 187] width 7 height 7
click at [308, 176] on link "Edit URL/product option" at bounding box center [334, 178] width 78 height 9
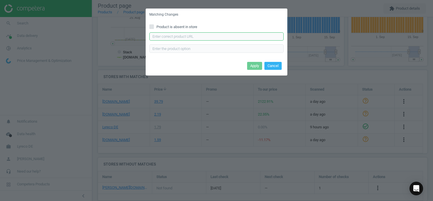
click at [233, 36] on input "text" at bounding box center [217, 36] width 134 height 9
paste input "[URL][DOMAIN_NAME][PERSON_NAME]"
type input "[URL][DOMAIN_NAME][PERSON_NAME]"
click at [255, 66] on button "Apply" at bounding box center [254, 66] width 15 height 8
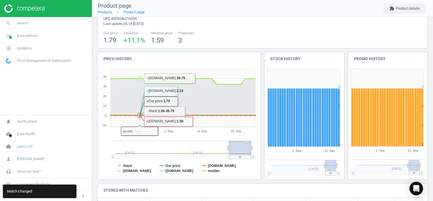
scroll to position [0, 0]
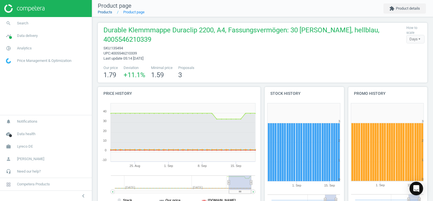
click at [109, 11] on link "Products" at bounding box center [105, 12] width 14 height 4
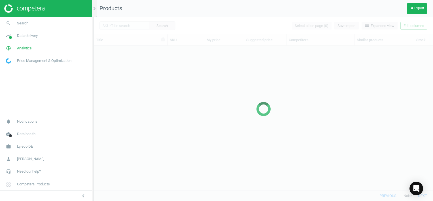
scroll to position [136, 335]
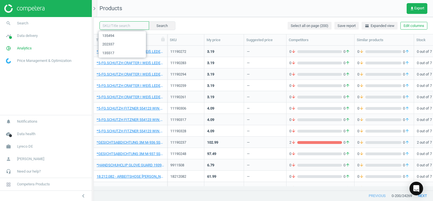
click at [135, 26] on input "text" at bounding box center [125, 25] width 50 height 9
paste input "135506"
type input "135506"
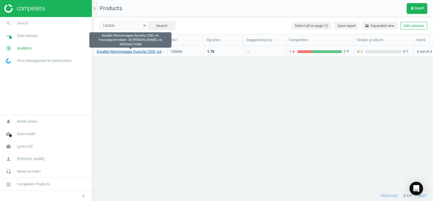
click at [137, 50] on link "Durable Klemmmappe Duraclip 2200, A4, Fassungsvermögen: 30 Blatt, rot, 40055462…" at bounding box center [131, 51] width 68 height 5
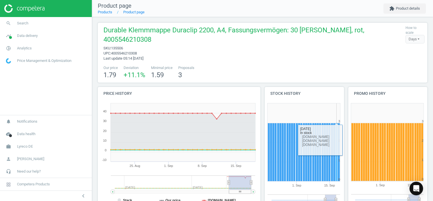
scroll to position [148, 0]
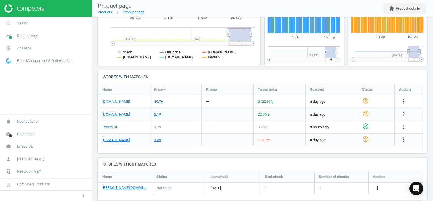
click at [376, 184] on icon "more_vert" at bounding box center [378, 187] width 7 height 7
click at [306, 179] on link "Edit URL/product option" at bounding box center [334, 178] width 78 height 9
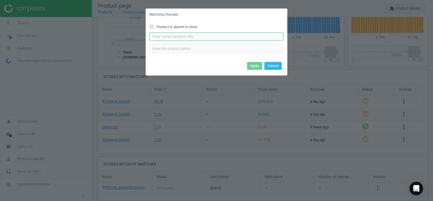
click at [211, 38] on input "text" at bounding box center [217, 36] width 134 height 9
paste input "[URL][DOMAIN_NAME][PERSON_NAME]"
type input "[URL][DOMAIN_NAME][PERSON_NAME]"
click at [251, 66] on button "Apply" at bounding box center [254, 66] width 15 height 8
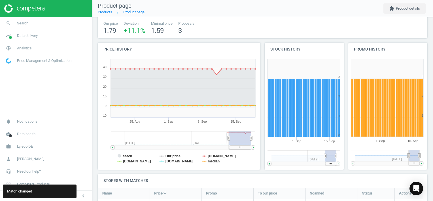
scroll to position [0, 0]
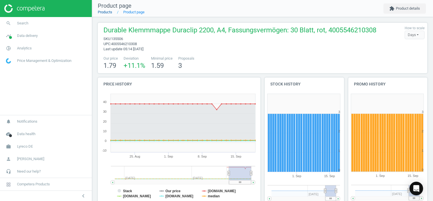
click at [109, 14] on link "Products" at bounding box center [105, 12] width 14 height 4
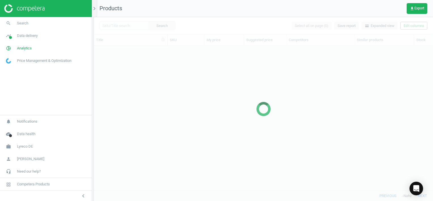
scroll to position [136, 335]
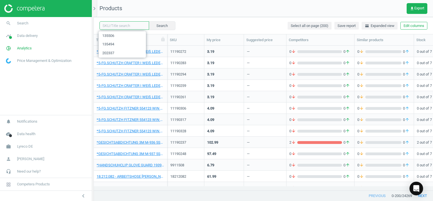
click at [138, 25] on input "text" at bounding box center [125, 25] width 50 height 9
paste input "135539"
type input "135539"
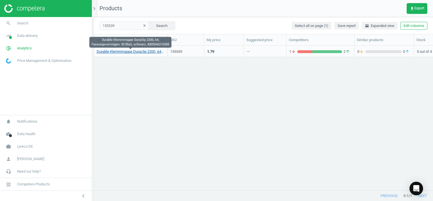
click at [139, 51] on link "Durable Klemmmappe Duraclip 2200, A4, Fassungsvermögen: 30 Blatt, schwarz, 4005…" at bounding box center [131, 51] width 68 height 5
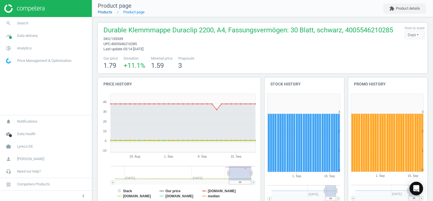
click at [108, 13] on link "Products" at bounding box center [105, 12] width 14 height 4
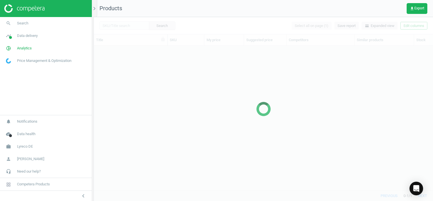
scroll to position [136, 335]
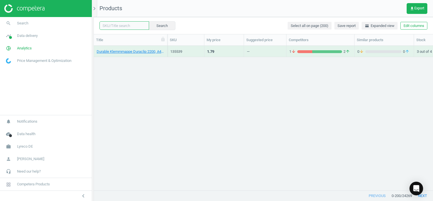
click at [130, 27] on input "text" at bounding box center [125, 25] width 50 height 9
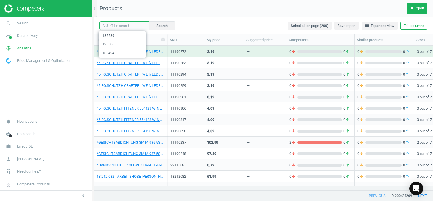
paste input "[URL][DOMAIN_NAME][PERSON_NAME]"
type input "[URL][DOMAIN_NAME][PERSON_NAME]"
click at [167, 28] on button "Search" at bounding box center [162, 25] width 27 height 9
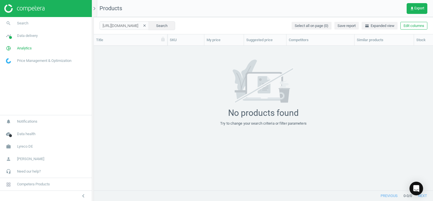
click at [143, 25] on icon "clear" at bounding box center [145, 26] width 4 height 4
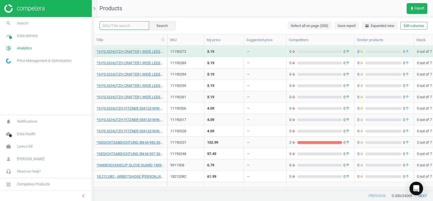
click at [129, 26] on input "text" at bounding box center [125, 25] width 50 height 9
paste input "135539"
type input "135539"
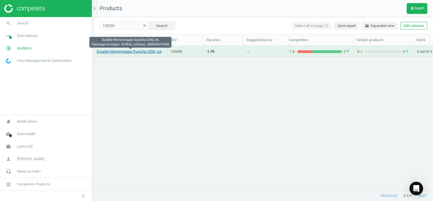
click at [138, 52] on link "Durable Klemmmappe Duraclip 2200, A4, Fassungsvermögen: 30 Blatt, schwarz, 4005…" at bounding box center [131, 51] width 68 height 5
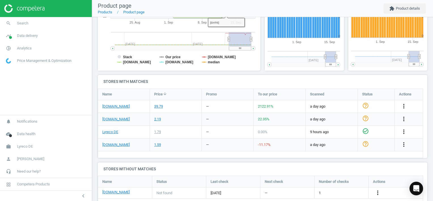
scroll to position [148, 0]
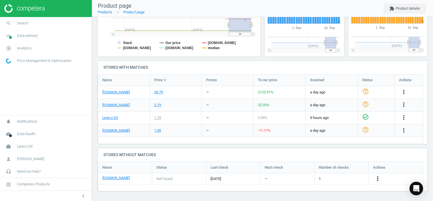
click at [374, 178] on div "more_vert" at bounding box center [378, 178] width 11 height 7
click at [377, 179] on icon "more_vert" at bounding box center [378, 178] width 7 height 7
click at [305, 176] on link "Edit URL/product option" at bounding box center [334, 178] width 78 height 9
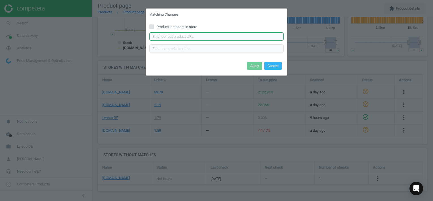
click at [199, 39] on input "text" at bounding box center [217, 36] width 134 height 9
paste input "https://www.otto-office.com/de/Durable-Klemmhefter-Duraclip-30/21096/p"
type input "https://www.otto-office.com/de/Durable-Klemmhefter-Duraclip-30/21096/p"
click at [250, 67] on button "Apply" at bounding box center [254, 66] width 15 height 8
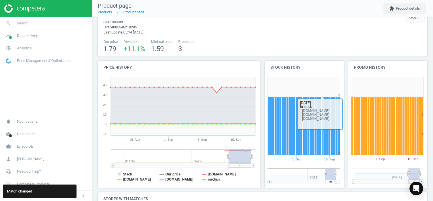
scroll to position [0, 0]
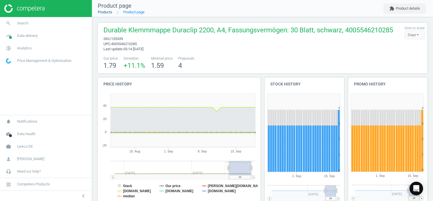
click at [109, 13] on link "Products" at bounding box center [105, 12] width 14 height 4
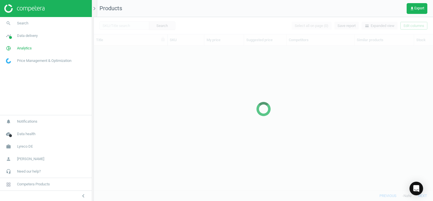
scroll to position [136, 335]
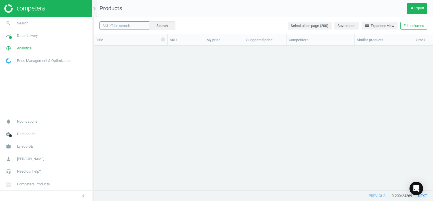
click at [127, 24] on input "text" at bounding box center [125, 25] width 50 height 9
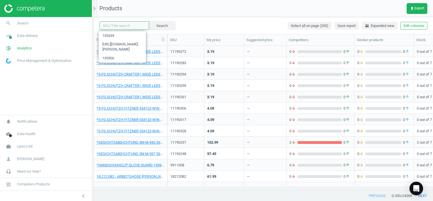
paste input "138984"
type input "138984"
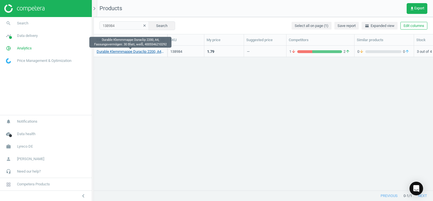
click at [125, 53] on link "Durable Klemmmappe Duraclip 2200, A4, Fassungsvermögen: 30 Blatt, weiß, 4005546…" at bounding box center [131, 51] width 68 height 5
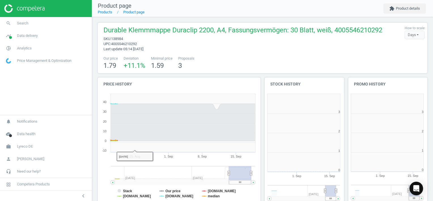
scroll to position [122, 87]
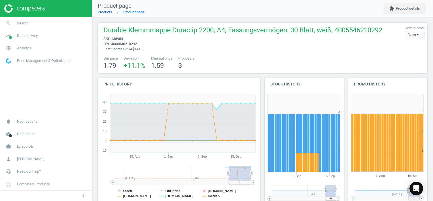
click at [105, 12] on link "Products" at bounding box center [105, 12] width 14 height 4
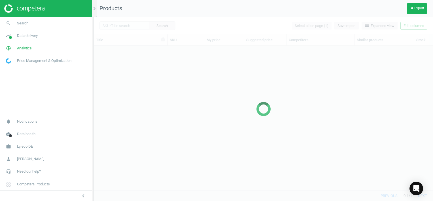
scroll to position [136, 335]
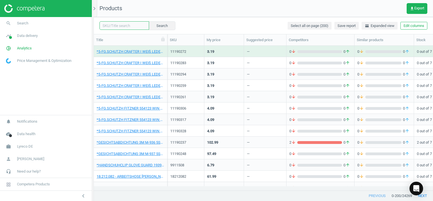
click at [133, 24] on input "text" at bounding box center [125, 25] width 50 height 9
paste input "[URL][DOMAIN_NAME][PERSON_NAME]"
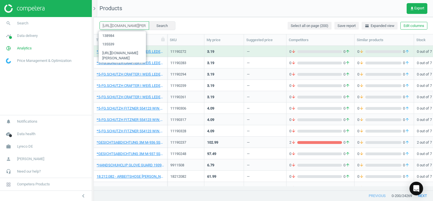
scroll to position [0, 76]
type input "[URL][DOMAIN_NAME][PERSON_NAME]"
click at [143, 25] on icon "clear" at bounding box center [145, 26] width 4 height 4
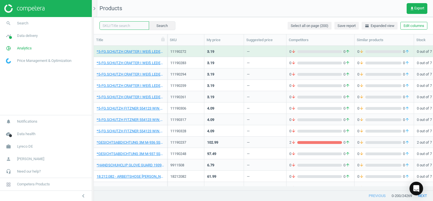
click at [132, 24] on input "text" at bounding box center [125, 25] width 50 height 9
paste input "138984"
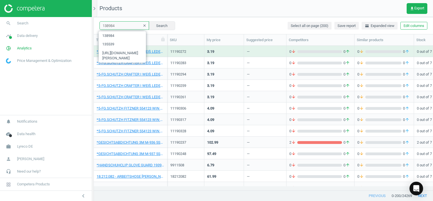
type input "138984"
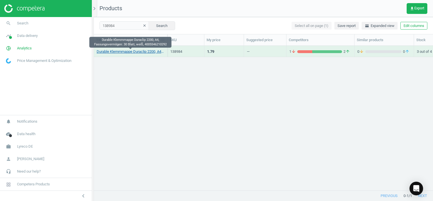
click at [145, 52] on link "Durable Klemmmappe Duraclip 2200, A4, Fassungsvermögen: 30 Blatt, weiß, 4005546…" at bounding box center [131, 51] width 68 height 5
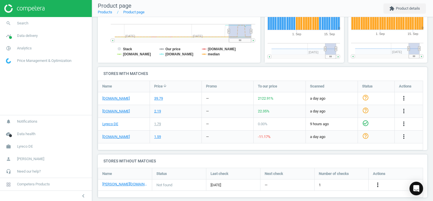
click at [380, 185] on icon "more_vert" at bounding box center [378, 184] width 7 height 7
click at [303, 185] on link "Edit URL/product option" at bounding box center [334, 184] width 78 height 9
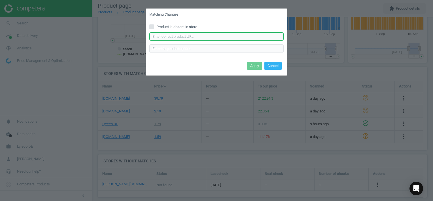
click at [178, 35] on input "text" at bounding box center [217, 36] width 134 height 9
paste input "[URL][DOMAIN_NAME][PERSON_NAME]"
type input "https://www.otto-office.com/de/Durable-Klemmhefter-Duraclip-30/21096/p"
click at [253, 67] on button "Apply" at bounding box center [254, 66] width 15 height 8
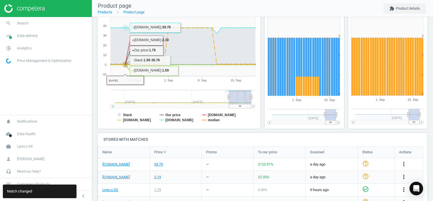
scroll to position [57, 0]
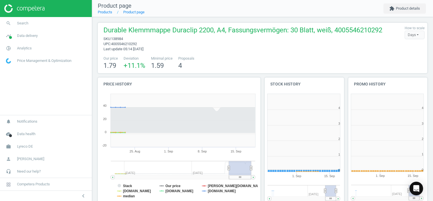
scroll to position [122, 87]
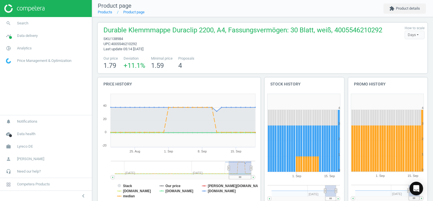
click at [231, 58] on div "Our price 1.79 Deviation +11.1 % Minimal price 1.59 Proposals 4" at bounding box center [263, 63] width 324 height 14
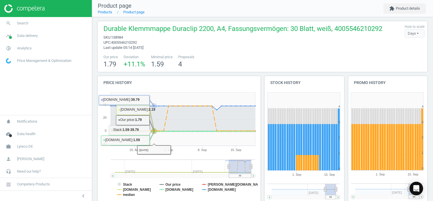
scroll to position [0, 0]
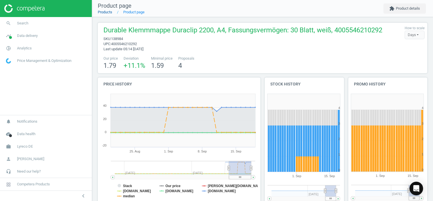
click at [104, 11] on link "Products" at bounding box center [105, 12] width 14 height 4
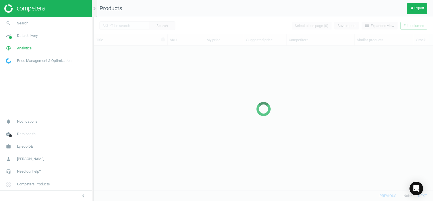
scroll to position [136, 335]
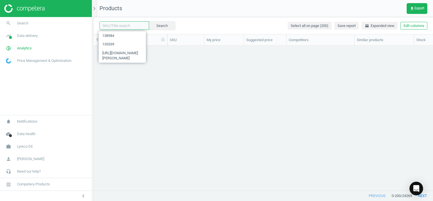
click at [133, 26] on input "text" at bounding box center [125, 25] width 50 height 9
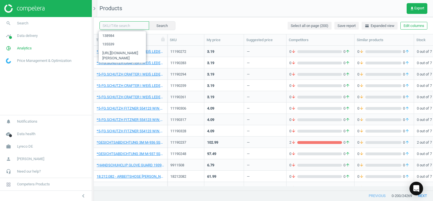
paste input "20048988"
type input "20048988"
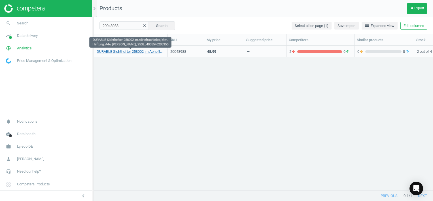
click at [142, 51] on link "DURABLE Sichthefter 258002, m.Abheftschieber, kfm. Heftung, A4+, [PERSON_NAME],…" at bounding box center [131, 51] width 68 height 5
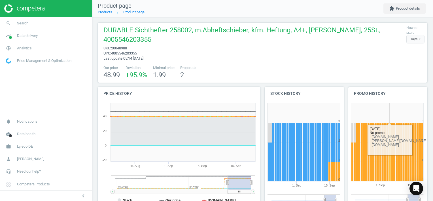
scroll to position [148, 0]
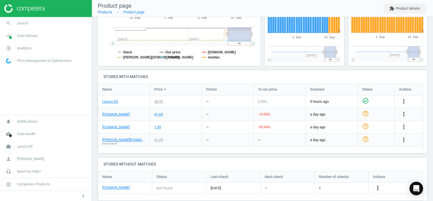
click at [378, 184] on icon "more_vert" at bounding box center [378, 187] width 7 height 7
click at [301, 176] on link "Edit URL/product option" at bounding box center [334, 178] width 78 height 9
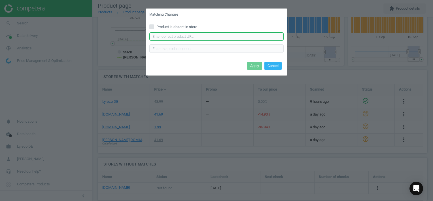
click at [177, 39] on input "text" at bounding box center [217, 36] width 134 height 9
paste input "[URL][DOMAIN_NAME]"
type input "[URL][DOMAIN_NAME]"
click at [256, 66] on button "Apply" at bounding box center [254, 66] width 15 height 8
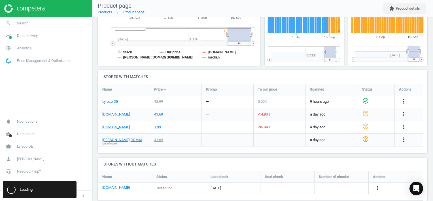
scroll to position [0, 0]
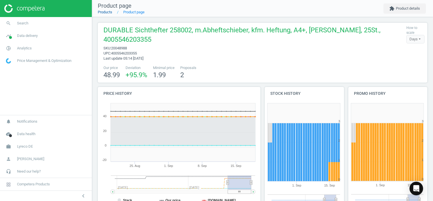
click at [106, 12] on link "Products" at bounding box center [105, 12] width 14 height 4
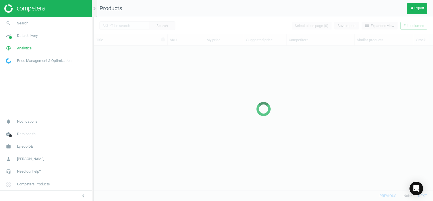
scroll to position [136, 335]
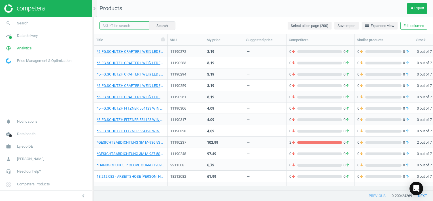
click at [128, 24] on input "text" at bounding box center [125, 25] width 50 height 9
paste input "20048977"
type input "20048977"
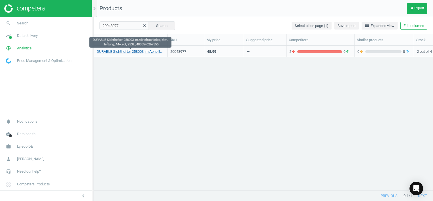
click at [151, 52] on link "DURABLE Sichthefter 258003, m.Abheftschieber, kfm. Heftung, A4+, rot, 25St., 40…" at bounding box center [131, 51] width 68 height 5
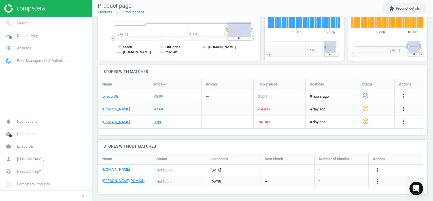
scroll to position [147, 0]
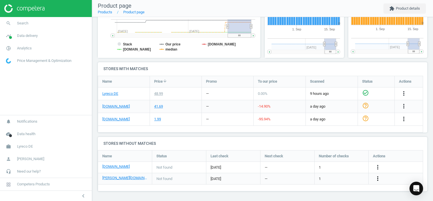
click at [377, 180] on icon "more_vert" at bounding box center [378, 178] width 7 height 7
click at [306, 177] on link "Edit URL/product option" at bounding box center [334, 178] width 78 height 9
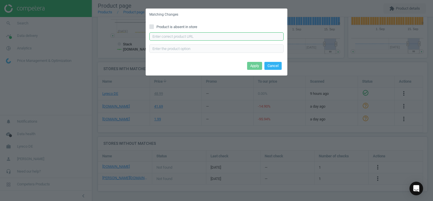
click at [191, 35] on input "text" at bounding box center [217, 36] width 134 height 9
paste input "https://www.otto-office.com/de/Durable-25er-Pack-Schnellhefter-2580-06-A4-ueber…"
type input "https://www.otto-office.com/de/Durable-25er-Pack-Schnellhefter-2580-06-A4-ueber…"
click at [254, 65] on button "Apply" at bounding box center [254, 66] width 15 height 8
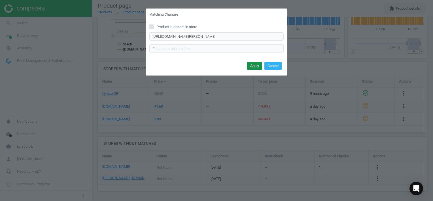
scroll to position [0, 0]
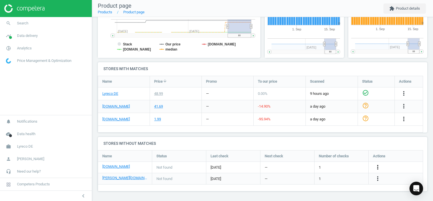
click at [376, 165] on icon "more_vert" at bounding box center [378, 167] width 7 height 7
click at [306, 167] on link "Edit URL/product option" at bounding box center [334, 167] width 78 height 9
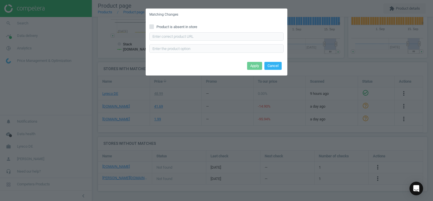
click at [176, 31] on div "Product is absent in store Enter correct product url" at bounding box center [217, 40] width 142 height 39
click at [179, 35] on input "text" at bounding box center [217, 36] width 134 height 9
paste input "https://www.viking.de/de/durable-schnellhefter-2580-din-a4-uberbreite-rot-hartf…"
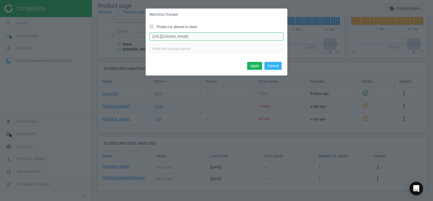
scroll to position [0, 17]
type input "https://www.viking.de/de/durable-schnellhefter-2580-din-a4-uberbreite-rot-hartf…"
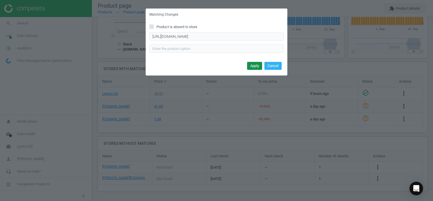
click at [252, 66] on button "Apply" at bounding box center [254, 66] width 15 height 8
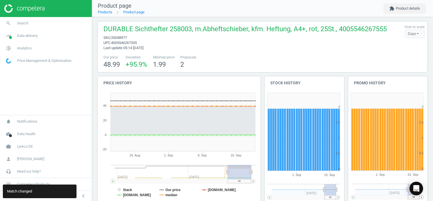
scroll to position [0, 0]
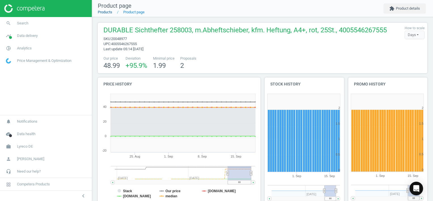
click at [102, 13] on link "Products" at bounding box center [105, 12] width 14 height 4
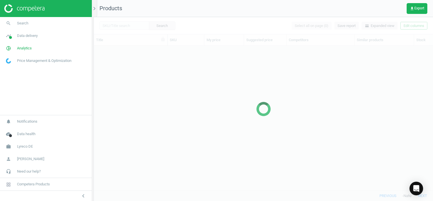
scroll to position [136, 335]
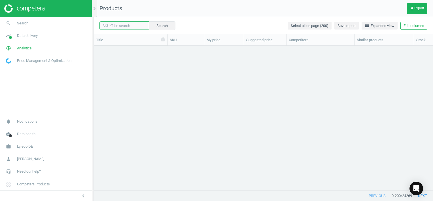
click at [117, 27] on input "text" at bounding box center [125, 25] width 50 height 9
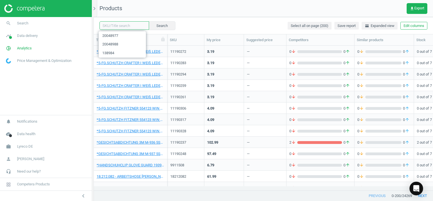
paste input "20049014"
type input "20049014"
click at [153, 24] on button "Search" at bounding box center [162, 25] width 27 height 9
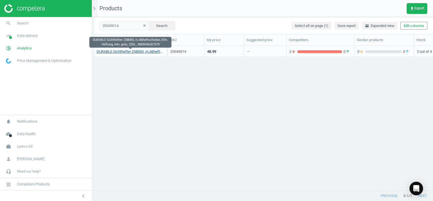
click at [137, 53] on link "DURABLE Sichthefter 258005, m.Abheftschieber, kfm. Heftung, A4+, grün, 25St., 4…" at bounding box center [131, 51] width 68 height 5
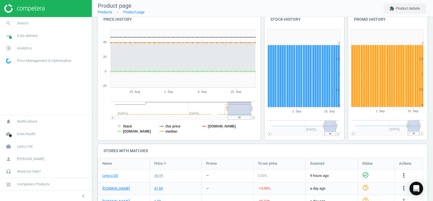
scroll to position [147, 0]
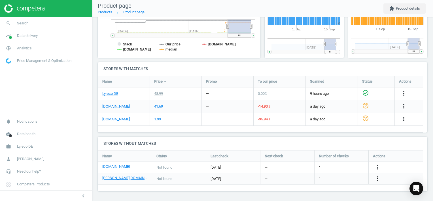
click at [378, 178] on icon "more_vert" at bounding box center [378, 178] width 7 height 7
click at [304, 178] on link "Edit URL/product option" at bounding box center [334, 178] width 78 height 9
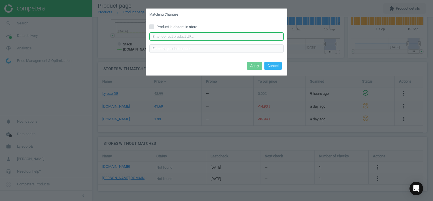
click at [165, 39] on input "text" at bounding box center [217, 36] width 134 height 9
paste input "[URL][DOMAIN_NAME][PERSON_NAME]"
type input "[URL][DOMAIN_NAME][PERSON_NAME]"
click at [257, 69] on button "Apply" at bounding box center [254, 66] width 15 height 8
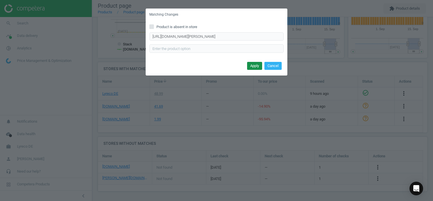
scroll to position [0, 0]
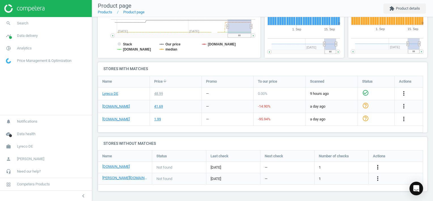
click at [380, 165] on icon "more_vert" at bounding box center [378, 167] width 7 height 7
click at [305, 168] on link "Edit URL/product option" at bounding box center [334, 167] width 78 height 9
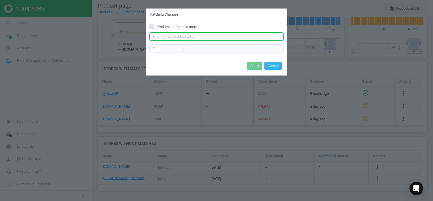
click at [174, 40] on input "text" at bounding box center [217, 36] width 134 height 9
paste input "https://www.viking.de/de/durable-schnellhefter-2580-din-a4-uberbreite-grun-hart…"
type input "https://www.viking.de/de/durable-schnellhefter-2580-din-a4-uberbreite-grun-hart…"
click at [254, 65] on button "Apply" at bounding box center [254, 66] width 15 height 8
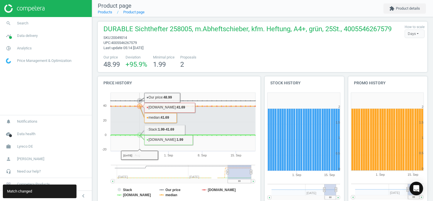
scroll to position [0, 0]
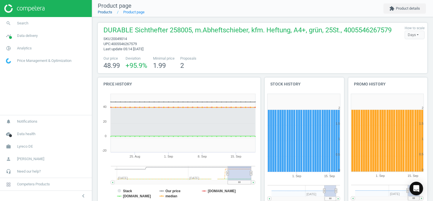
click at [105, 12] on link "Products" at bounding box center [105, 12] width 14 height 4
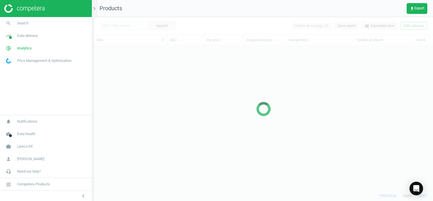
scroll to position [136, 335]
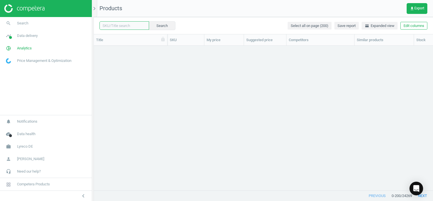
click at [137, 26] on input "text" at bounding box center [125, 25] width 50 height 9
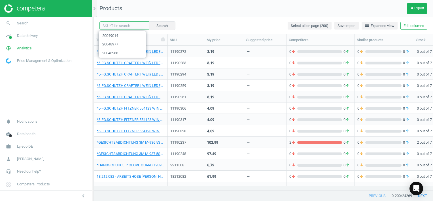
paste input "20048999"
type input "20048999"
click at [153, 24] on button "Search" at bounding box center [162, 25] width 27 height 9
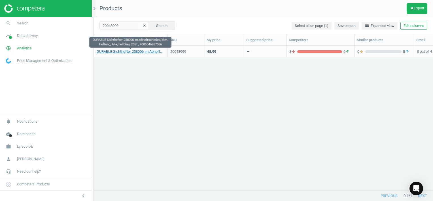
click at [129, 50] on link "DURABLE Sichthefter 258006, m.Abheftschieber, kfm. Heftung, A4+, hellblau, 25St…" at bounding box center [131, 51] width 68 height 5
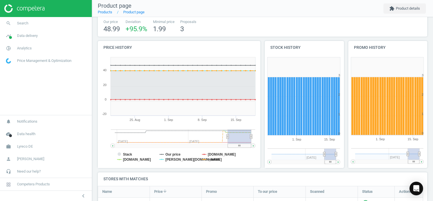
scroll to position [158, 0]
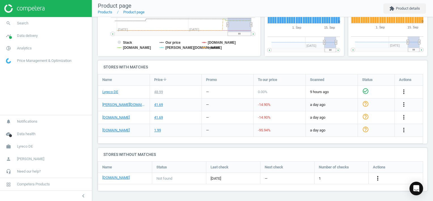
click at [378, 178] on icon "more_vert" at bounding box center [378, 178] width 7 height 7
click at [306, 178] on link "Edit URL/product option" at bounding box center [334, 178] width 78 height 9
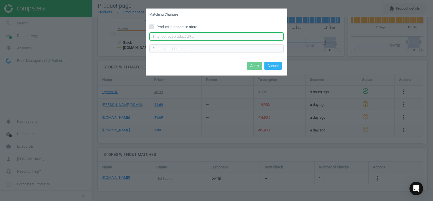
click at [173, 35] on input "text" at bounding box center [217, 36] width 134 height 9
paste input "[URL][DOMAIN_NAME]"
type input "[URL][DOMAIN_NAME]"
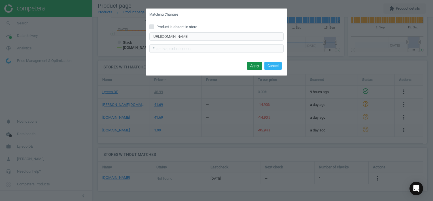
click at [256, 66] on button "Apply" at bounding box center [254, 66] width 15 height 8
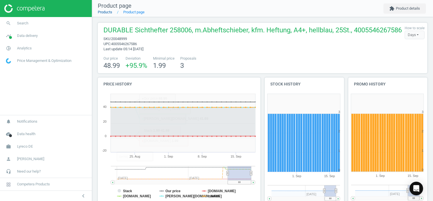
click at [108, 13] on link "Products" at bounding box center [105, 12] width 14 height 4
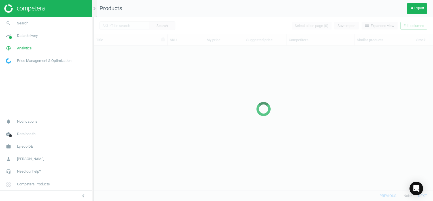
scroll to position [136, 335]
click at [126, 24] on div at bounding box center [264, 109] width 340 height 184
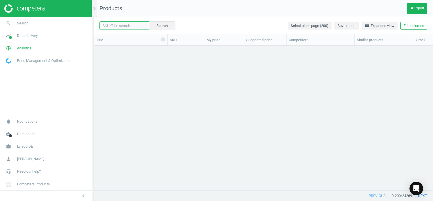
click at [129, 25] on input "text" at bounding box center [125, 25] width 50 height 9
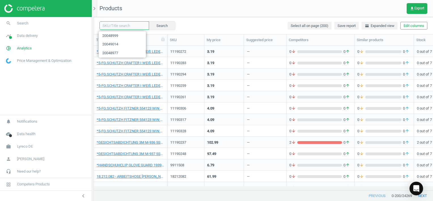
paste input "20049003"
type input "20049003"
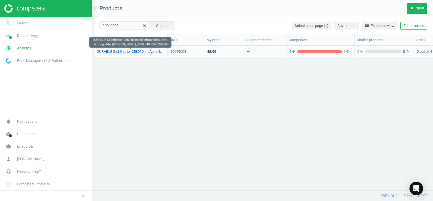
click at [144, 51] on link "DURABLE Sichthefter 258010, m.Abheftschieber, kfm. Heftung, A4+, grau, 25St., 4…" at bounding box center [131, 51] width 68 height 5
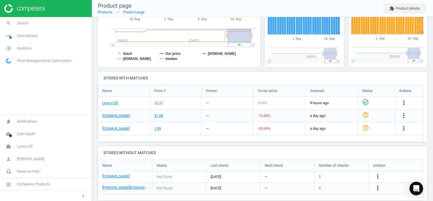
click at [377, 184] on icon "more_vert" at bounding box center [378, 187] width 7 height 7
click at [307, 177] on link "Edit URL/product option" at bounding box center [334, 178] width 78 height 9
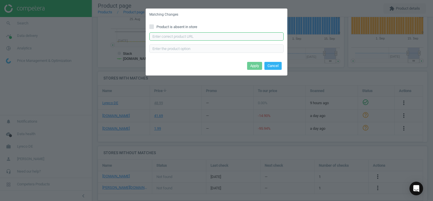
click at [177, 35] on input "text" at bounding box center [217, 36] width 134 height 9
paste input "https://www.otto-office.com/de/Durable-25er-Pack-Schnellhefter-2580-06-A4-ueber…"
type input "https://www.otto-office.com/de/Durable-25er-Pack-Schnellhefter-2580-06-A4-ueber…"
click at [256, 64] on button "Apply" at bounding box center [254, 66] width 15 height 8
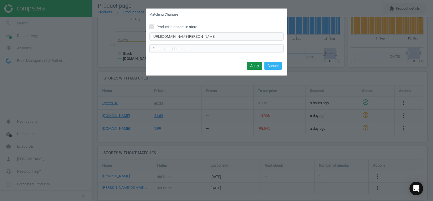
scroll to position [0, 0]
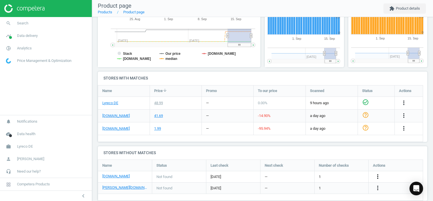
click at [380, 173] on icon "more_vert" at bounding box center [378, 176] width 7 height 7
click at [301, 166] on link "Edit URL/product option" at bounding box center [334, 167] width 78 height 9
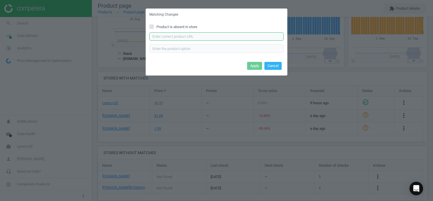
click at [172, 39] on input "text" at bounding box center [217, 36] width 134 height 9
paste input "https://www.viking.de/de/durable-schnellhefter-2580-din-a4-uberbreite-grau-hart…"
type input "https://www.viking.de/de/durable-schnellhefter-2580-din-a4-uberbreite-grau-hart…"
click at [254, 69] on button "Apply" at bounding box center [254, 66] width 15 height 8
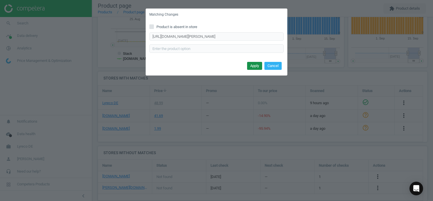
scroll to position [0, 0]
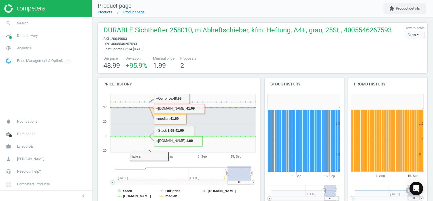
click at [109, 14] on link "Products" at bounding box center [105, 12] width 14 height 4
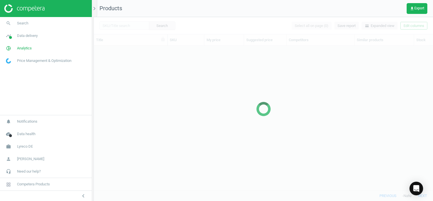
scroll to position [136, 335]
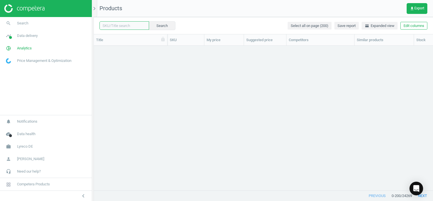
click at [130, 25] on input "text" at bounding box center [125, 25] width 50 height 9
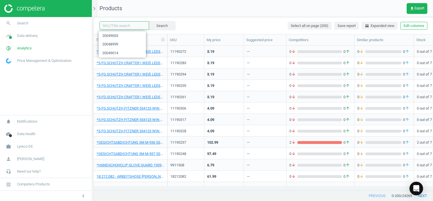
paste input "15583959"
type input "15583959"
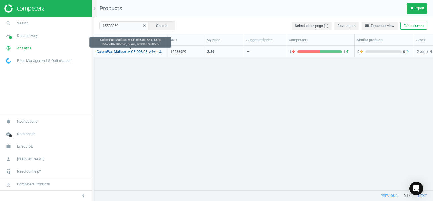
click at [132, 51] on link "ColomPac Mailbox M CP 098.03, A4+, 137g, 325x240x105mm, braun, 4033657958505" at bounding box center [131, 51] width 68 height 5
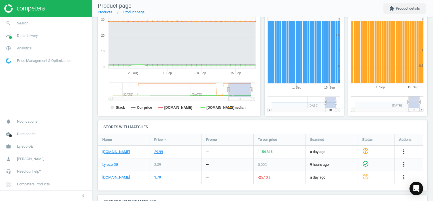
scroll to position [147, 0]
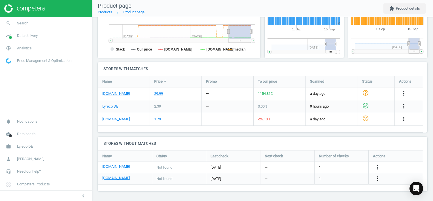
click at [377, 179] on icon "more_vert" at bounding box center [378, 178] width 7 height 7
click at [308, 177] on link "Edit URL/product option" at bounding box center [334, 178] width 78 height 9
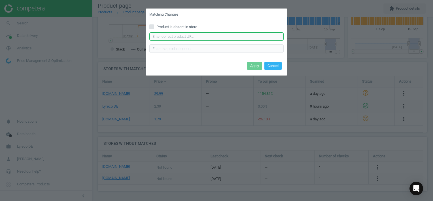
click at [172, 37] on input "text" at bounding box center [217, 36] width 134 height 9
paste input "https://www.otto-office.com/de/Colompac-15-Versandkartons-CP-098-Mailbox-M/3659…"
type input "https://www.otto-office.com/de/Colompac-15-Versandkartons-CP-098-Mailbox-M/3659…"
click at [256, 65] on button "Apply" at bounding box center [254, 66] width 15 height 8
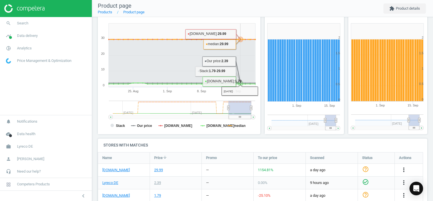
scroll to position [147, 0]
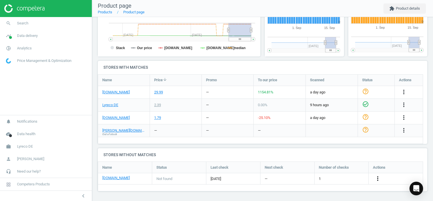
click at [377, 177] on icon "more_vert" at bounding box center [378, 178] width 7 height 7
click at [307, 179] on link "Edit URL/product option" at bounding box center [334, 178] width 78 height 9
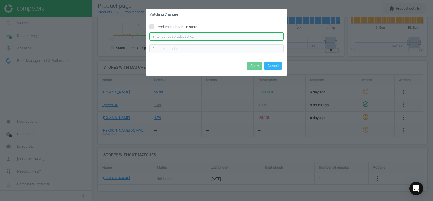
click at [183, 36] on input "text" at bounding box center [217, 36] width 134 height 9
paste input "[URL][DOMAIN_NAME]"
type input "[URL][DOMAIN_NAME]"
click at [255, 62] on button "Apply" at bounding box center [254, 66] width 15 height 8
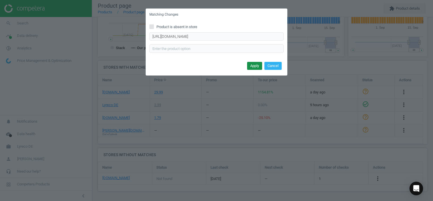
scroll to position [0, 0]
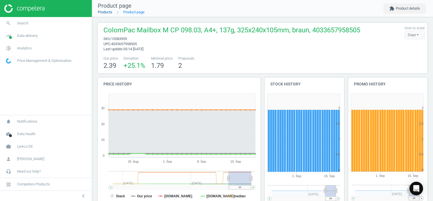
click at [103, 12] on link "Products" at bounding box center [105, 12] width 14 height 4
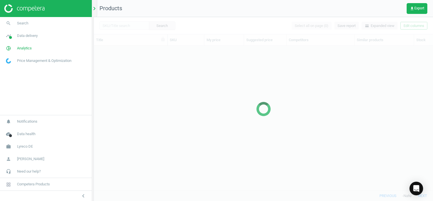
scroll to position [136, 335]
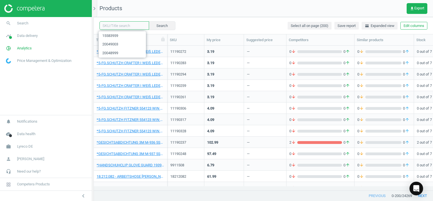
click at [111, 27] on input "text" at bounding box center [125, 25] width 50 height 9
paste input "15583961"
type input "15583961"
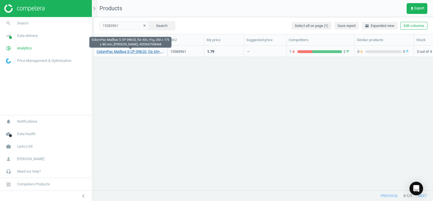
click at [140, 49] on link "ColomPac Mailbox S CP 098.02, für A5+, 91g, 250 x 175 x 80 mm, braun, 403365795…" at bounding box center [131, 51] width 68 height 5
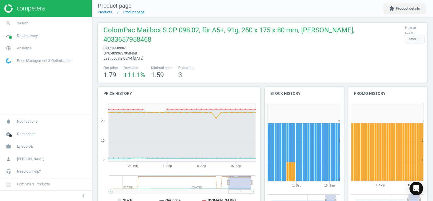
scroll to position [148, 0]
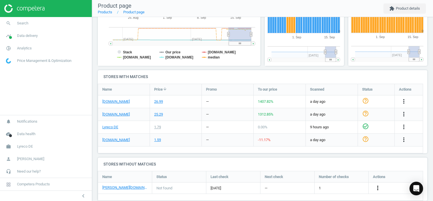
click at [379, 184] on icon "more_vert" at bounding box center [378, 187] width 7 height 7
click at [304, 177] on link "Edit URL/product option" at bounding box center [334, 178] width 78 height 9
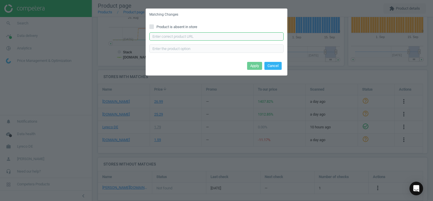
click at [189, 36] on input "text" at bounding box center [217, 36] width 134 height 9
paste input "https://www.otto-office.com/de/Colompac-15-Versandkartons-CP-098-Mailbox-S/3659…"
type input "https://www.otto-office.com/de/Colompac-15-Versandkartons-CP-098-Mailbox-S/3659…"
click at [256, 65] on button "Apply" at bounding box center [254, 66] width 15 height 8
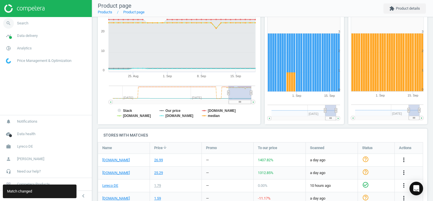
scroll to position [6, 0]
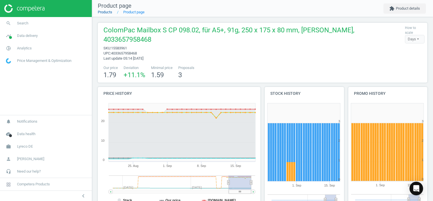
click at [110, 12] on link "Products" at bounding box center [105, 12] width 14 height 4
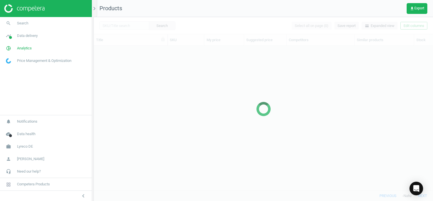
scroll to position [136, 335]
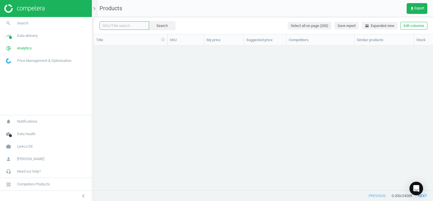
click at [130, 26] on input "text" at bounding box center [125, 25] width 50 height 9
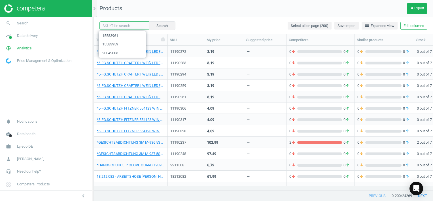
paste input "15583972"
type input "15583972"
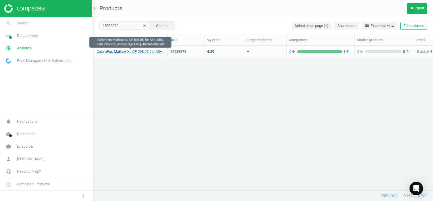
click at [148, 50] on link "ColomPac Mailbox XL CP 098.05, für A3+, 285g, 460x335x175, braun, 4033657958581" at bounding box center [131, 51] width 68 height 5
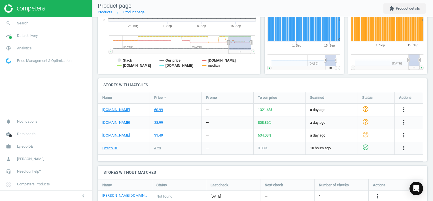
scroll to position [148, 0]
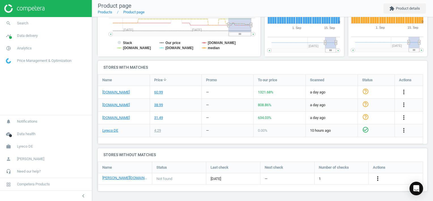
click at [378, 178] on icon "more_vert" at bounding box center [378, 178] width 7 height 7
click at [308, 178] on link "Edit URL/product option" at bounding box center [334, 178] width 78 height 9
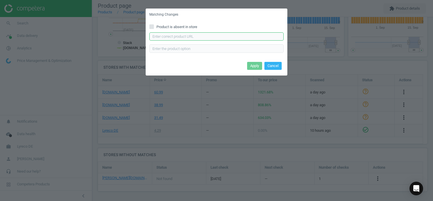
click at [187, 34] on input "text" at bounding box center [217, 36] width 134 height 9
paste input "https://www.otto-office.com/de/Colompac-10-Versandkartons-CP-098-Mailbox-XL/365…"
type input "https://www.otto-office.com/de/Colompac-10-Versandkartons-CP-098-Mailbox-XL/365…"
click at [255, 69] on button "Apply" at bounding box center [254, 66] width 15 height 8
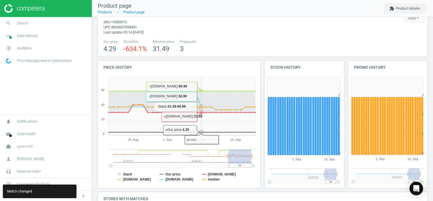
scroll to position [0, 0]
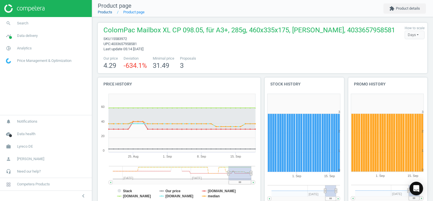
click at [103, 14] on link "Products" at bounding box center [105, 12] width 14 height 4
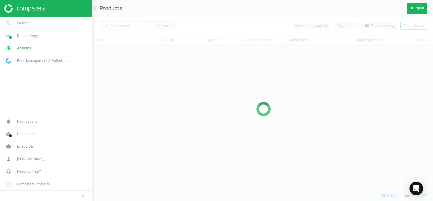
scroll to position [136, 335]
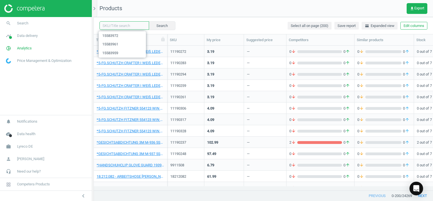
click at [138, 25] on input "text" at bounding box center [125, 25] width 50 height 9
paste input "7071796"
type input "7071796"
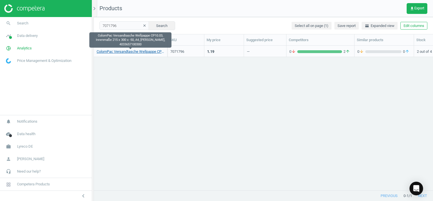
click at [140, 52] on link "ColomPac Versandtasche Wellpappe CP10.03, Innenmaße 215 x 300 x -50, A4, braun,…" at bounding box center [131, 51] width 68 height 5
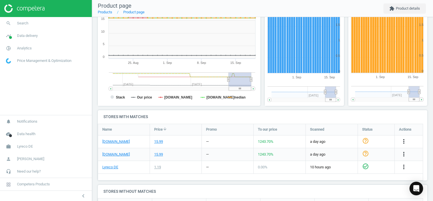
scroll to position [156, 0]
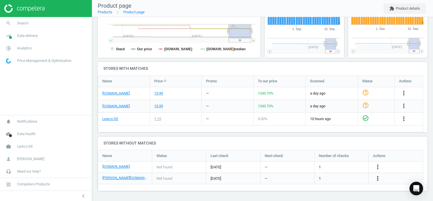
click at [379, 179] on icon "more_vert" at bounding box center [378, 178] width 7 height 7
click at [303, 179] on link "Edit URL/product option" at bounding box center [334, 178] width 78 height 9
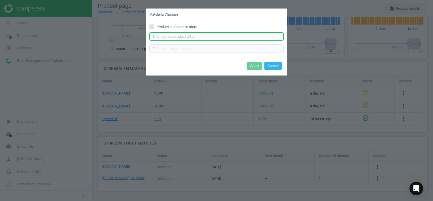
click at [167, 38] on input "text" at bounding box center [217, 36] width 134 height 9
paste input "https://www.otto-office.com/de/Colompac-20-Kartonversandtaschen-DIN-A4-ohne-Fen…"
type input "https://www.otto-office.com/de/Colompac-20-Kartonversandtaschen-DIN-A4-ohne-Fen…"
click at [252, 66] on button "Apply" at bounding box center [254, 66] width 15 height 8
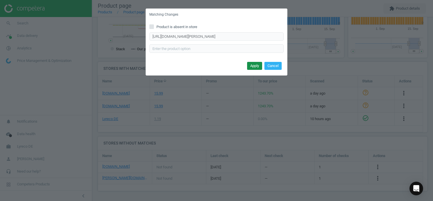
scroll to position [0, 0]
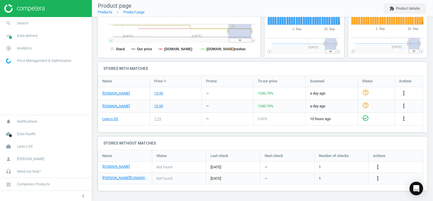
click at [378, 163] on div "more_vert" at bounding box center [396, 166] width 54 height 11
click at [379, 163] on icon "more_vert" at bounding box center [378, 166] width 7 height 7
click at [305, 168] on link "Edit URL/product option" at bounding box center [334, 167] width 78 height 9
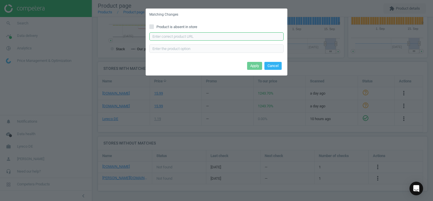
click at [182, 37] on input "text" at bounding box center [217, 36] width 134 height 9
paste input "https://www.office-discount.de/colompac-kartonversandtaschen-143792"
type input "https://www.office-discount.de/colompac-kartonversandtaschen-143792"
click at [255, 70] on div "Apply Cancel" at bounding box center [217, 67] width 142 height 15
click at [252, 65] on button "Apply" at bounding box center [254, 66] width 15 height 8
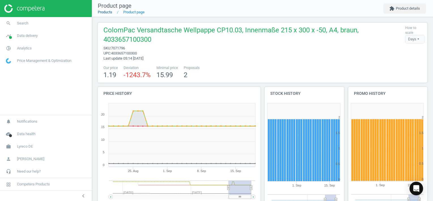
click at [108, 14] on link "Products" at bounding box center [105, 12] width 14 height 4
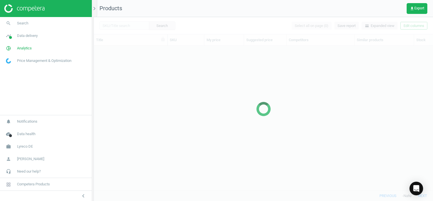
scroll to position [136, 335]
click at [131, 25] on div at bounding box center [264, 109] width 340 height 184
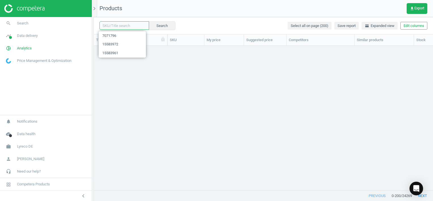
click at [130, 25] on input "text" at bounding box center [125, 25] width 50 height 9
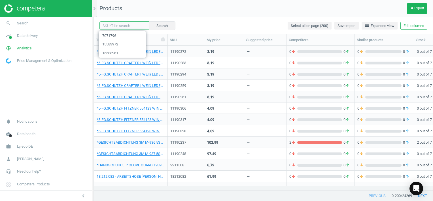
paste input "14321025"
type input "14321025"
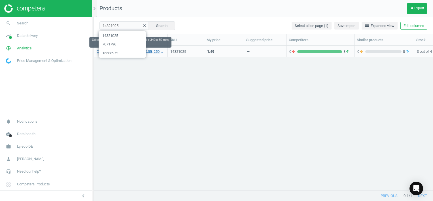
click at [150, 50] on link "Colompac Wellpaptasche CP10.05, 250 x 340 x 50 mm, 4033657100508" at bounding box center [131, 51] width 68 height 5
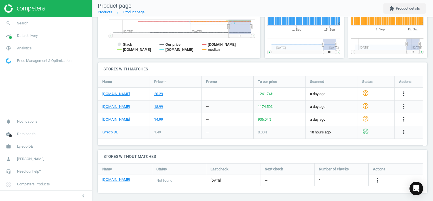
scroll to position [148, 0]
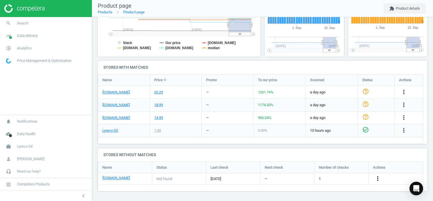
click at [378, 178] on icon "more_vert" at bounding box center [378, 178] width 7 height 7
click at [304, 178] on link "Edit URL/product option" at bounding box center [334, 178] width 78 height 9
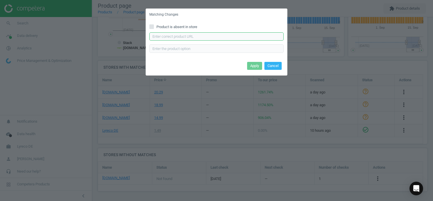
click at [160, 35] on input "text" at bounding box center [217, 36] width 134 height 9
paste input "[URL][DOMAIN_NAME]"
type input "[URL][DOMAIN_NAME]"
click at [258, 65] on button "Apply" at bounding box center [254, 66] width 15 height 8
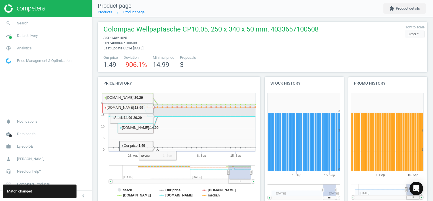
scroll to position [0, 0]
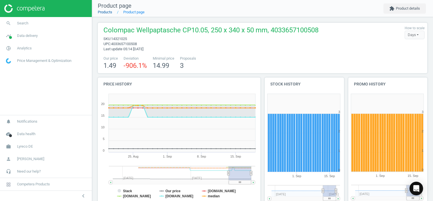
click at [108, 12] on link "Products" at bounding box center [105, 12] width 14 height 4
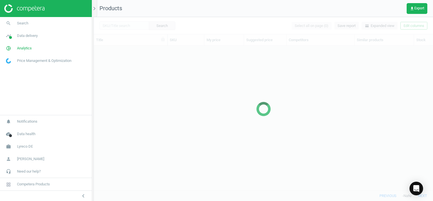
scroll to position [136, 335]
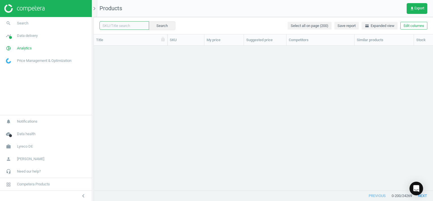
click at [129, 25] on input "text" at bounding box center [125, 25] width 50 height 9
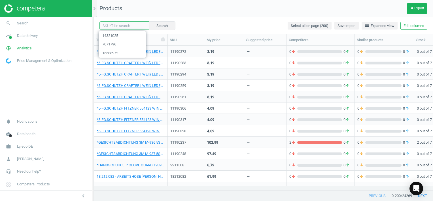
paste input "3823435"
type input "3823435"
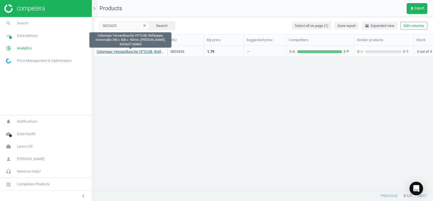
click at [144, 50] on link "Colompac Versandtasche CP10.08, Wellpappe, Innenmaße 340 x 500 x -50mm, braun, …" at bounding box center [131, 51] width 68 height 5
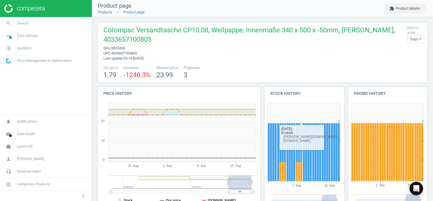
scroll to position [158, 0]
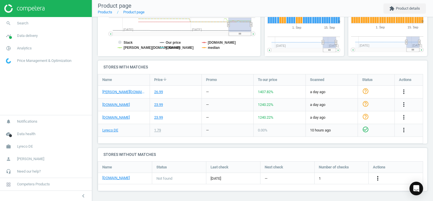
click at [376, 177] on icon "more_vert" at bounding box center [378, 178] width 7 height 7
click at [305, 178] on link "Edit URL/product option" at bounding box center [334, 178] width 78 height 9
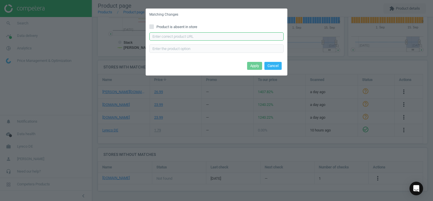
click at [167, 38] on input "text" at bounding box center [217, 36] width 134 height 9
paste input "https://www.office-discount.de/colompac-kartonversandtaschen-143867"
type input "https://www.office-discount.de/colompac-kartonversandtaschen-143867"
click at [249, 66] on button "Apply" at bounding box center [254, 66] width 15 height 8
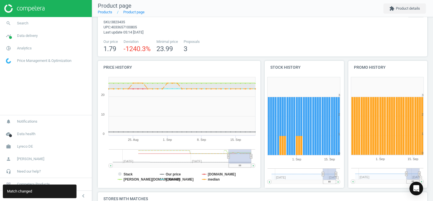
scroll to position [0, 0]
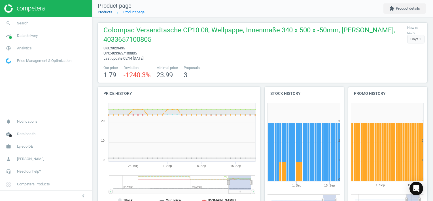
click at [110, 12] on link "Products" at bounding box center [105, 12] width 14 height 4
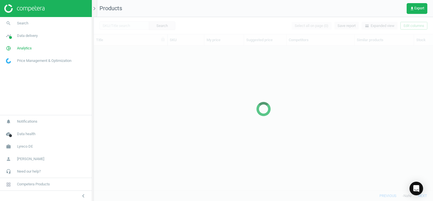
scroll to position [136, 335]
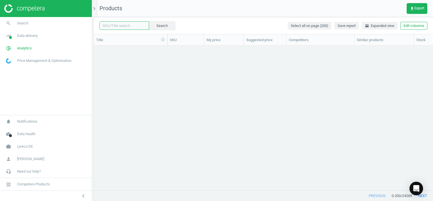
click at [127, 26] on input "text" at bounding box center [125, 25] width 50 height 9
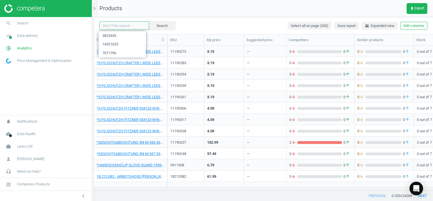
paste input "3469167"
type input "3469167"
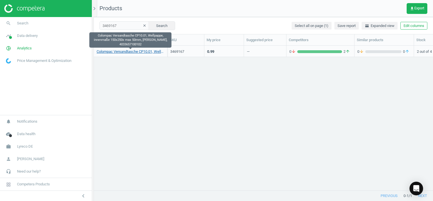
click at [134, 52] on link "Colompac Versandtasche CP10.01, Wellpappe, innenmaße 150x250x max 50mm, braun, …" at bounding box center [131, 51] width 68 height 5
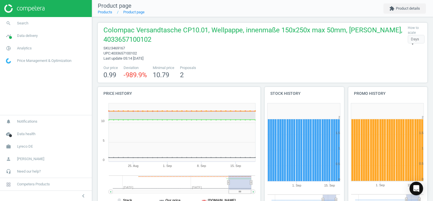
scroll to position [156, 0]
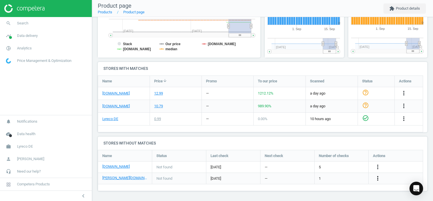
click at [376, 178] on icon "more_vert" at bounding box center [378, 178] width 7 height 7
click at [298, 176] on link "Edit URL/product option" at bounding box center [334, 178] width 78 height 9
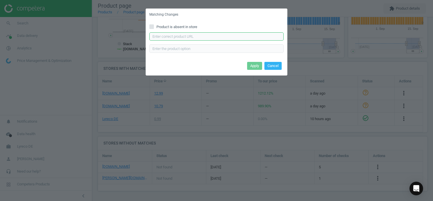
click at [160, 39] on input "text" at bounding box center [217, 36] width 134 height 9
paste input "https://www.otto-office.com/de/Colompac-20-Kartonversandtaschen-ohne-Fenster/39…"
type input "https://www.otto-office.com/de/Colompac-20-Kartonversandtaschen-ohne-Fenster/39…"
click at [250, 65] on button "Apply" at bounding box center [254, 66] width 15 height 8
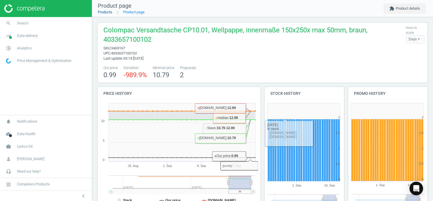
click at [101, 12] on link "Products" at bounding box center [105, 12] width 14 height 4
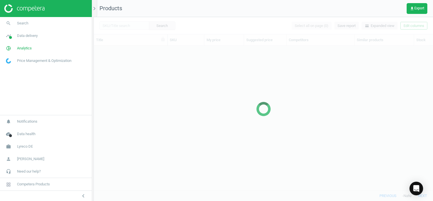
scroll to position [136, 335]
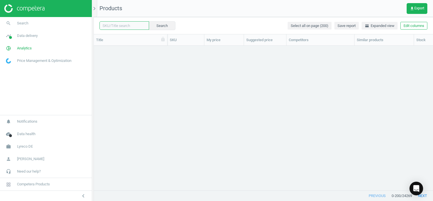
click at [123, 26] on input "text" at bounding box center [125, 25] width 50 height 9
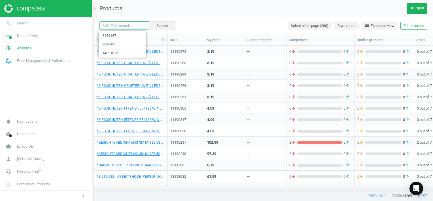
paste input "3469189"
type input "3469189"
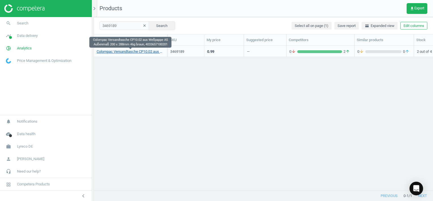
click at [138, 50] on link "Colompac Versandtasche CP10.02 aus Wellpappe A5 Außenmaß 200 x 288mm 46g braun,…" at bounding box center [131, 51] width 68 height 5
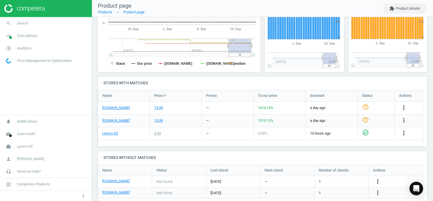
scroll to position [156, 0]
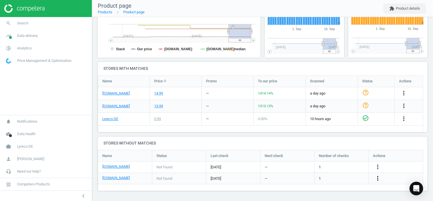
click at [379, 180] on icon "more_vert" at bounding box center [378, 178] width 7 height 7
click at [302, 176] on link "Edit URL/product option" at bounding box center [334, 178] width 78 height 9
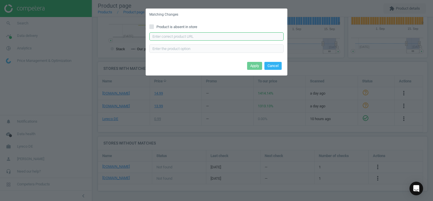
click at [180, 35] on input "text" at bounding box center [217, 36] width 134 height 9
paste input "https://www.otto-office.com/de/Colompac-20-Kartonversandtaschen-DIN-A5-ohne-Fen…"
type input "https://www.otto-office.com/de/Colompac-20-Kartonversandtaschen-DIN-A5-ohne-Fen…"
click at [254, 68] on button "Apply" at bounding box center [254, 66] width 15 height 8
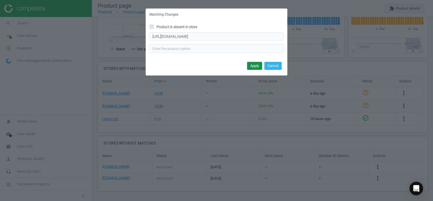
scroll to position [0, 0]
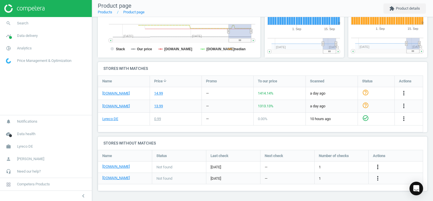
click at [378, 163] on icon "more_vert" at bounding box center [378, 166] width 7 height 7
click at [303, 167] on link "Edit URL/product option" at bounding box center [334, 167] width 78 height 9
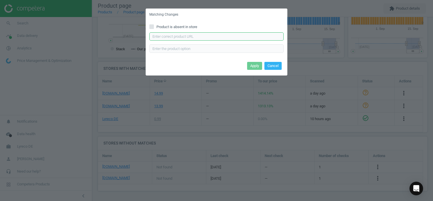
click at [199, 35] on input "text" at bounding box center [217, 36] width 134 height 9
paste input "https://www.office-discount.de/colompac-kartonversandtaschen-143784"
type input "https://www.office-discount.de/colompac-kartonversandtaschen-143784"
click at [259, 66] on button "Apply" at bounding box center [254, 66] width 15 height 8
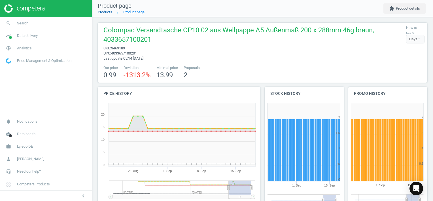
click at [109, 11] on link "Products" at bounding box center [105, 12] width 14 height 4
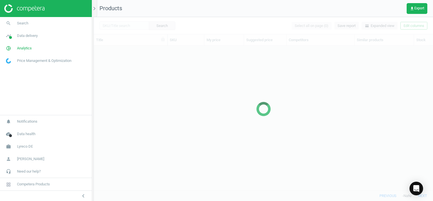
scroll to position [136, 335]
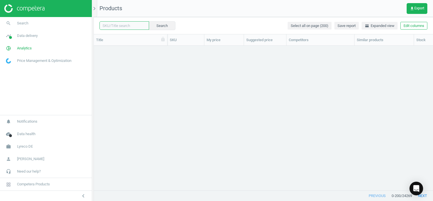
click at [134, 28] on input "text" at bounding box center [125, 25] width 50 height 9
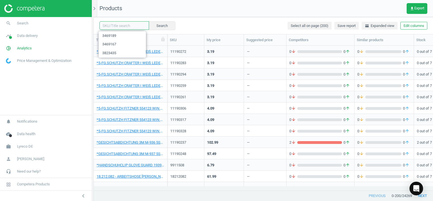
click at [124, 27] on input "text" at bounding box center [125, 25] width 50 height 9
paste input "3469203"
type input "3469203"
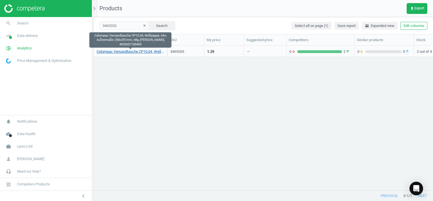
click at [137, 51] on link "Colompac Versandtasche CP10.04, Wellpappe, A4+, Außenmaße 250x351mm, 68g, [PERS…" at bounding box center [131, 51] width 68 height 5
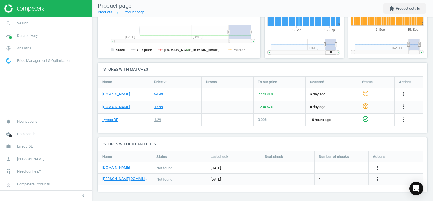
scroll to position [156, 0]
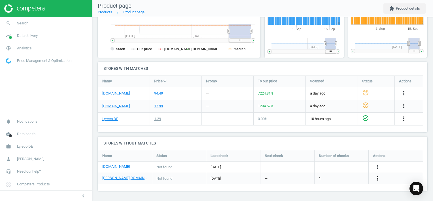
click at [380, 178] on icon "more_vert" at bounding box center [378, 178] width 7 height 7
click at [305, 177] on link "Edit URL/product option" at bounding box center [334, 178] width 78 height 9
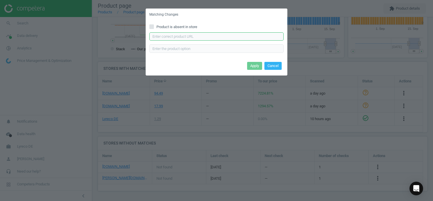
click at [193, 38] on input "text" at bounding box center [217, 36] width 134 height 9
paste input "[URL][DOMAIN_NAME][PERSON_NAME]"
type input "https://www.otto-office.com/de/Colompac-20-Kartonversandtaschen-DIN-A4+-ohne-Fe…"
click at [251, 65] on button "Apply" at bounding box center [254, 66] width 15 height 8
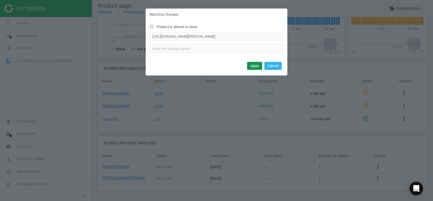
scroll to position [0, 0]
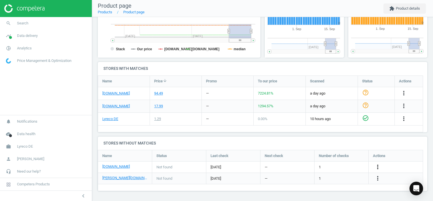
click at [379, 165] on icon "more_vert" at bounding box center [378, 166] width 7 height 7
click at [308, 167] on link "Edit URL/product option" at bounding box center [334, 167] width 78 height 9
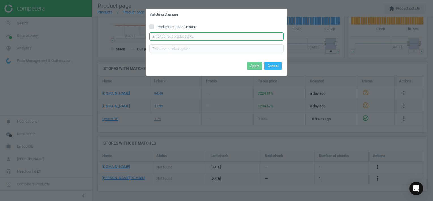
click at [186, 39] on input "text" at bounding box center [217, 36] width 134 height 9
paste input "https://www.office-discount.de/colompac-kartonversandtaschen-143800"
type input "https://www.office-discount.de/colompac-kartonversandtaschen-143800"
click at [253, 63] on button "Apply" at bounding box center [254, 66] width 15 height 8
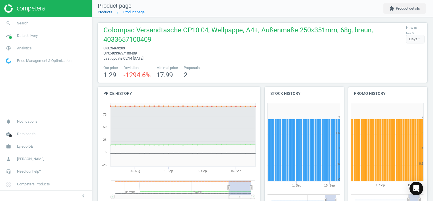
click at [108, 13] on link "Products" at bounding box center [105, 12] width 14 height 4
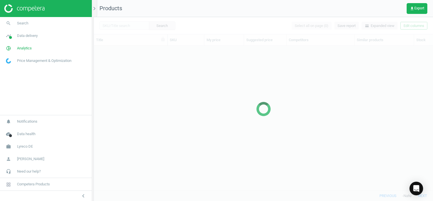
scroll to position [136, 335]
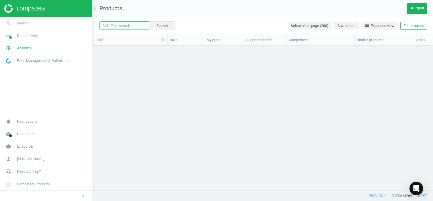
click at [140, 25] on input "text" at bounding box center [125, 25] width 50 height 9
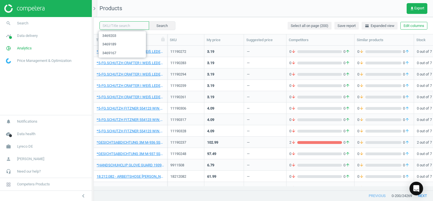
paste input "5362617"
type input "5362617"
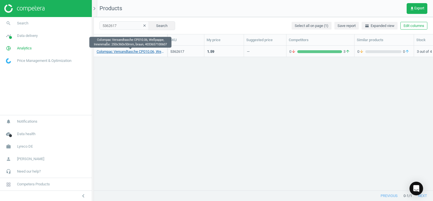
click at [134, 53] on link "Colompac Versandtasche CP010.06, Wellpappe, Innenmaße: 250x360x50mm, braun, 403…" at bounding box center [131, 51] width 68 height 5
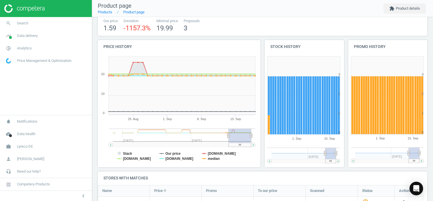
scroll to position [158, 0]
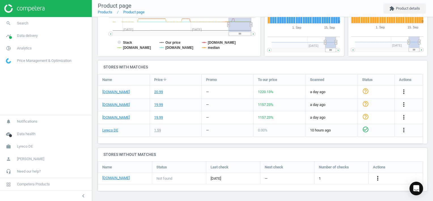
click at [381, 179] on icon "more_vert" at bounding box center [378, 178] width 7 height 7
click at [305, 177] on link "Edit URL/product option" at bounding box center [334, 178] width 78 height 9
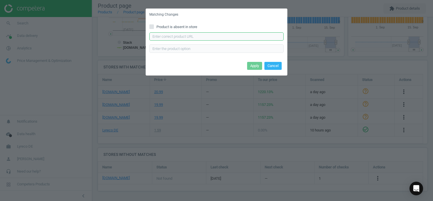
click at [162, 34] on input "text" at bounding box center [217, 36] width 134 height 9
paste input "https://www.otto-office.com/de/Colompac-20-Kartonversandtaschen-DIN-A4+-ohne-Fe…"
type input "https://www.otto-office.com/de/Colompac-20-Kartonversandtaschen-DIN-A4+-ohne-Fe…"
click at [251, 65] on button "Apply" at bounding box center [254, 66] width 15 height 8
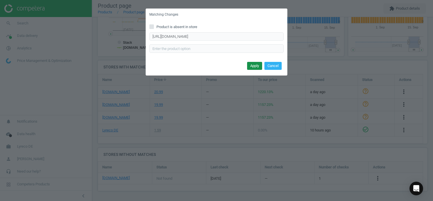
scroll to position [0, 0]
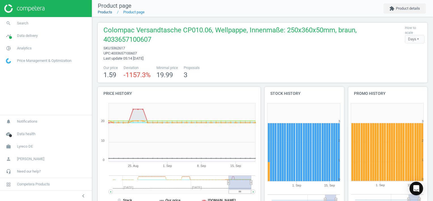
click at [104, 13] on link "Products" at bounding box center [105, 12] width 14 height 4
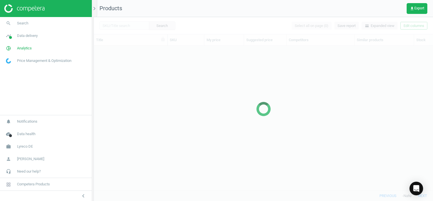
scroll to position [136, 335]
click at [129, 24] on div at bounding box center [264, 109] width 340 height 184
click at [129, 27] on div at bounding box center [264, 109] width 340 height 184
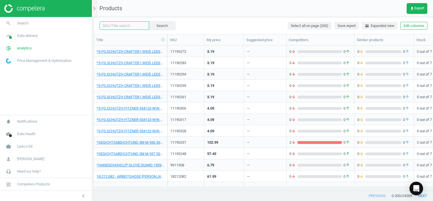
click at [130, 27] on input "text" at bounding box center [125, 25] width 50 height 9
paste input "5390272"
type input "5390272"
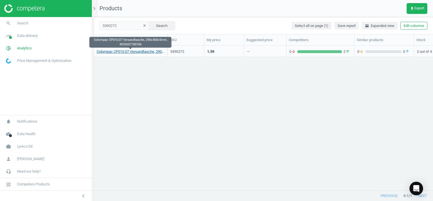
click at [125, 53] on link "Colompac CP010.07 Versandtasche, 290x400x5mm, 4033657100706" at bounding box center [131, 51] width 68 height 5
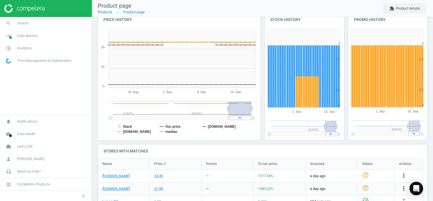
scroll to position [147, 0]
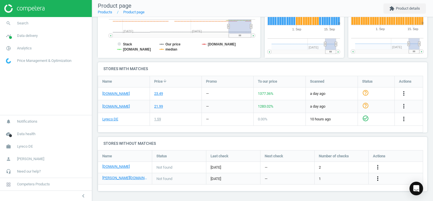
click at [380, 179] on icon "more_vert" at bounding box center [378, 178] width 7 height 7
click at [300, 178] on link "Edit URL/product option" at bounding box center [334, 178] width 78 height 9
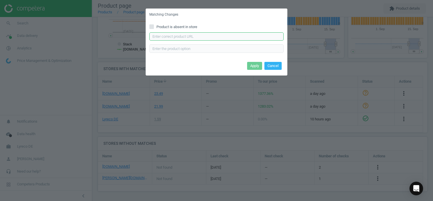
click at [191, 34] on input "text" at bounding box center [217, 36] width 134 height 9
paste input "https://www.otto-office.com/de/Colompac-20-Kartonversandtaschen-DIN-B4-ohne-Fen…"
type input "https://www.otto-office.com/de/Colompac-20-Kartonversandtaschen-DIN-B4-ohne-Fen…"
click at [254, 67] on button "Apply" at bounding box center [254, 66] width 15 height 8
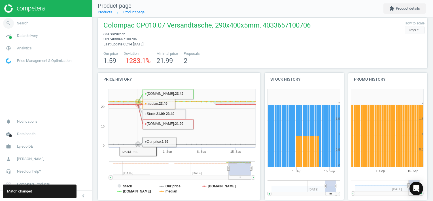
scroll to position [0, 0]
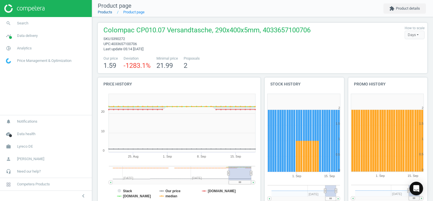
click at [109, 13] on link "Products" at bounding box center [105, 12] width 14 height 4
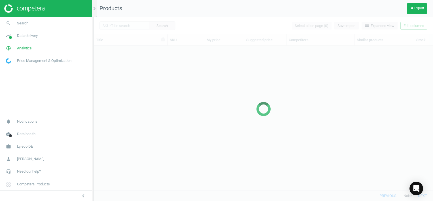
scroll to position [136, 335]
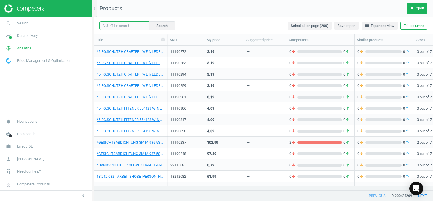
click at [115, 22] on input "text" at bounding box center [125, 25] width 50 height 9
paste input "8093311"
type input "8093311"
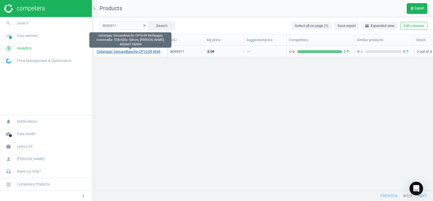
click at [132, 50] on link "Colompac Versandtasche CP10.09 Wellpappe, Innenmaße: 570x420x -50mm, [PERSON_NA…" at bounding box center [131, 51] width 68 height 5
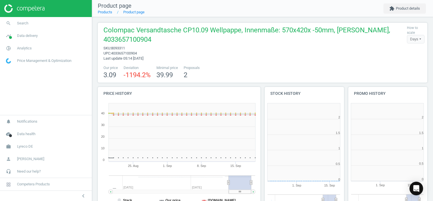
scroll to position [122, 87]
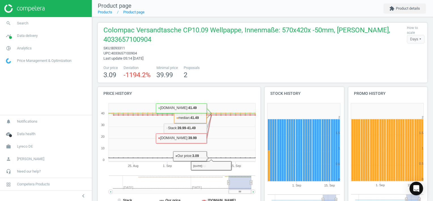
click at [235, 73] on div "Our price 3.09 Deviation -1194.2 % Minimal price 39.99 Proposals 2" at bounding box center [263, 72] width 324 height 14
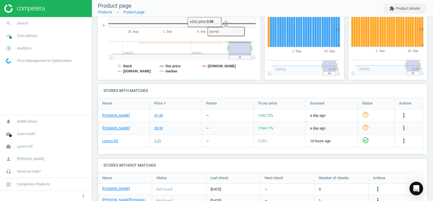
scroll to position [156, 0]
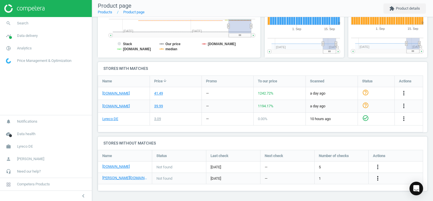
click at [380, 179] on icon "more_vert" at bounding box center [378, 178] width 7 height 7
click at [308, 177] on link "Edit URL/product option" at bounding box center [334, 178] width 78 height 9
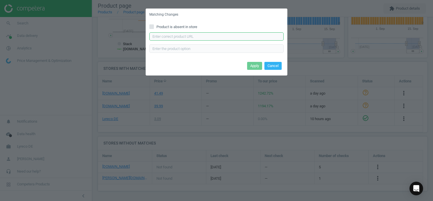
click at [196, 37] on input "text" at bounding box center [217, 36] width 134 height 9
paste input "https://www.otto-office.com/de/Colompac-25-Karton-Versandtaschen-CP010-Sonderfo…"
type input "https://www.otto-office.com/de/Colompac-25-Karton-Versandtaschen-CP010-Sonderfo…"
click at [256, 66] on button "Apply" at bounding box center [254, 66] width 15 height 8
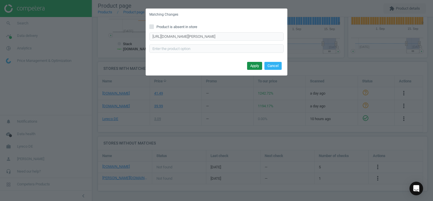
scroll to position [0, 0]
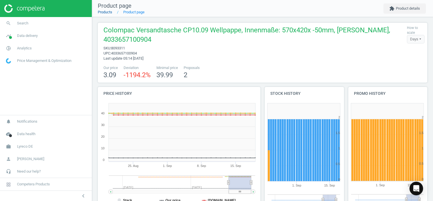
click at [109, 12] on link "Products" at bounding box center [105, 12] width 14 height 4
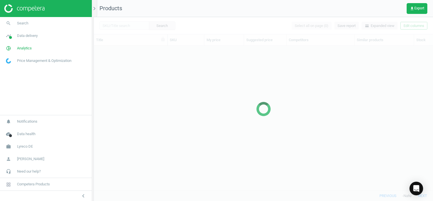
scroll to position [136, 335]
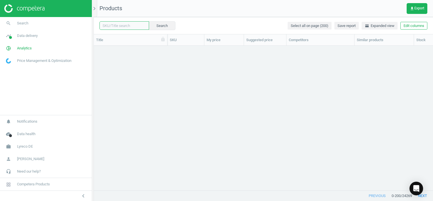
click at [126, 26] on input "text" at bounding box center [125, 25] width 50 height 9
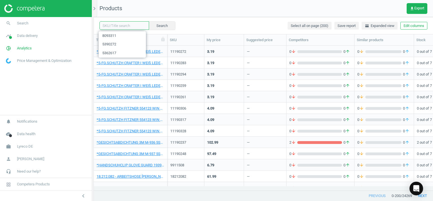
paste input "14321036"
type input "14321036"
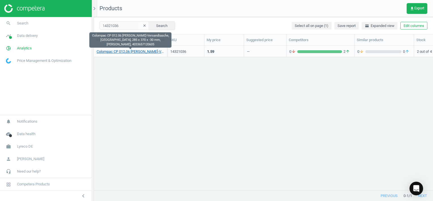
click at [142, 49] on link "Colompac CP 012.06 Papp-Versandtasche, SK, 285 x 370 x -30 mm, weiß, 4033657120…" at bounding box center [131, 51] width 68 height 5
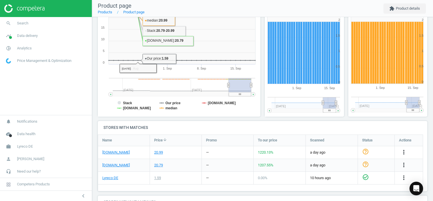
scroll to position [147, 0]
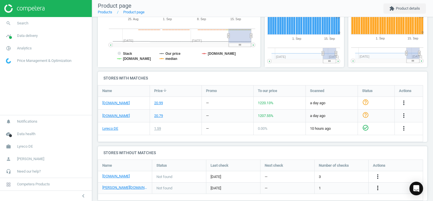
click at [378, 184] on icon "more_vert" at bounding box center [378, 187] width 7 height 7
click at [305, 178] on link "Edit URL/product option" at bounding box center [334, 178] width 78 height 9
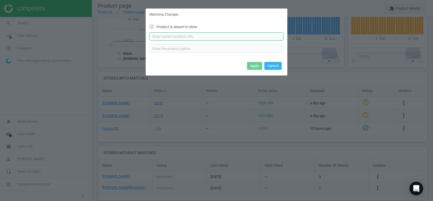
click at [174, 39] on input "text" at bounding box center [217, 36] width 134 height 9
paste input "https://www.otto-office.com/de/Colompac-20-Kartonversandtaschen-DIN-B4-ohne-Fen…"
type input "https://www.otto-office.com/de/Colompac-20-Kartonversandtaschen-DIN-B4-ohne-Fen…"
click at [257, 68] on button "Apply" at bounding box center [254, 66] width 15 height 8
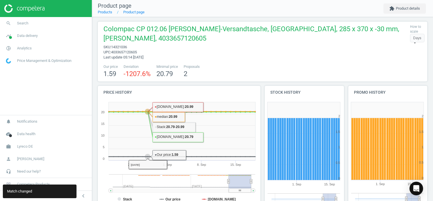
scroll to position [0, 0]
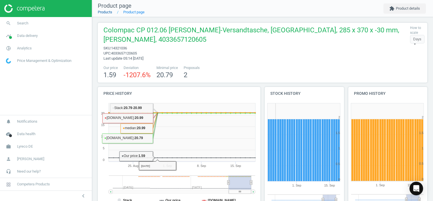
click at [109, 11] on link "Products" at bounding box center [105, 12] width 14 height 4
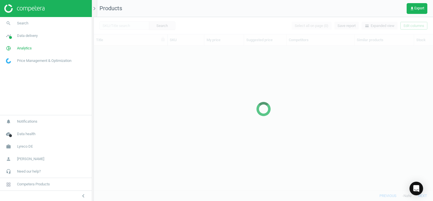
scroll to position [136, 335]
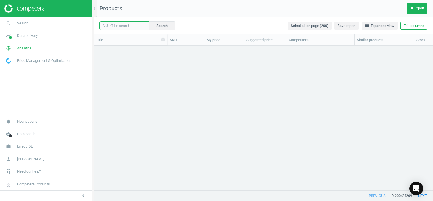
click at [135, 27] on input "text" at bounding box center [125, 25] width 50 height 9
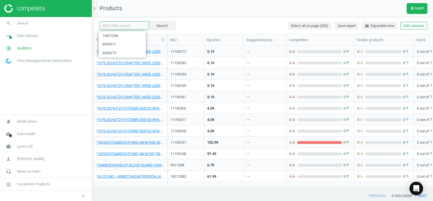
paste input "14321047"
type input "14321047"
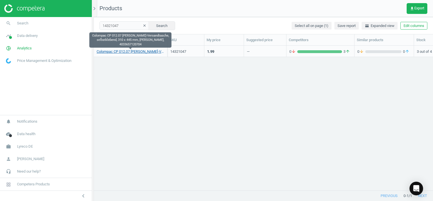
click at [148, 52] on link "Colompac CP 012.07 Papp-Versandtasche, selbstklebend, 310 x 445 mm, weiß, 40336…" at bounding box center [131, 51] width 68 height 5
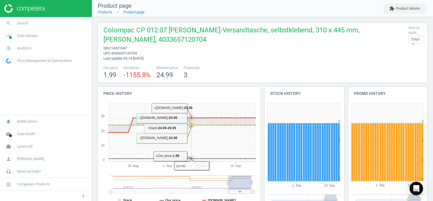
scroll to position [148, 0]
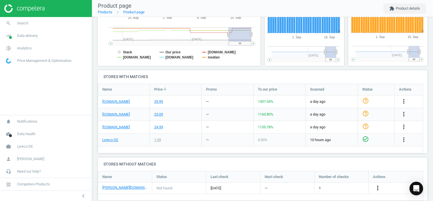
click at [377, 184] on icon "more_vert" at bounding box center [378, 187] width 7 height 7
click at [308, 177] on link "Edit URL/product option" at bounding box center [334, 178] width 78 height 9
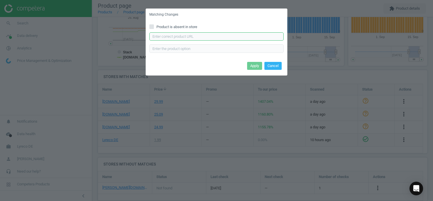
click at [169, 33] on input "text" at bounding box center [217, 36] width 134 height 9
paste input "https://www.otto-office.com/de/Colompac-20-Kartonversandtaschen-DIN-A3-ohne-Fen…"
type input "https://www.otto-office.com/de/Colompac-20-Kartonversandtaschen-DIN-A3-ohne-Fen…"
click at [256, 65] on button "Apply" at bounding box center [254, 66] width 15 height 8
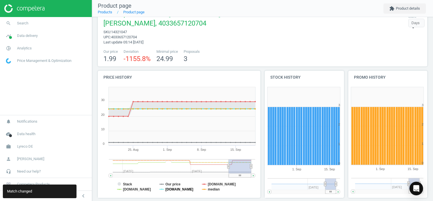
scroll to position [0, 0]
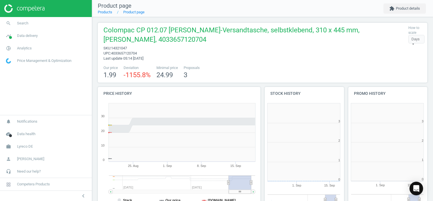
scroll to position [122, 87]
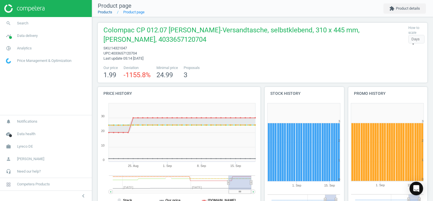
click at [108, 12] on link "Products" at bounding box center [105, 12] width 14 height 4
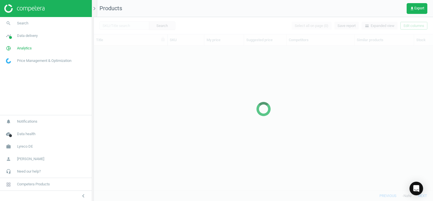
scroll to position [136, 335]
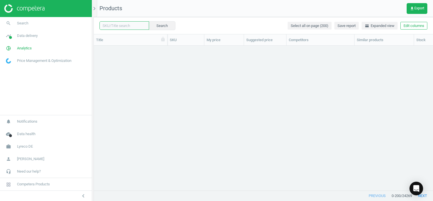
click at [133, 28] on input "text" at bounding box center [125, 25] width 50 height 9
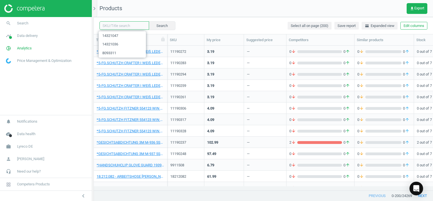
paste input "1086569"
type input "1086569"
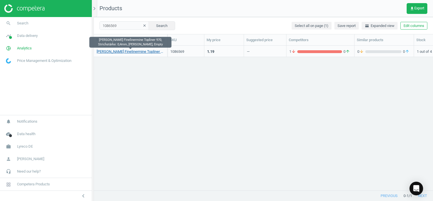
click at [135, 51] on link "[PERSON_NAME] Finelinermine Topliner 970, Strichstärke: 0,4mm, [PERSON_NAME], E…" at bounding box center [131, 51] width 68 height 5
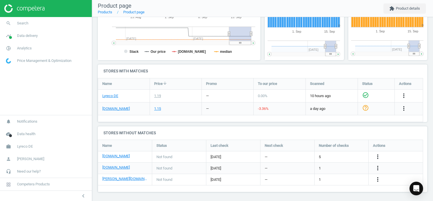
scroll to position [145, 0]
click at [377, 167] on icon "more_vert" at bounding box center [378, 167] width 7 height 7
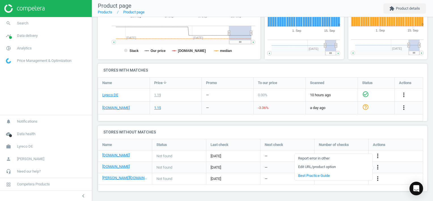
click at [305, 168] on link "Edit URL/product option" at bounding box center [334, 167] width 78 height 9
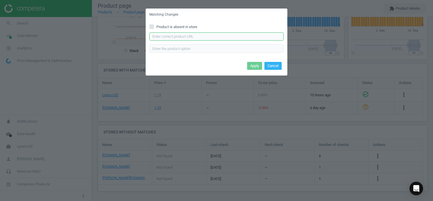
click at [192, 38] on input "text" at bounding box center [217, 36] width 134 height 9
paste input "https://www.office-discount.de/schneider-topliner-970-gelschreiberminen-193104"
type input "https://www.office-discount.de/schneider-topliner-970-gelschreiberminen-193104"
click at [256, 68] on button "Apply" at bounding box center [254, 66] width 15 height 8
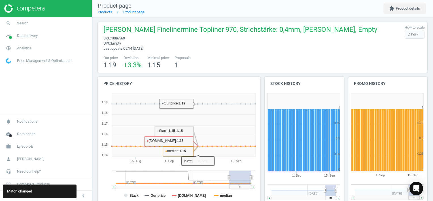
scroll to position [0, 0]
